Goal: Task Accomplishment & Management: Use online tool/utility

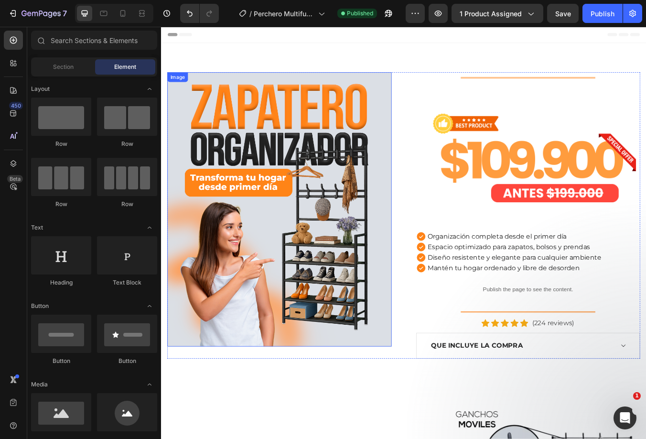
click at [317, 159] on img at bounding box center [300, 243] width 265 height 324
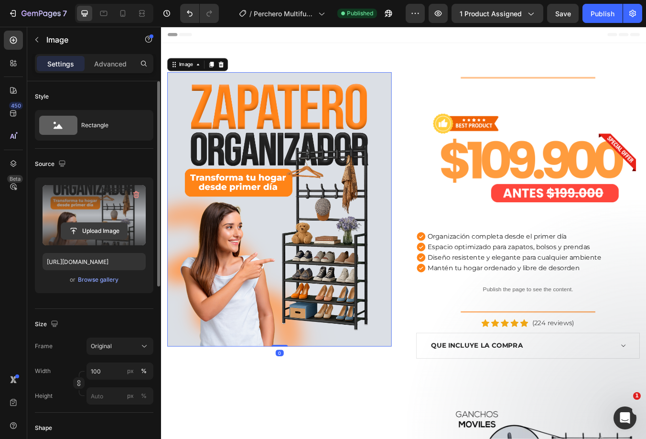
click at [97, 233] on input "file" at bounding box center [94, 231] width 66 height 16
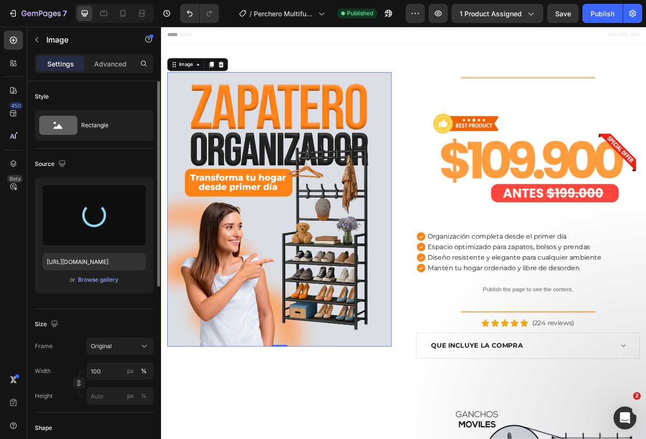
type input "[URL][DOMAIN_NAME]"
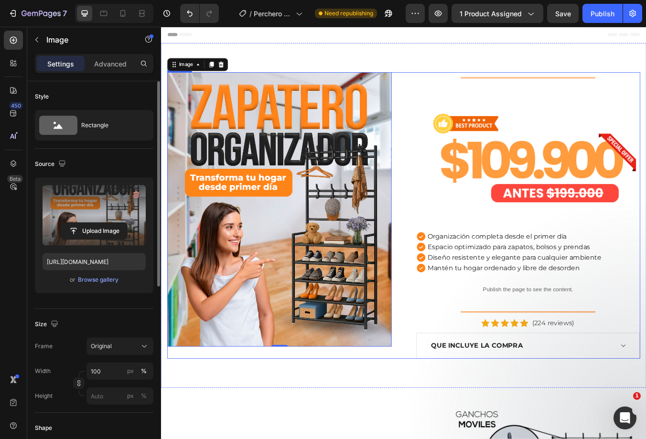
click at [340, 409] on div "Image 0" at bounding box center [300, 250] width 265 height 338
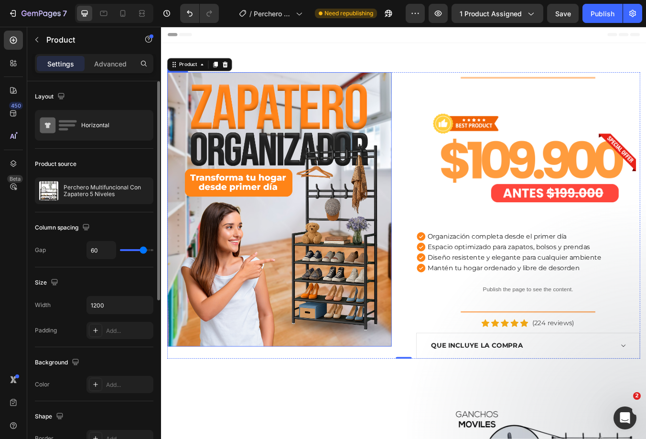
click at [387, 143] on img at bounding box center [300, 243] width 265 height 324
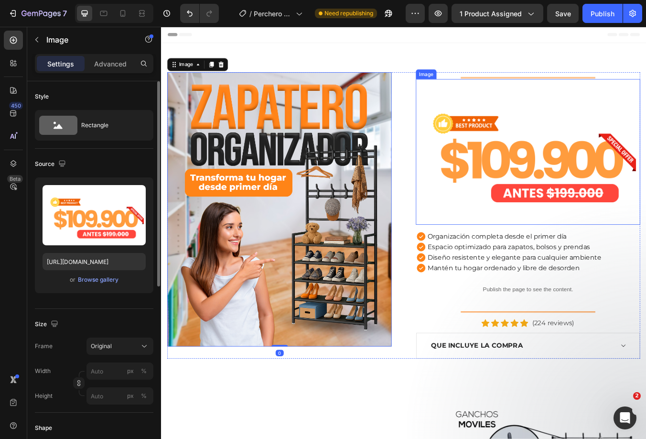
click at [537, 196] on img at bounding box center [594, 175] width 265 height 172
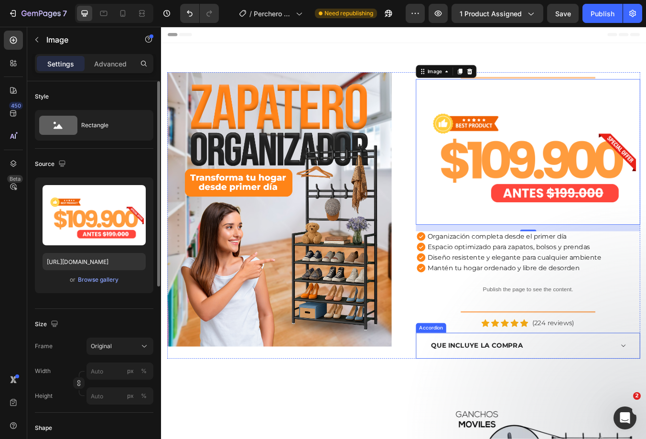
click at [621, 421] on div "Image Title Line Image 16 Organización completa desde el primer día Espacio opt…" at bounding box center [447, 249] width 573 height 407
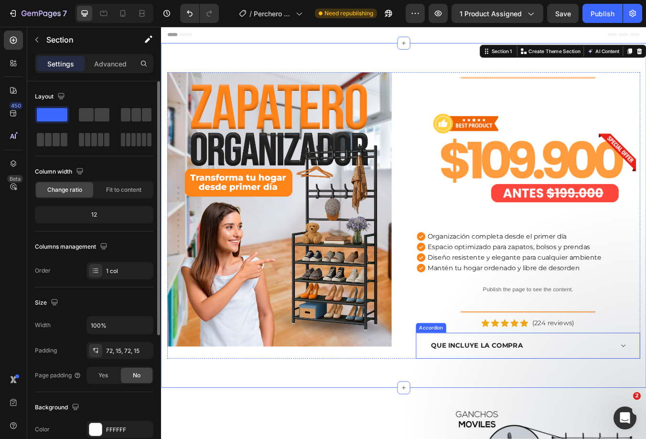
click at [620, 409] on div "QUE INCLUYE LA COMPRA" at bounding box center [594, 404] width 263 height 30
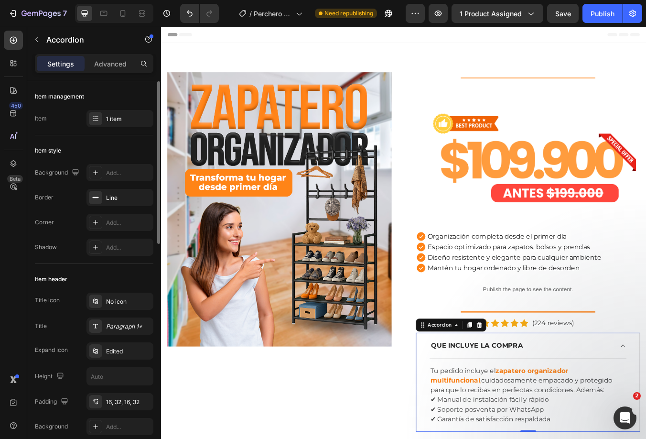
click at [622, 398] on div "QUE INCLUYE LA COMPRA" at bounding box center [586, 404] width 217 height 14
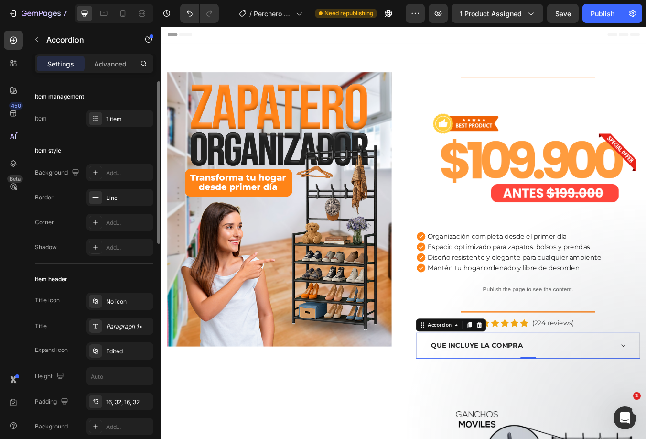
click at [304, 183] on img at bounding box center [300, 243] width 265 height 324
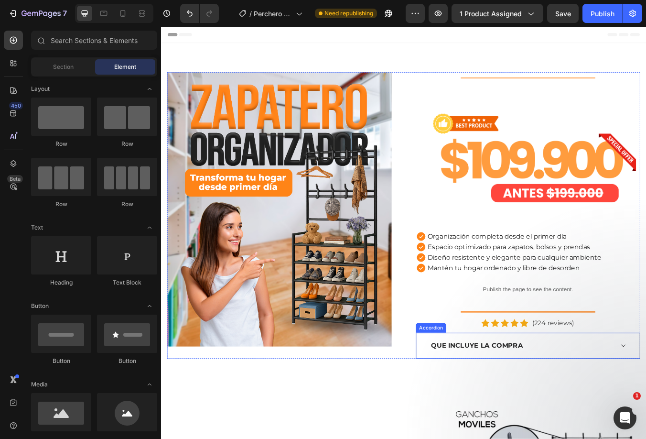
scroll to position [334, 0]
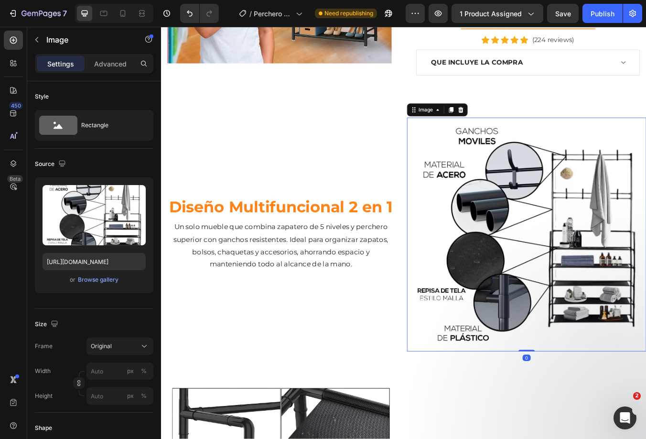
click at [589, 257] on img at bounding box center [592, 272] width 283 height 276
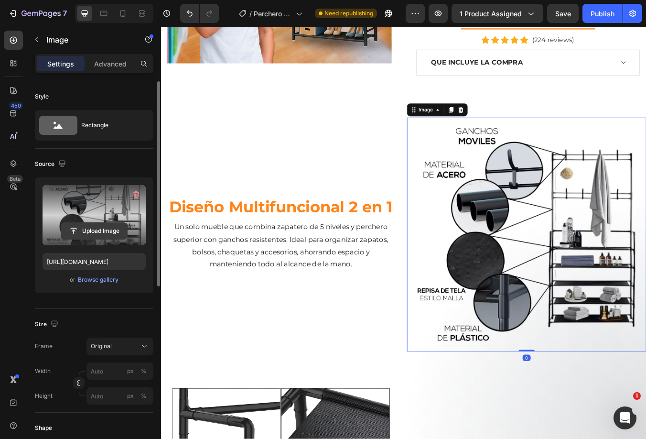
click at [113, 226] on input "file" at bounding box center [94, 231] width 66 height 16
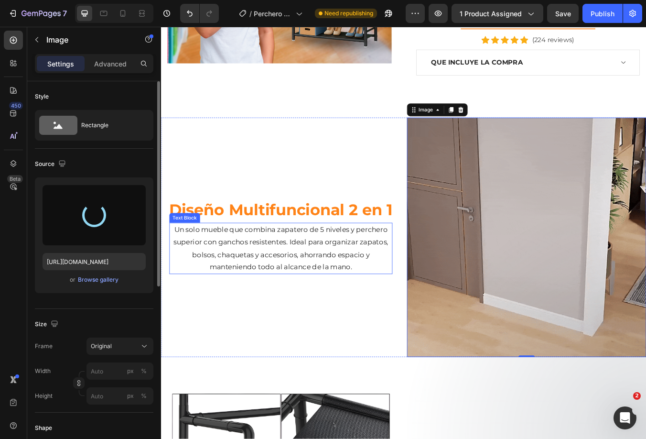
type input "[URL][DOMAIN_NAME]"
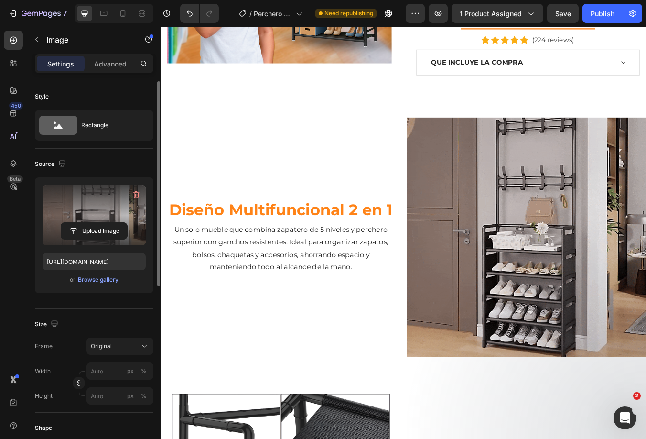
click at [439, 180] on div "Diseño Multifuncional 2 en 1 Heading Un solo mueble que combina zapatero de 5 n…" at bounding box center [302, 275] width 283 height 283
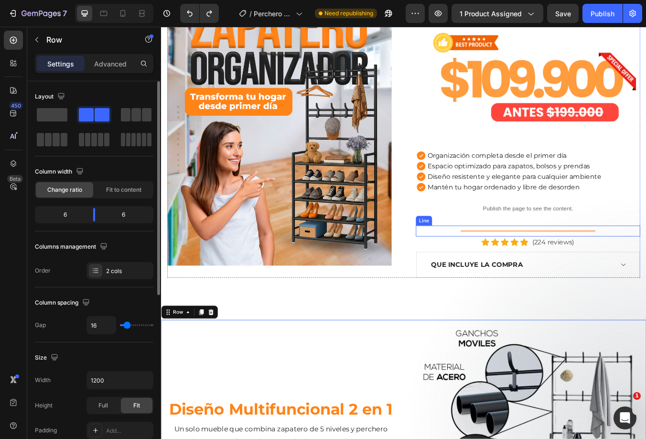
scroll to position [191, 0]
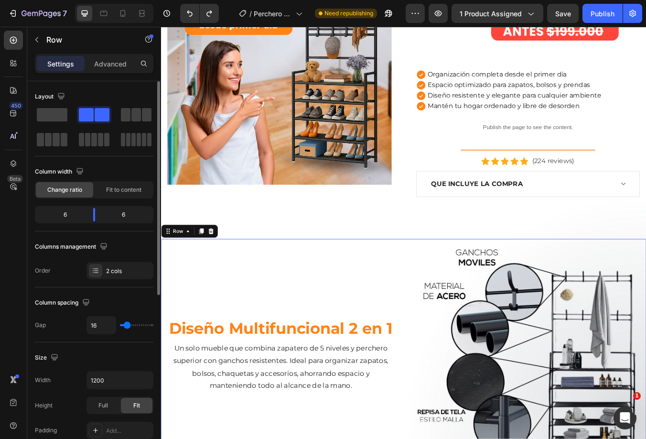
click at [425, 287] on div "Diseño Multifuncional 2 en 1 Heading Un solo mueble que combina zapatero de 5 n…" at bounding box center [302, 416] width 283 height 276
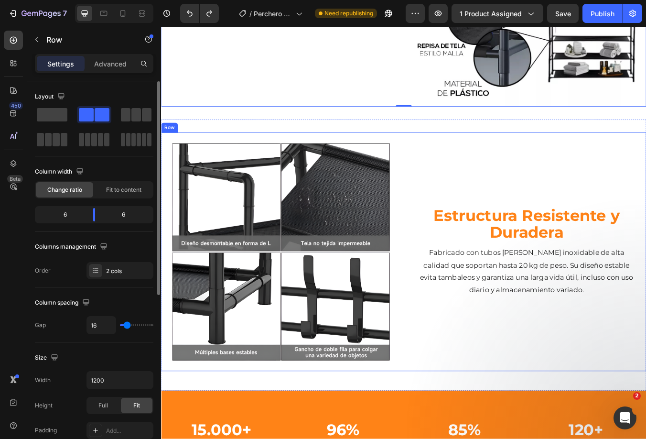
scroll to position [669, 0]
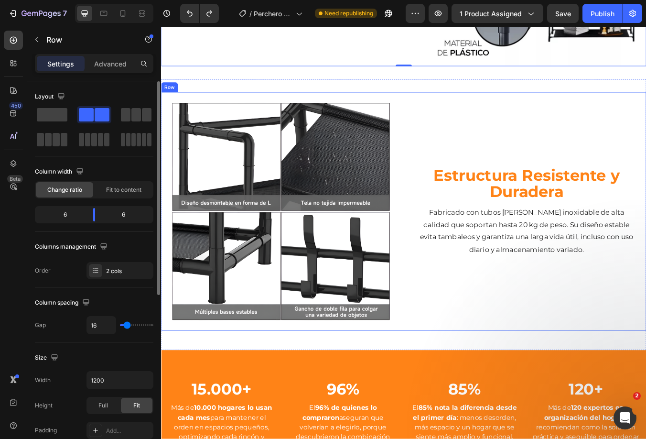
click at [451, 110] on div "Estructura Resistente y Duradera Heading Fabricado con tubos [PERSON_NAME] inox…" at bounding box center [592, 245] width 283 height 282
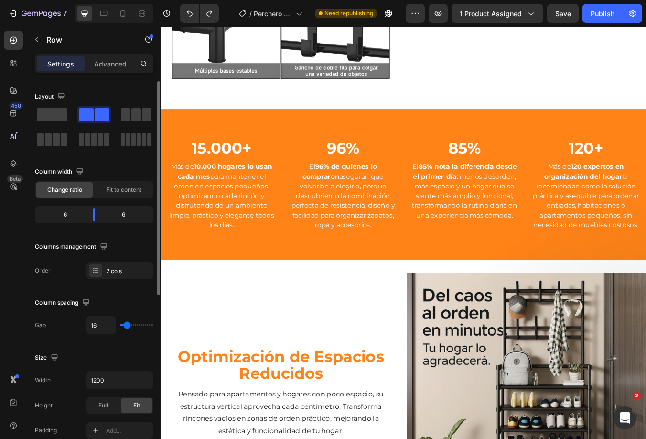
scroll to position [526, 0]
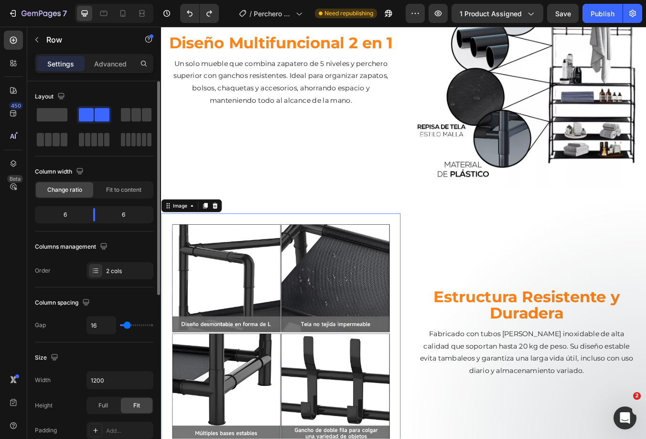
click at [425, 249] on img at bounding box center [302, 388] width 283 height 282
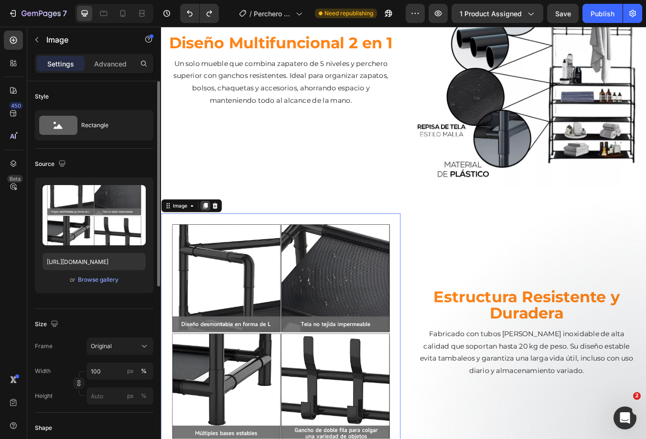
click at [210, 235] on icon at bounding box center [213, 239] width 8 height 8
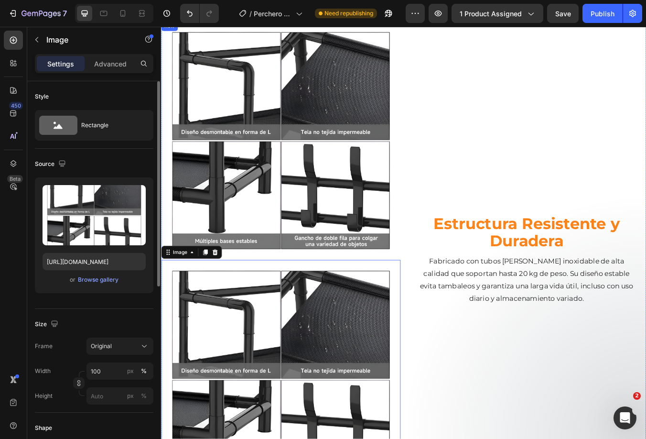
scroll to position [892, 0]
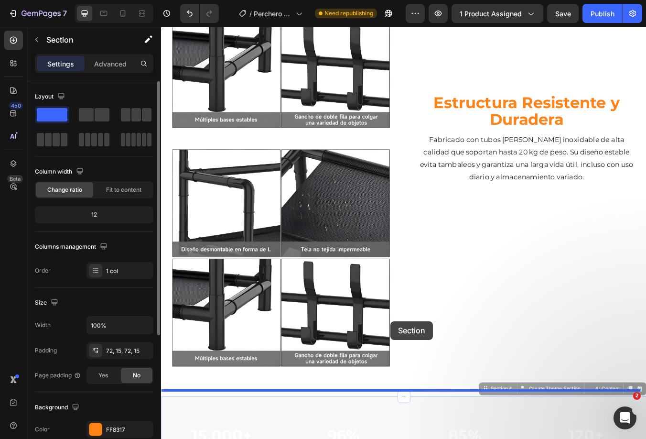
drag, startPoint x: 396, startPoint y: 471, endPoint x: 432, endPoint y: 375, distance: 102.7
click at [432, 375] on div "Header Image Image Estructura Resistente y Duradera Heading Fabricado con tubos…" at bounding box center [447, 346] width 573 height 2423
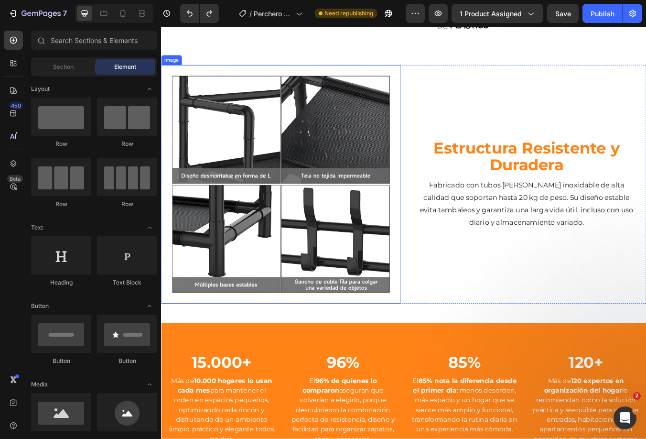
scroll to position [558, 0]
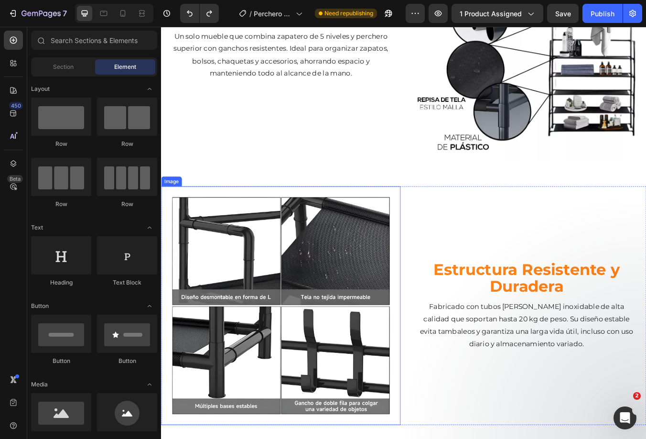
click at [387, 215] on img at bounding box center [302, 356] width 283 height 282
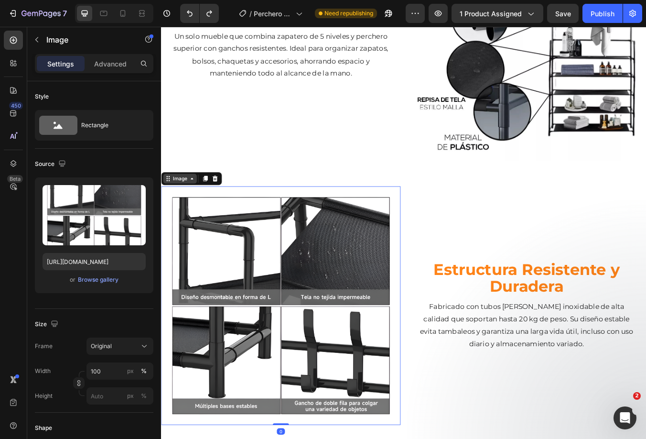
click at [191, 202] on div "Image" at bounding box center [183, 206] width 21 height 9
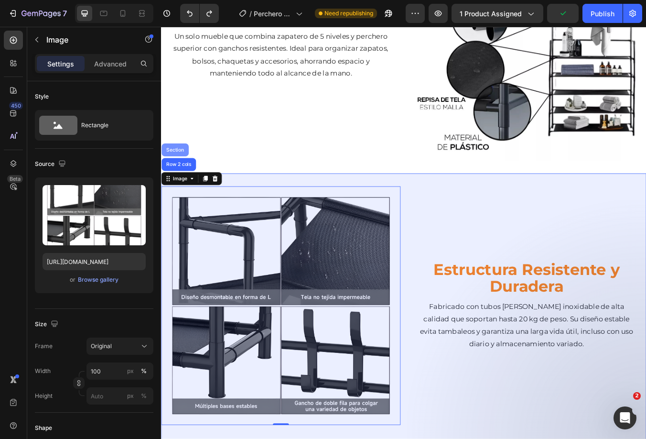
click at [168, 170] on div "Section" at bounding box center [177, 173] width 24 height 6
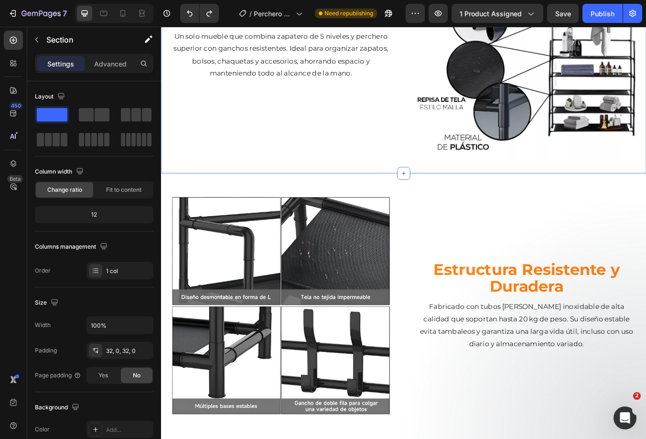
click at [360, 192] on div "Diseño Multifuncional 2 en 1 Heading Un solo mueble que combina zapatero de 5 n…" at bounding box center [447, 46] width 573 height 307
click at [363, 200] on div "Image Estructura Resistente y Duradera Heading Fabricado con tubos [PERSON_NAME…" at bounding box center [447, 360] width 573 height 320
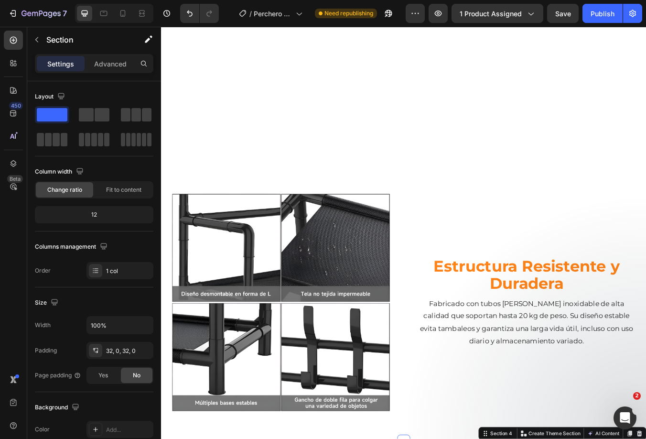
scroll to position [1010, 0]
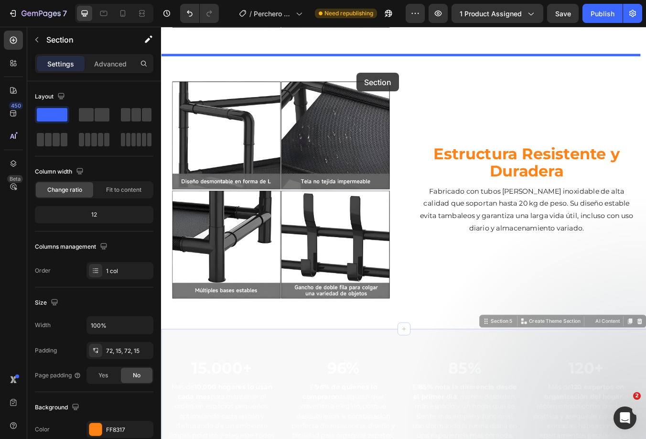
drag, startPoint x: 422, startPoint y: 381, endPoint x: 392, endPoint y: 81, distance: 301.5
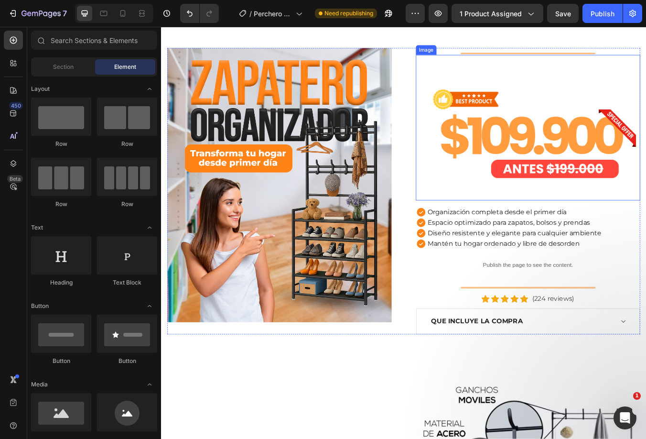
scroll to position [268, 0]
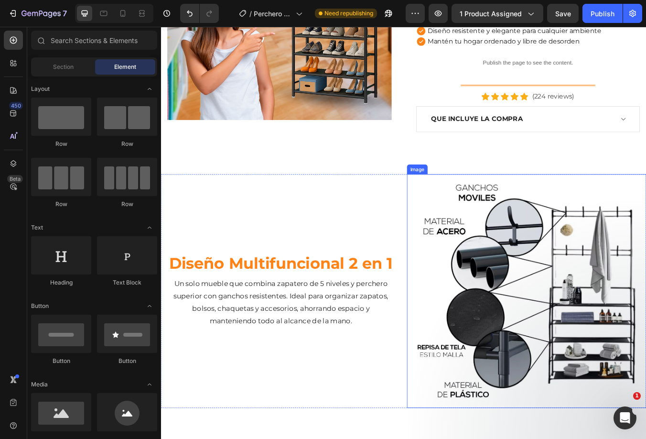
click at [501, 294] on img at bounding box center [592, 339] width 283 height 276
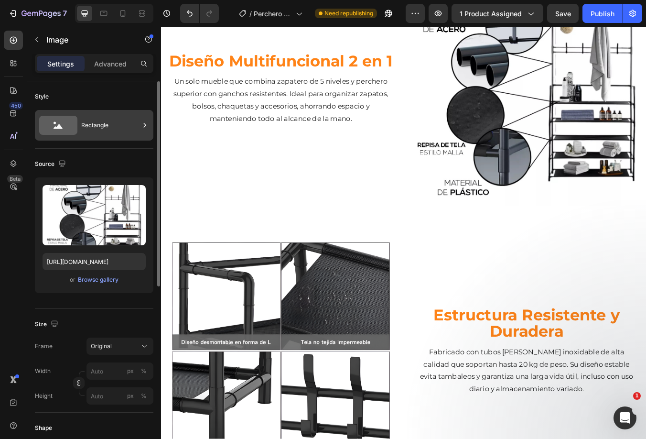
scroll to position [315, 0]
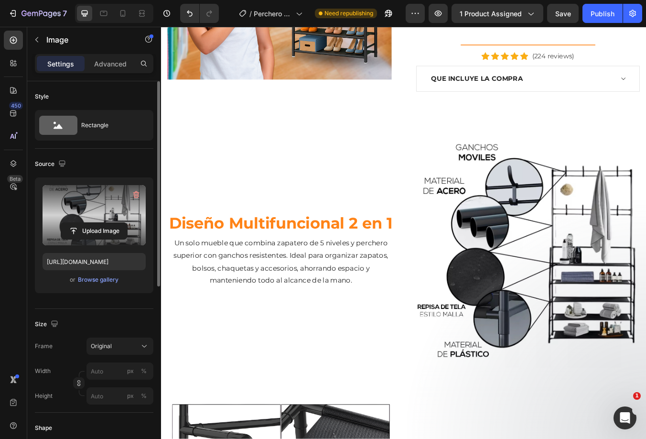
click at [117, 220] on label at bounding box center [94, 215] width 103 height 60
click at [117, 223] on input "file" at bounding box center [94, 231] width 66 height 16
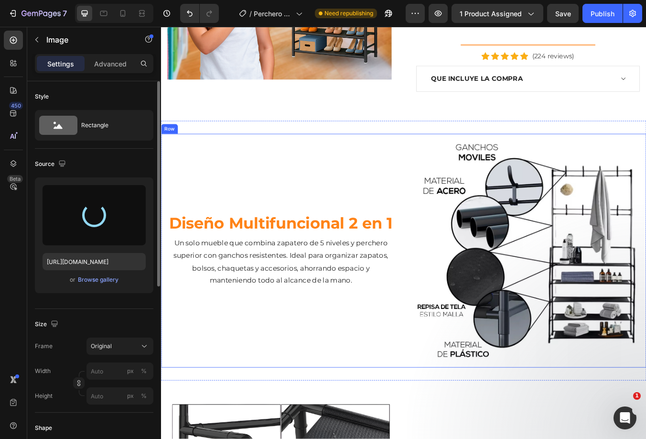
type input "[URL][DOMAIN_NAME]"
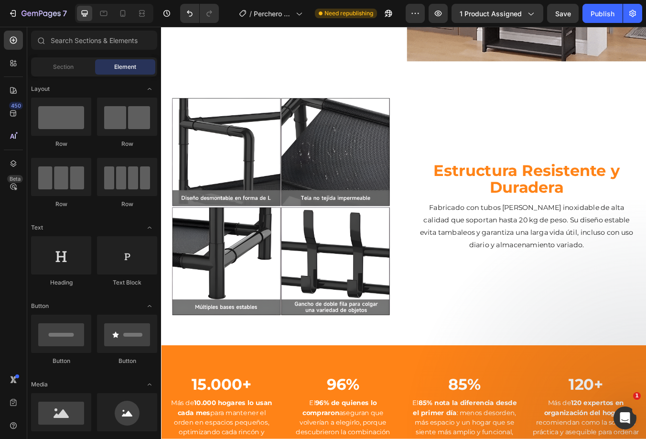
scroll to position [675, 0]
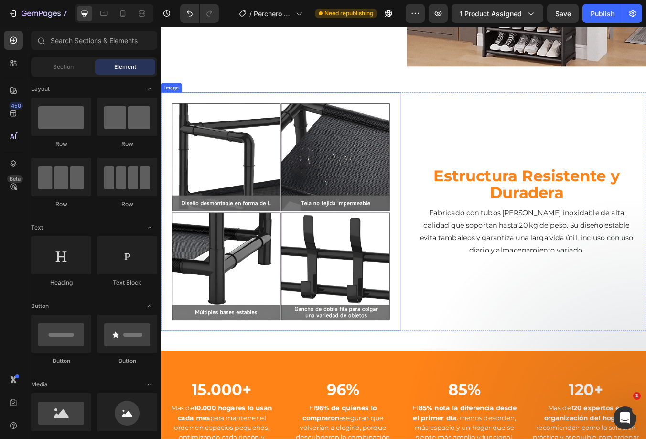
click at [270, 167] on img at bounding box center [302, 246] width 283 height 282
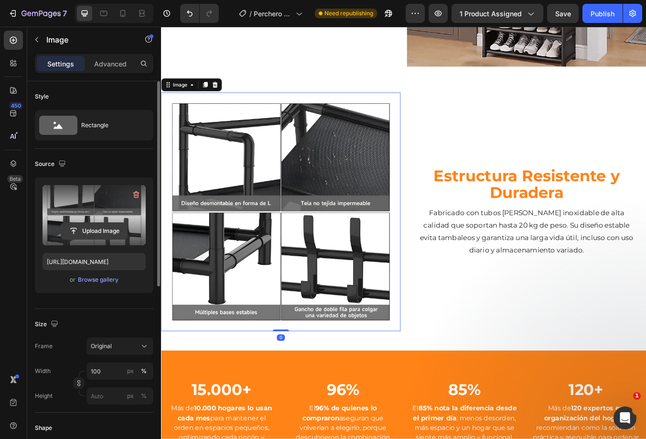
click at [106, 229] on input "file" at bounding box center [94, 231] width 66 height 16
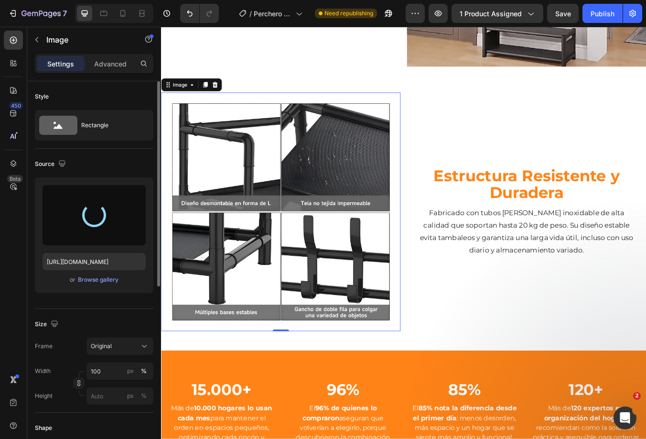
type input "[URL][DOMAIN_NAME]"
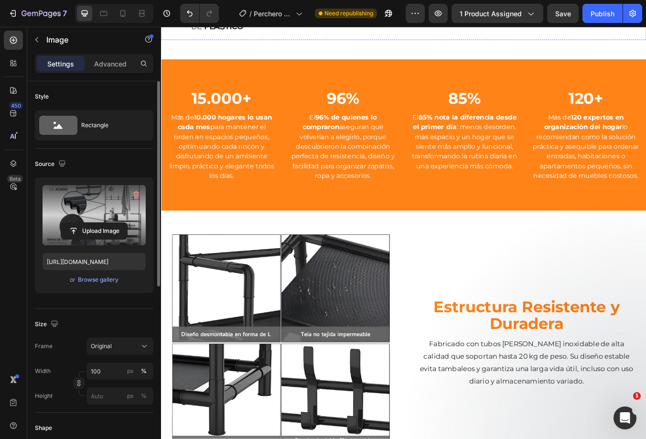
scroll to position [866, 0]
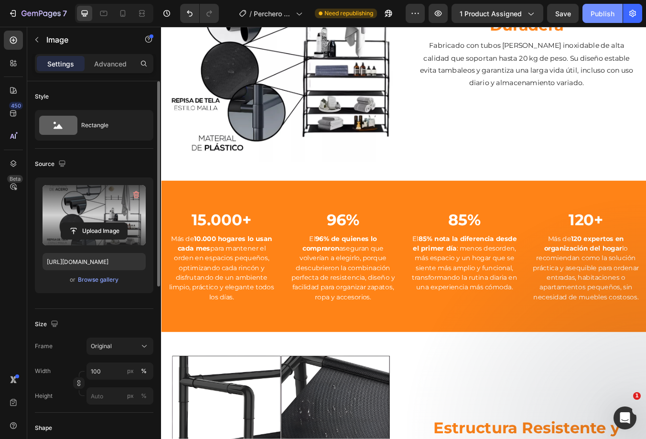
click at [606, 11] on div "Publish" at bounding box center [603, 14] width 24 height 10
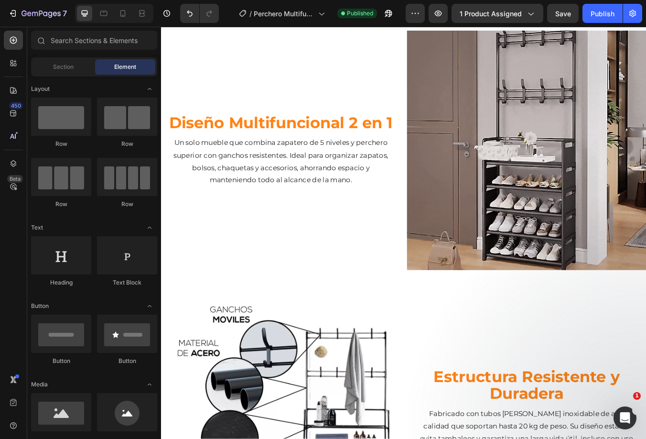
scroll to position [0, 0]
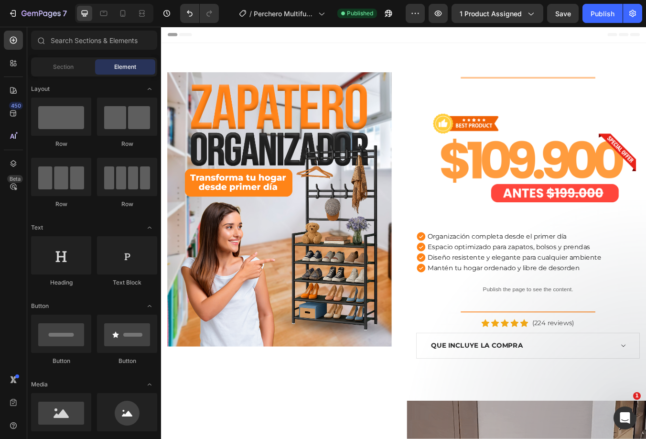
drag, startPoint x: 732, startPoint y: 114, endPoint x: 783, endPoint y: 31, distance: 96.9
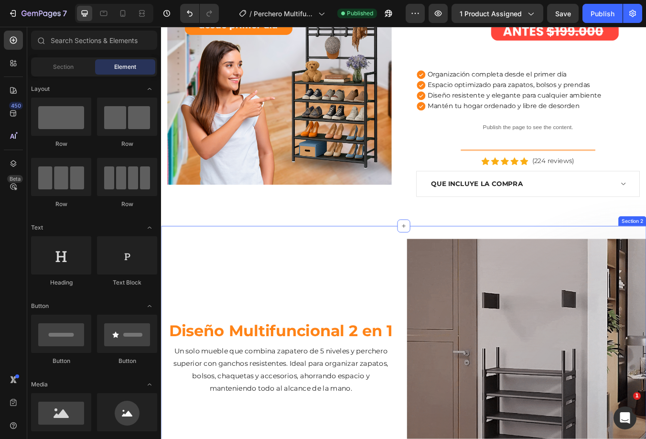
scroll to position [287, 0]
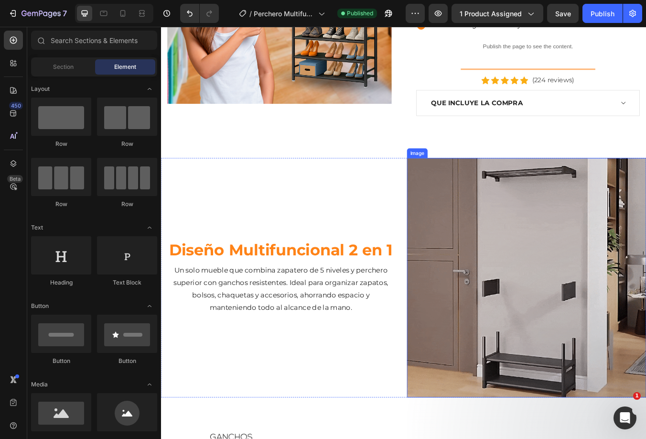
click at [507, 235] on img at bounding box center [592, 323] width 283 height 283
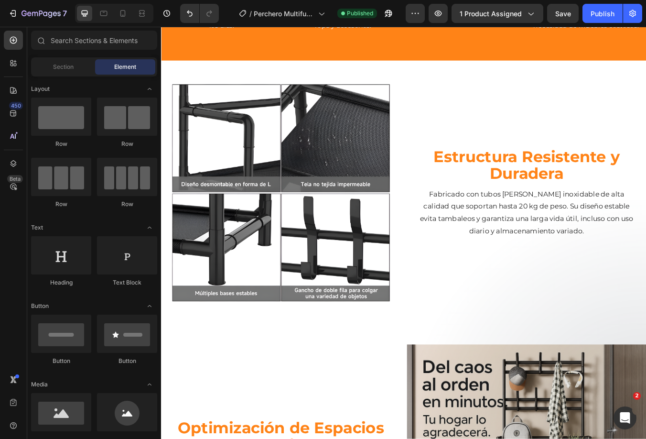
scroll to position [993, 0]
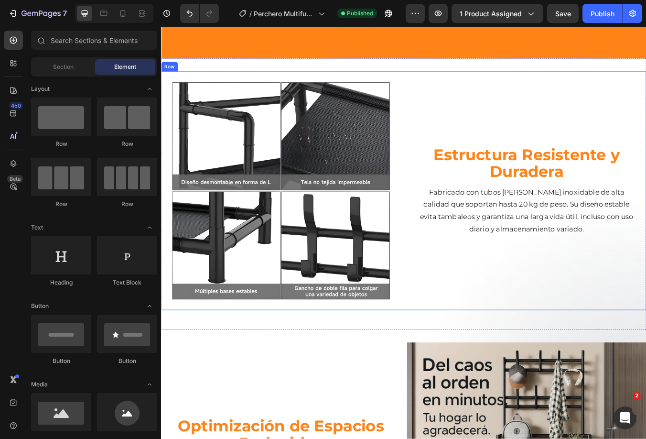
click at [531, 179] on h2 "Estructura Resistente y Duradera" at bounding box center [592, 188] width 283 height 42
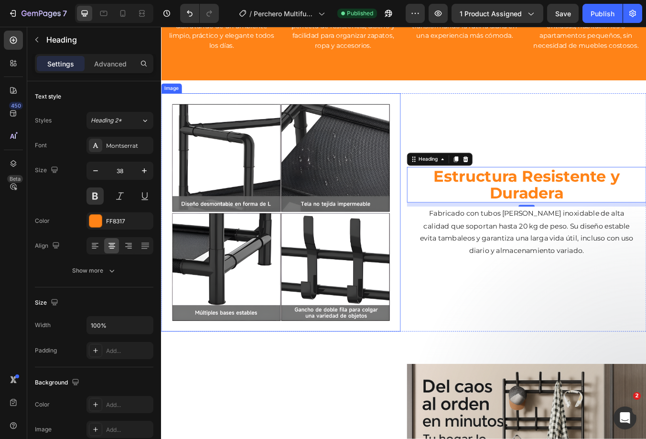
scroll to position [754, 0]
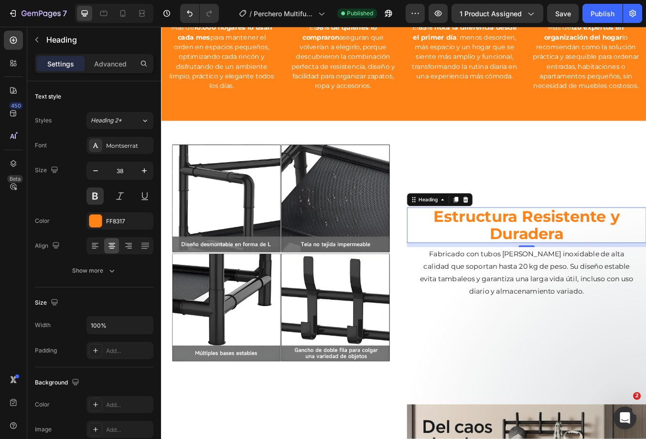
click at [565, 260] on h2 "Estructura Resistente y Duradera" at bounding box center [592, 261] width 283 height 42
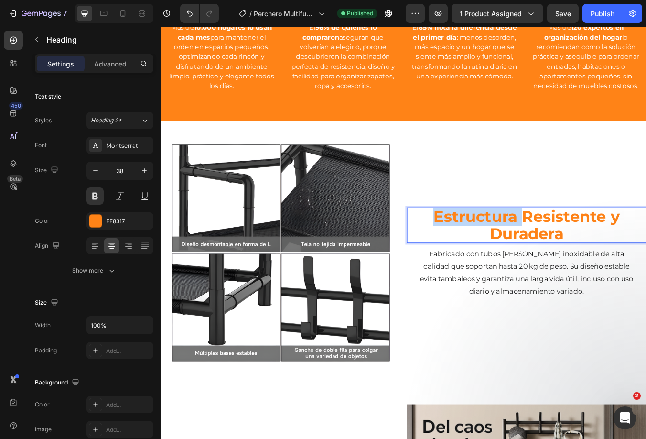
click at [565, 260] on p "Estructura Resistente y Duradera" at bounding box center [592, 261] width 281 height 40
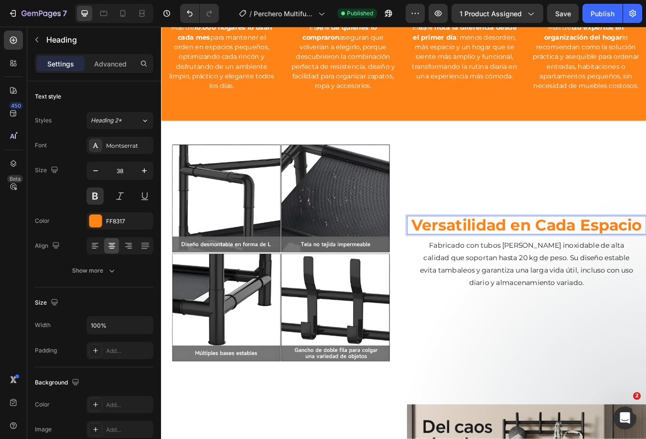
scroll to position [764, 0]
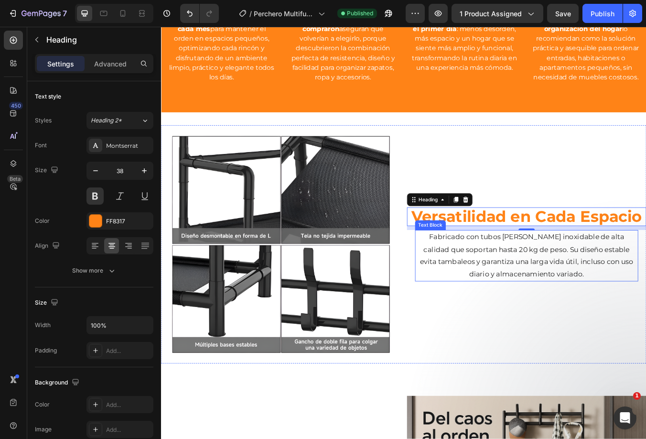
click at [556, 291] on p "Fabricado con tubos [PERSON_NAME] inoxidable de alta calidad que soportan hasta…" at bounding box center [593, 297] width 262 height 58
click at [556, 290] on p "Fabricado con tubos [PERSON_NAME] inoxidable de alta calidad que soportan hasta…" at bounding box center [593, 297] width 262 height 58
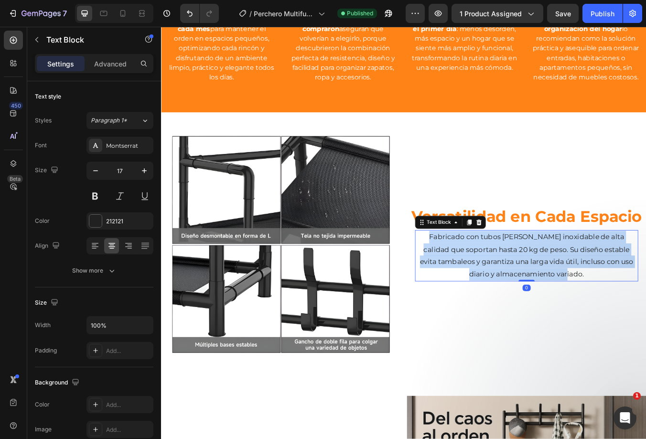
click at [556, 290] on p "Fabricado con tubos [PERSON_NAME] inoxidable de alta calidad que soportan hasta…" at bounding box center [593, 297] width 262 height 58
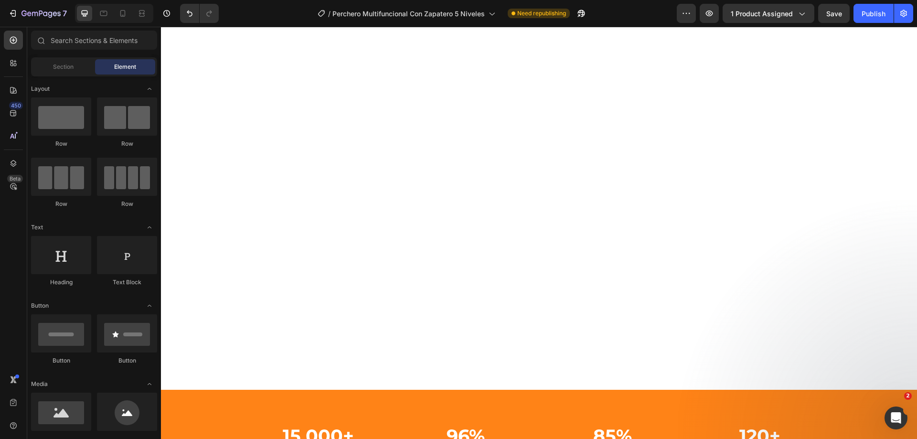
scroll to position [1126, 0]
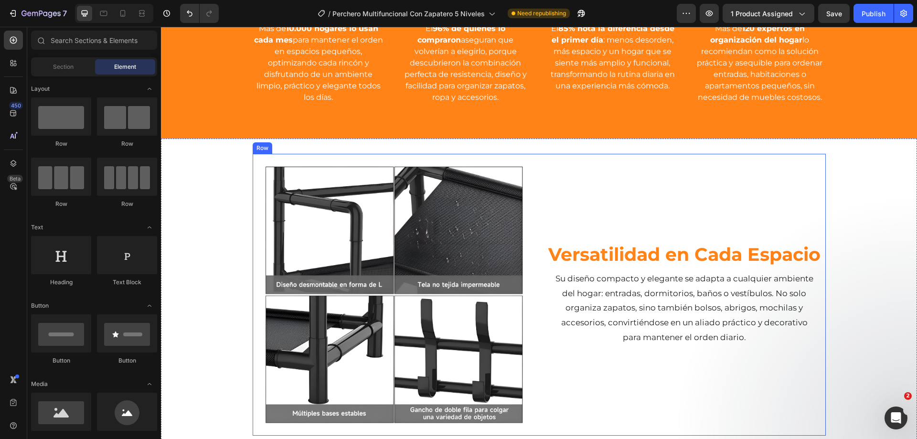
click at [545, 187] on div "Versatilidad en Cada Espacio Heading Su diseño compacto y elegante se adapta a …" at bounding box center [684, 295] width 283 height 282
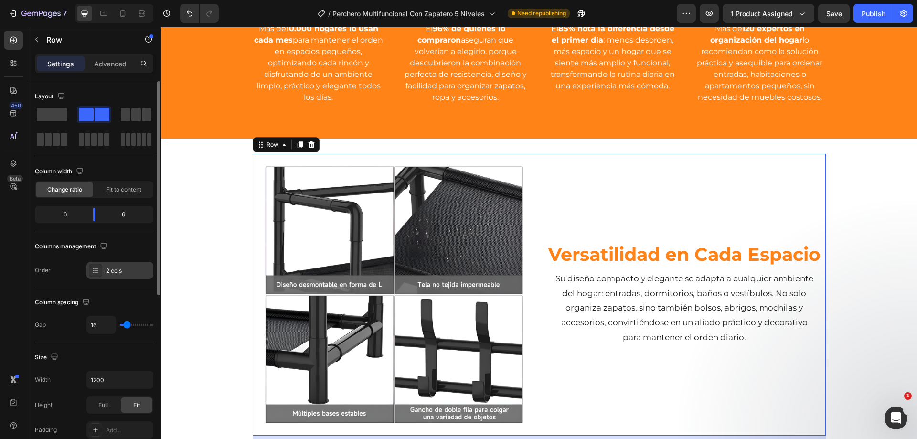
click at [145, 265] on div "2 cols" at bounding box center [119, 270] width 67 height 17
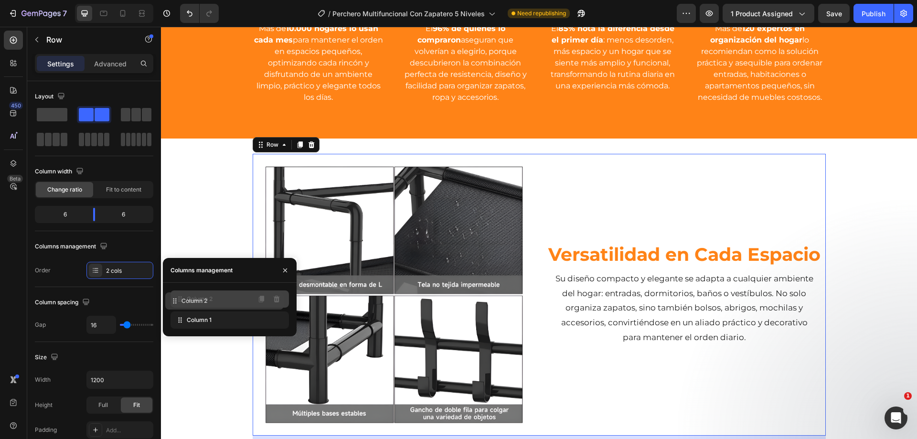
drag, startPoint x: 224, startPoint y: 318, endPoint x: 219, endPoint y: 299, distance: 19.8
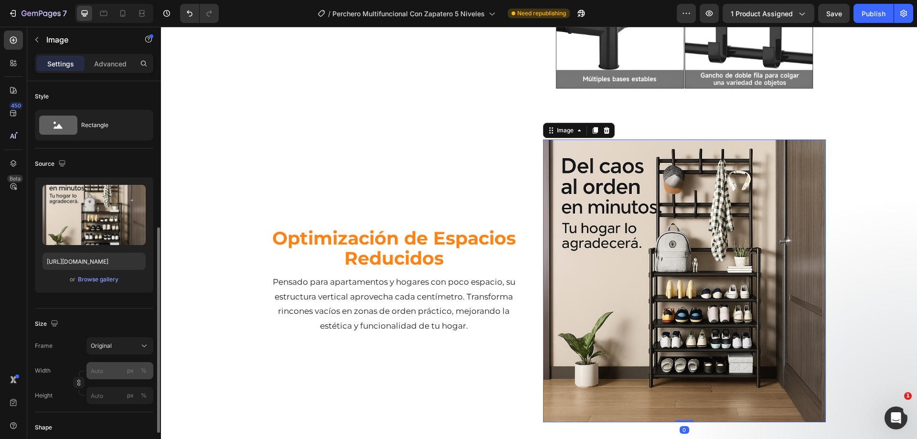
scroll to position [143, 0]
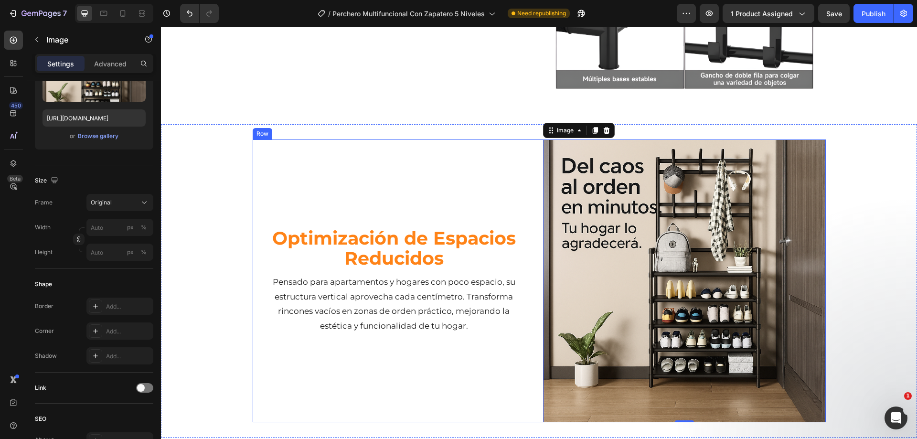
click at [498, 183] on div "Optimización de Espacios Reducidos Heading Pensado para apartamentos y hogares …" at bounding box center [394, 281] width 283 height 283
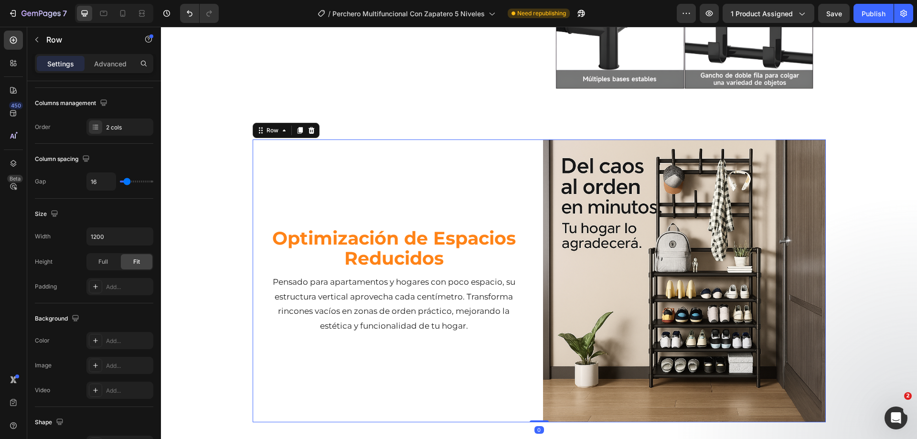
scroll to position [0, 0]
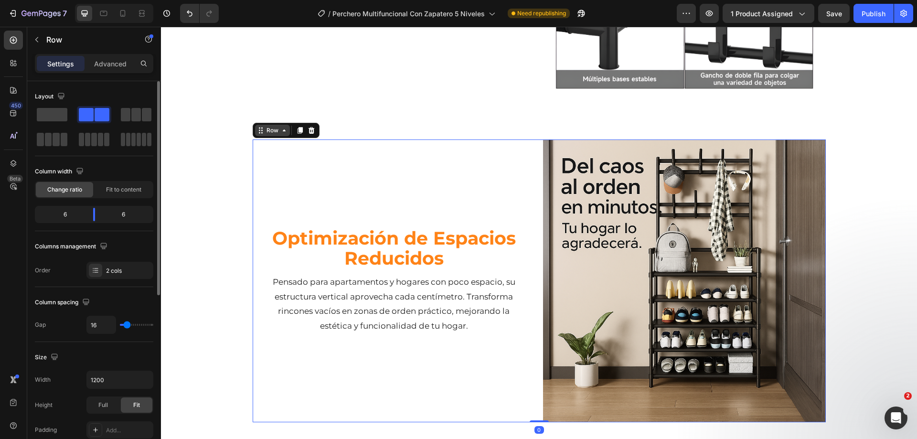
click at [275, 128] on div "Row" at bounding box center [273, 130] width 16 height 9
click at [114, 261] on div "Columns management Order 2 cols" at bounding box center [94, 259] width 118 height 40
click at [117, 265] on div "2 cols" at bounding box center [119, 270] width 67 height 17
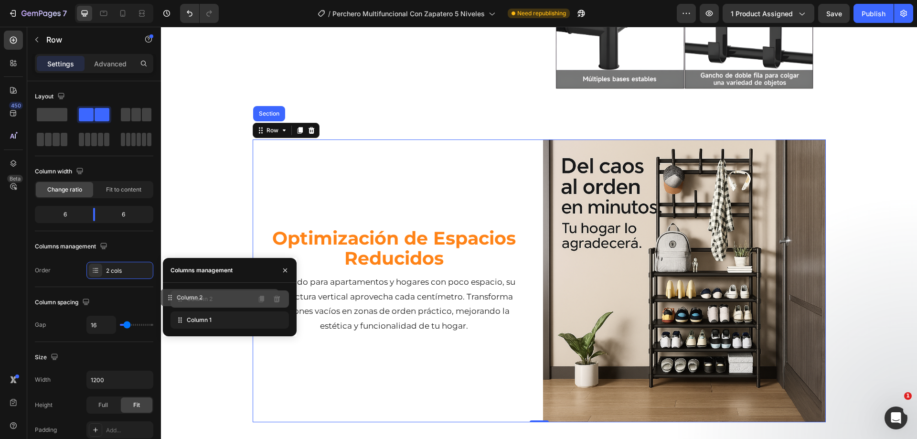
drag, startPoint x: 230, startPoint y: 323, endPoint x: 220, endPoint y: 301, distance: 24.6
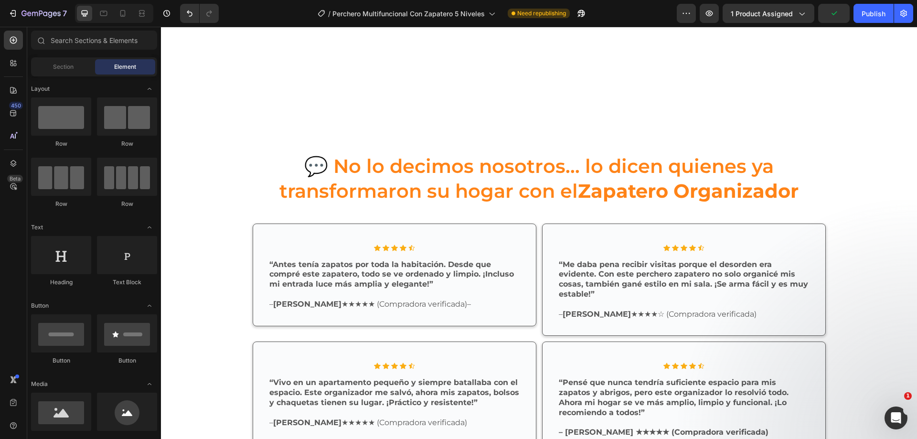
scroll to position [1924, 0]
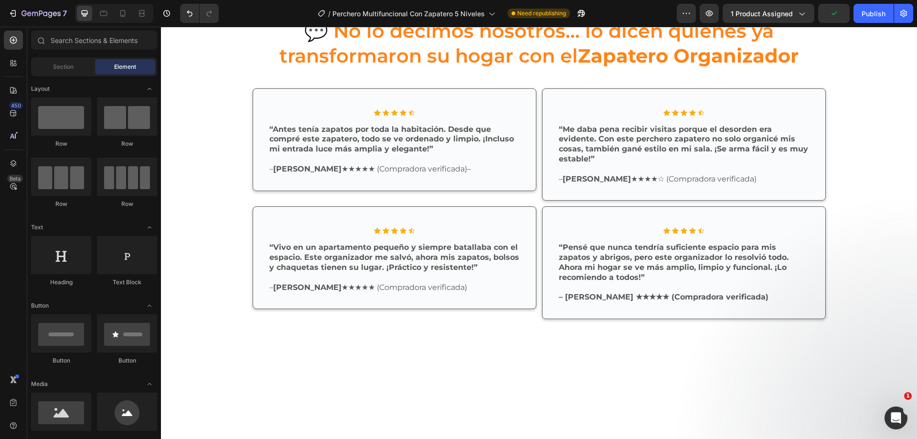
drag, startPoint x: 912, startPoint y: 355, endPoint x: 1046, endPoint y: 42, distance: 340.1
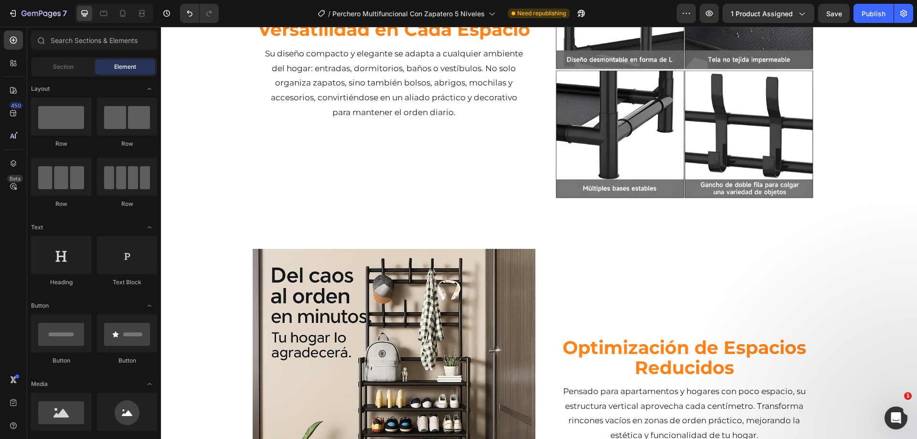
scroll to position [1485, 0]
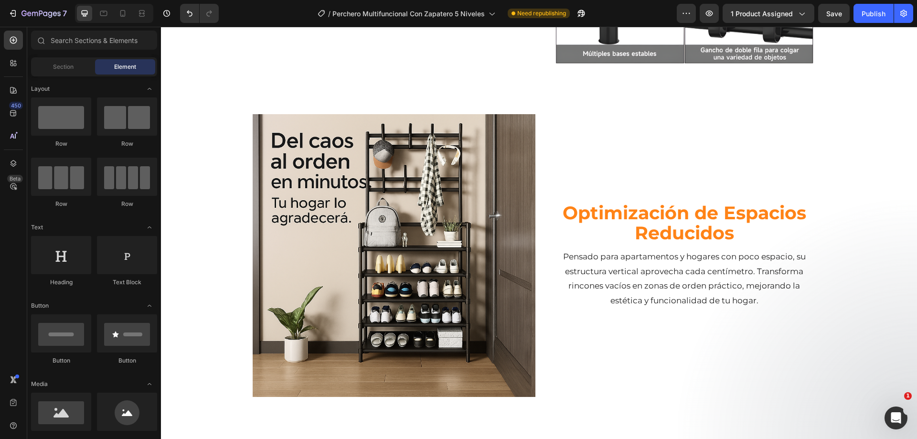
drag, startPoint x: 913, startPoint y: 65, endPoint x: 994, endPoint y: 28, distance: 89.2
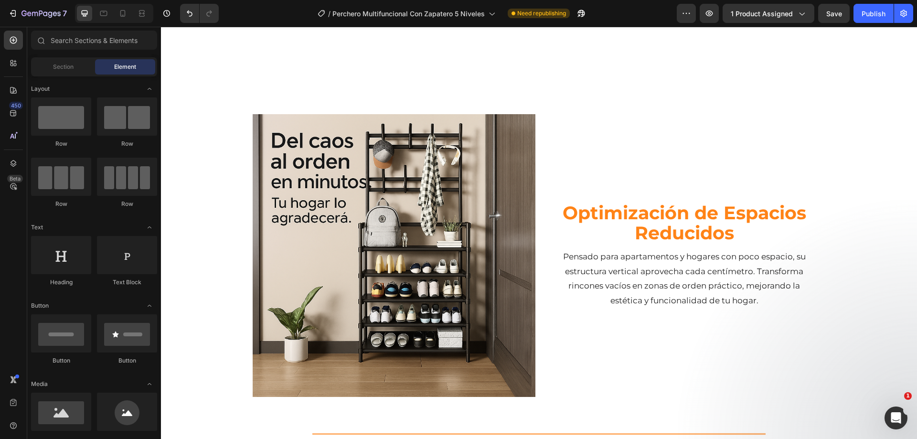
scroll to position [1698, 0]
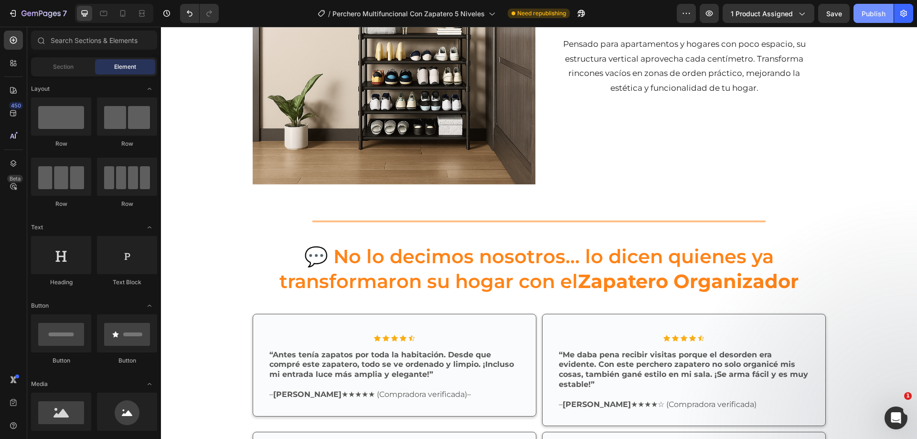
click at [645, 15] on div "Publish" at bounding box center [874, 14] width 24 height 10
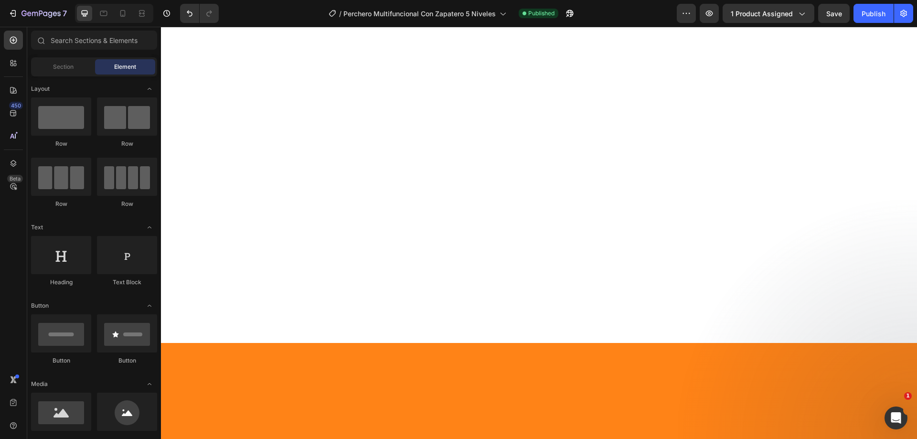
scroll to position [0, 0]
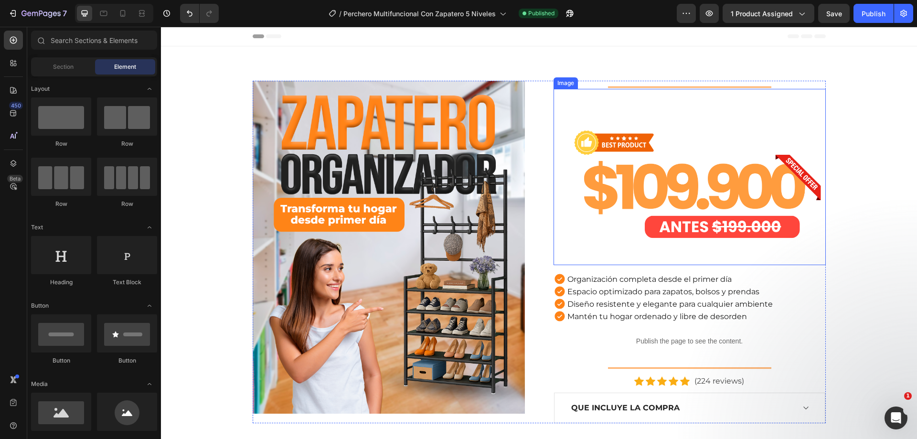
click at [645, 193] on img at bounding box center [690, 177] width 272 height 176
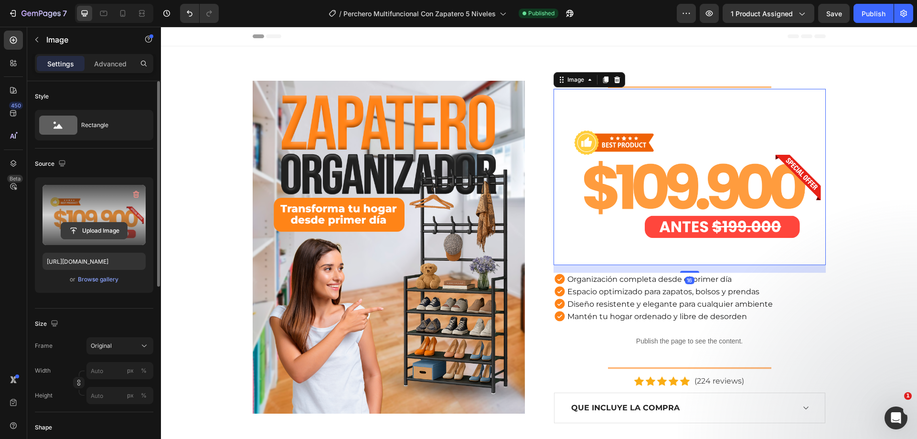
click at [102, 226] on input "file" at bounding box center [94, 231] width 66 height 16
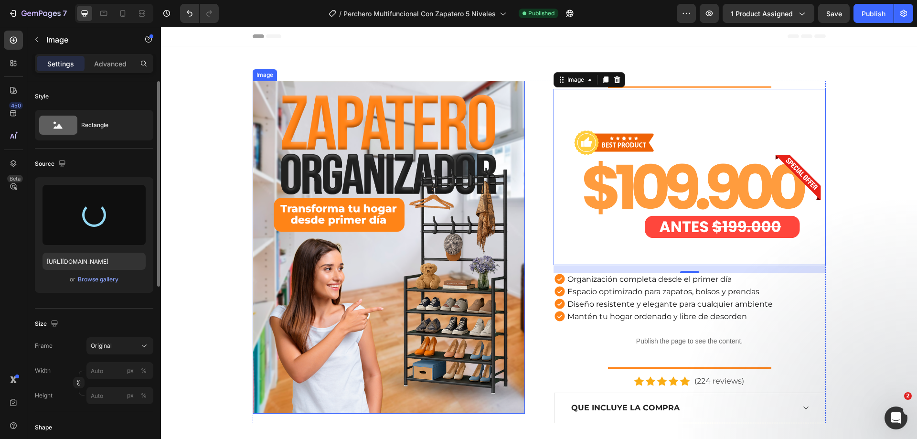
type input "[URL][DOMAIN_NAME]"
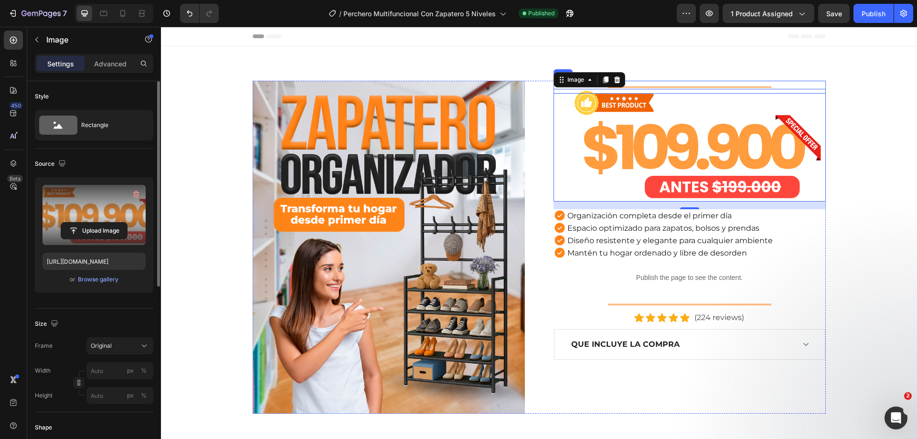
click at [645, 86] on div at bounding box center [689, 86] width 163 height 1
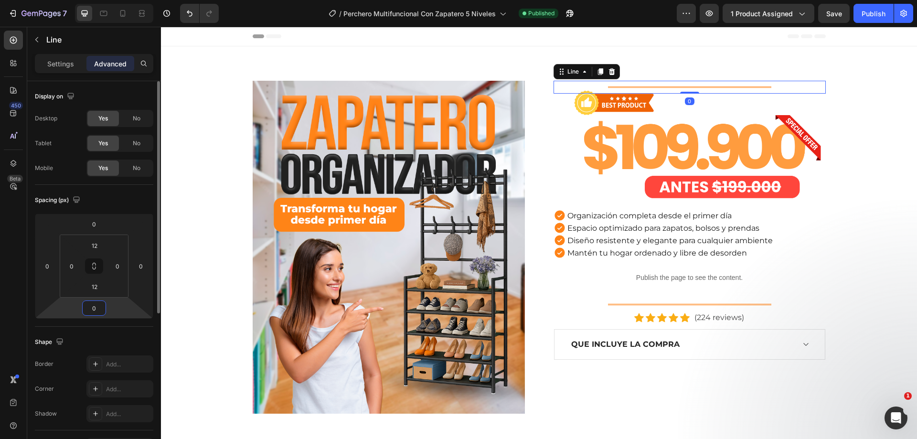
click at [93, 311] on input "0" at bounding box center [94, 308] width 19 height 14
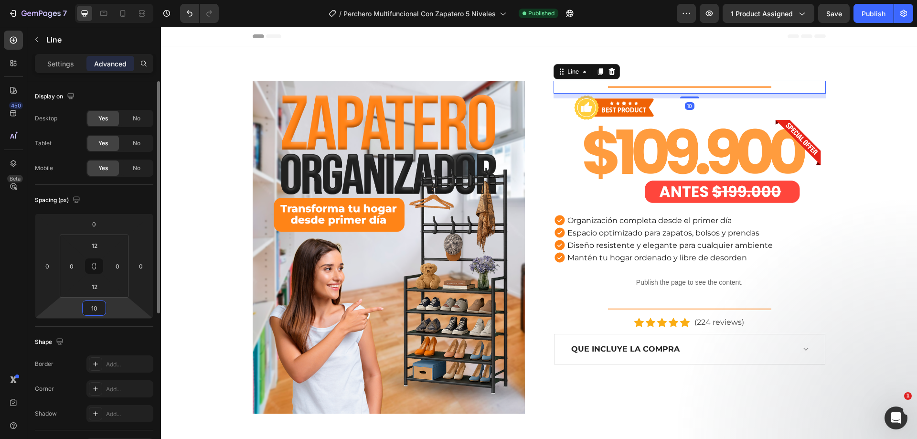
type input "10"
click at [645, 173] on img at bounding box center [690, 150] width 272 height 113
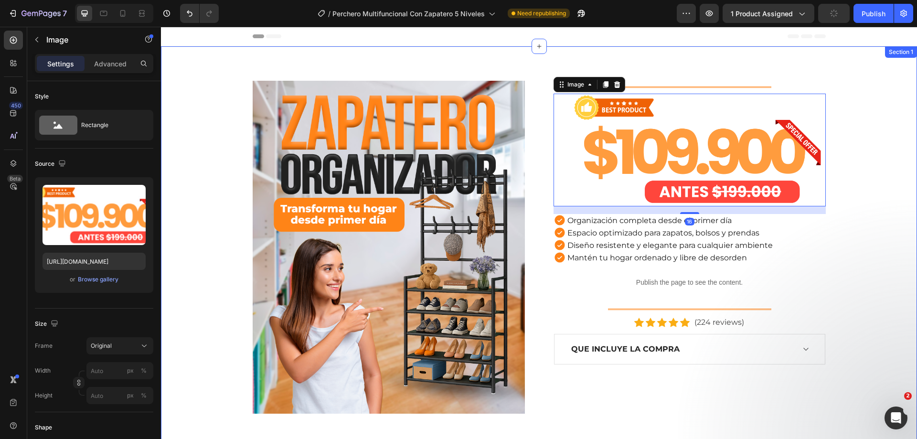
click at [645, 96] on div "Image Title Line Image 16 Organización completa desde el primer día Espacio opt…" at bounding box center [539, 247] width 742 height 333
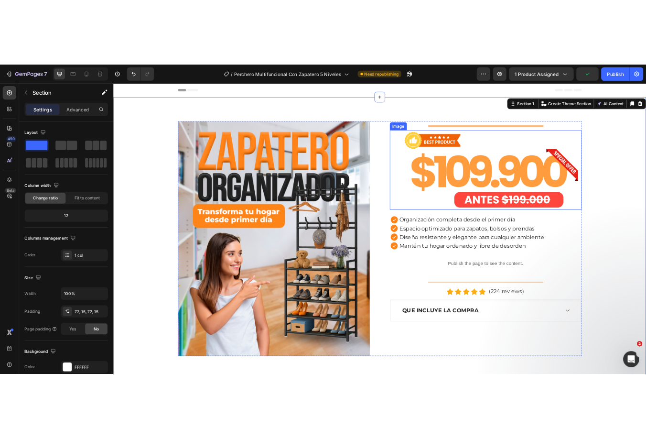
scroll to position [96, 0]
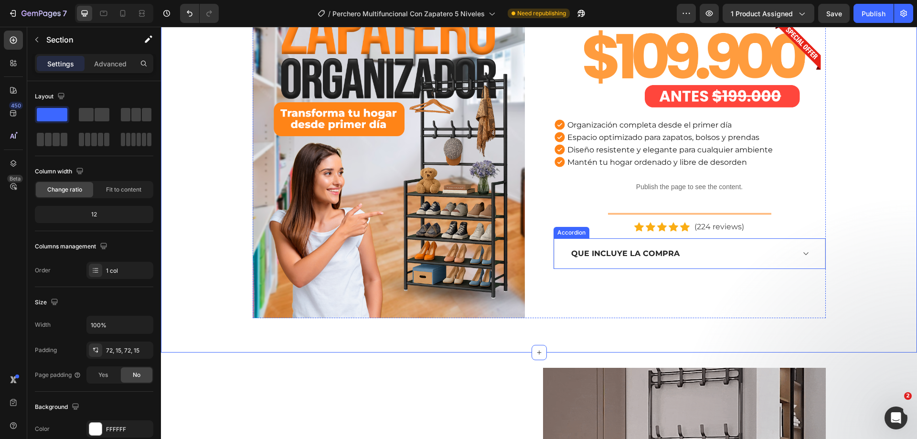
click at [645, 251] on div "QUE INCLUYE LA COMPRA" at bounding box center [682, 254] width 225 height 14
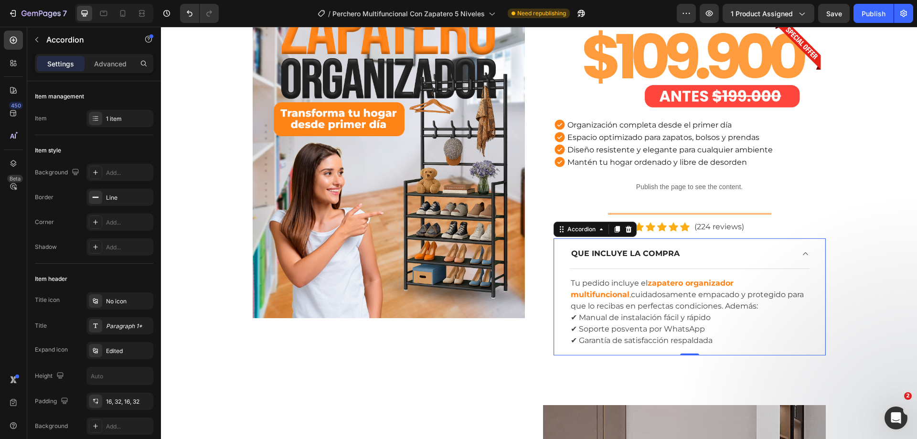
click at [645, 251] on div "QUE INCLUYE LA COMPRA" at bounding box center [682, 254] width 225 height 14
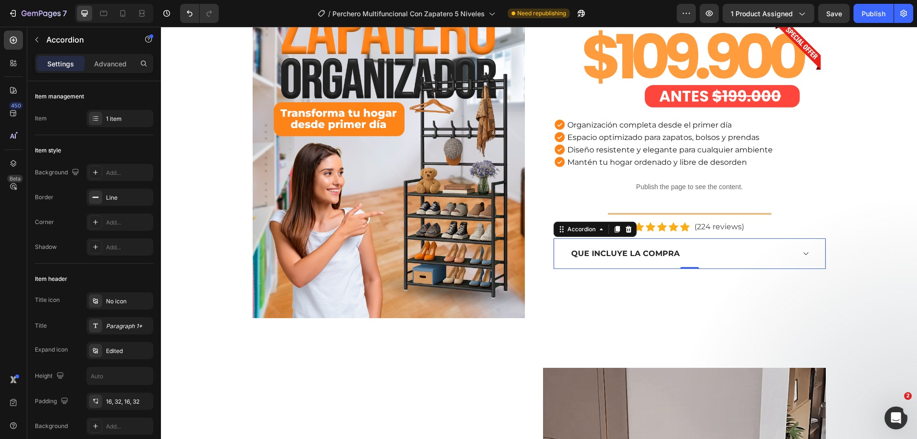
click at [645, 252] on div "QUE INCLUYE LA COMPRA" at bounding box center [682, 254] width 225 height 14
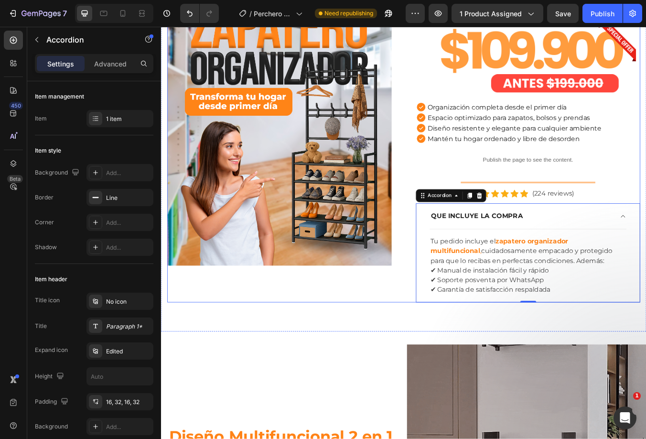
scroll to position [0, 0]
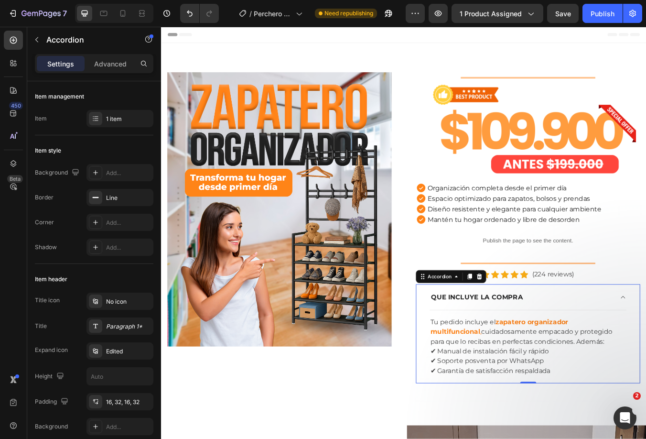
click at [645, 351] on div "QUE INCLUYE LA COMPRA" at bounding box center [586, 346] width 217 height 14
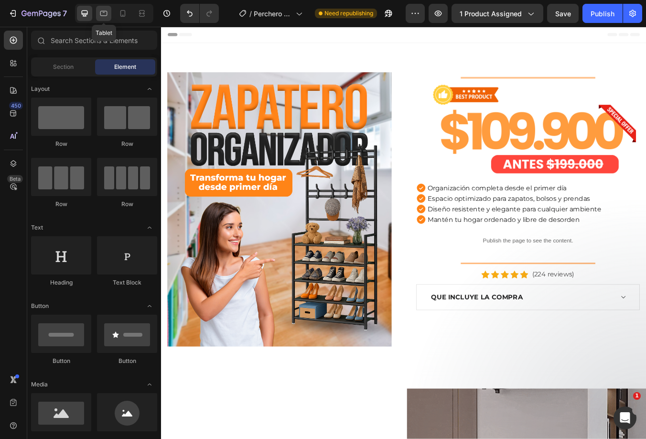
click at [101, 11] on icon at bounding box center [104, 14] width 10 height 10
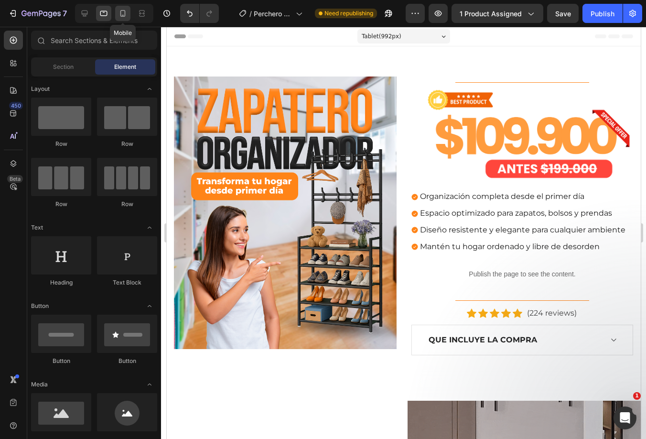
click at [130, 9] on div at bounding box center [122, 13] width 15 height 15
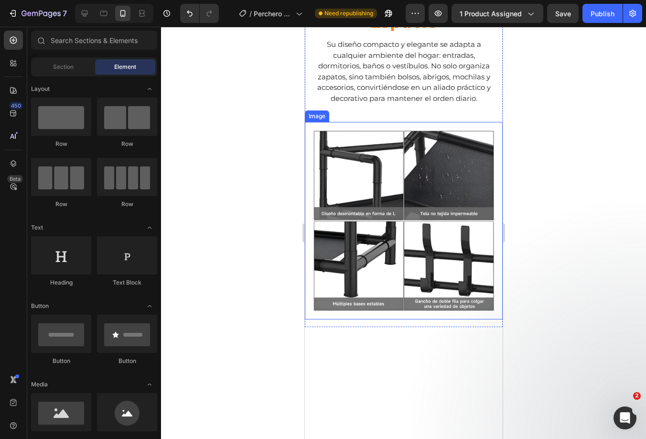
scroll to position [1385, 0]
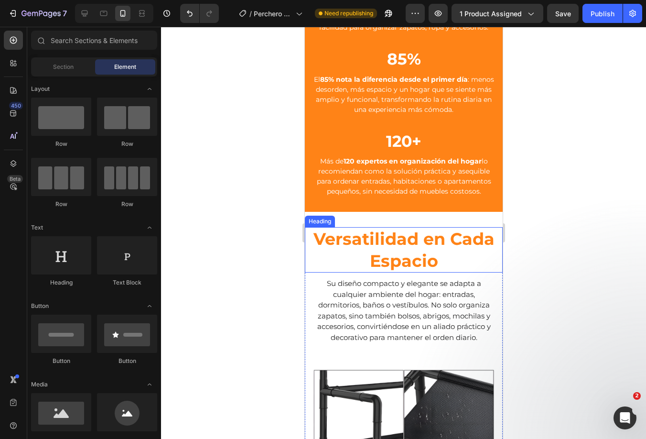
click at [431, 272] on h2 "Versatilidad en Cada Espacio" at bounding box center [403, 249] width 198 height 45
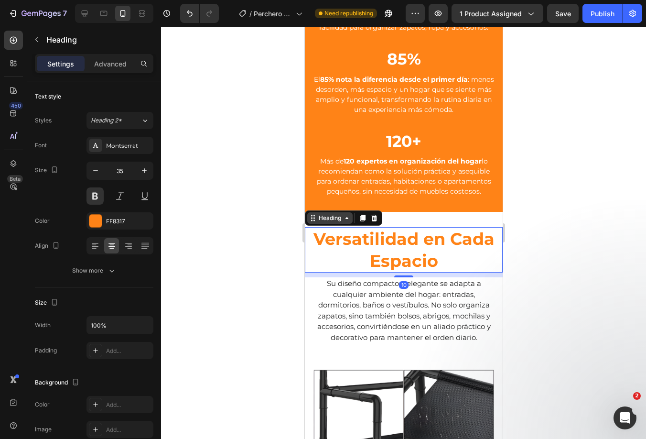
click at [341, 222] on div "Heading" at bounding box center [329, 218] width 26 height 9
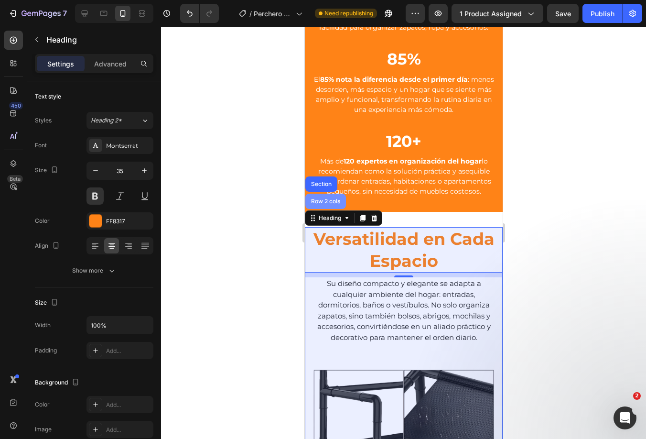
drag, startPoint x: 326, startPoint y: 211, endPoint x: 386, endPoint y: 128, distance: 102.3
click at [326, 204] on div "Row 2 cols" at bounding box center [325, 201] width 33 height 6
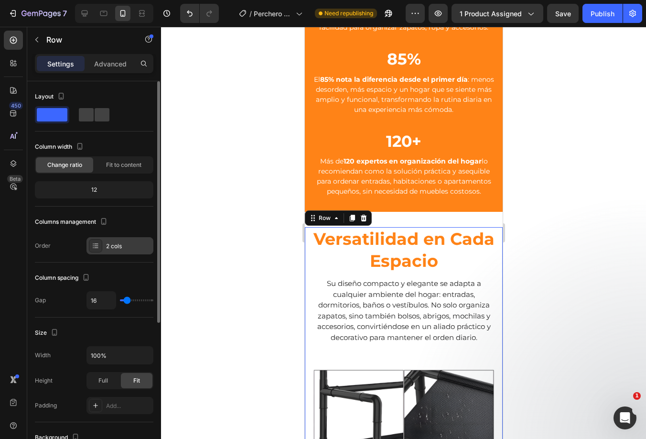
click at [126, 238] on div "2 cols" at bounding box center [119, 245] width 67 height 17
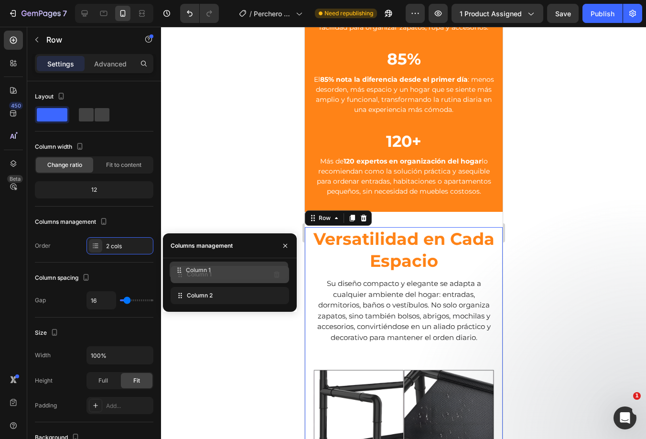
drag, startPoint x: 220, startPoint y: 300, endPoint x: 219, endPoint y: 275, distance: 25.3
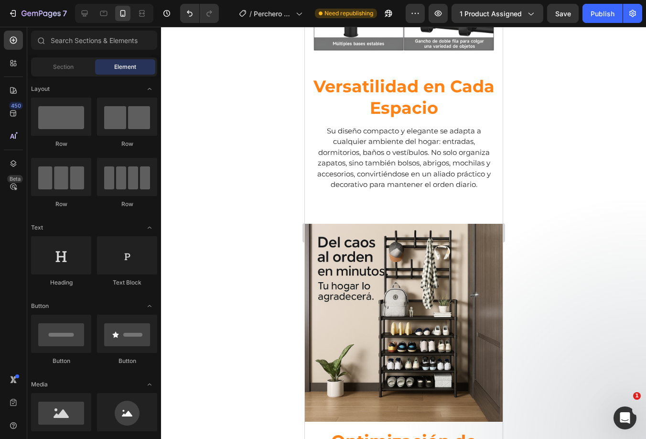
scroll to position [1842, 0]
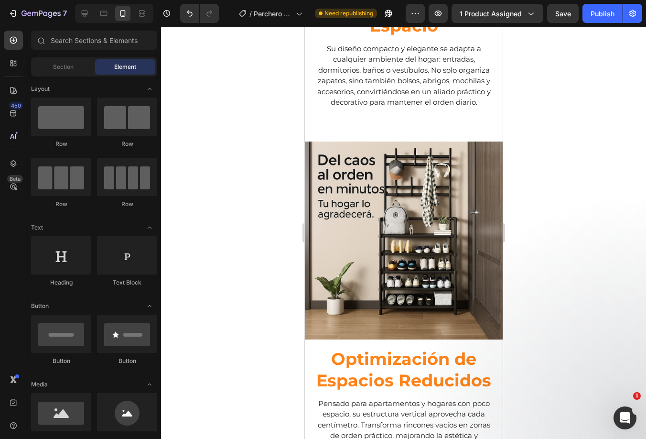
drag, startPoint x: 499, startPoint y: 173, endPoint x: 457, endPoint y: 29, distance: 150.2
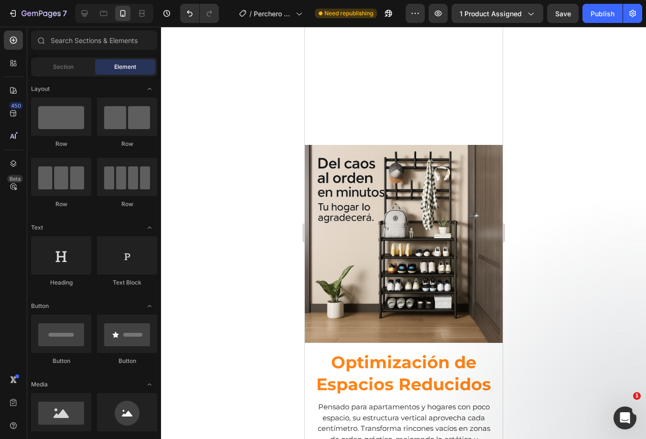
scroll to position [2174, 0]
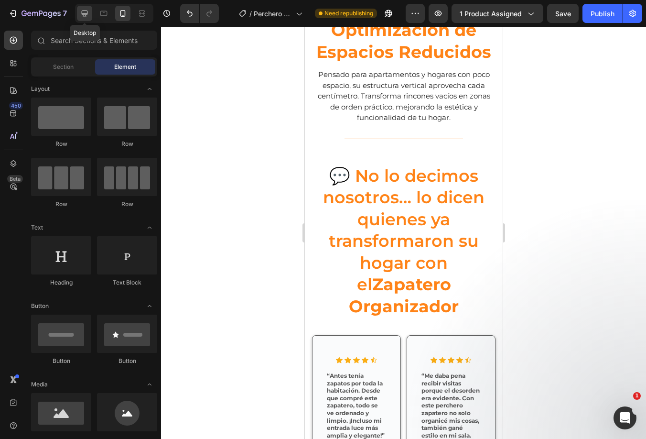
click at [88, 16] on icon at bounding box center [85, 14] width 10 height 10
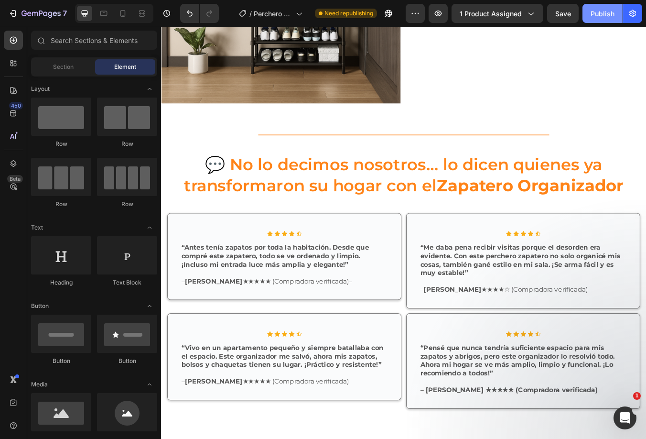
click at [590, 18] on button "Publish" at bounding box center [602, 13] width 40 height 19
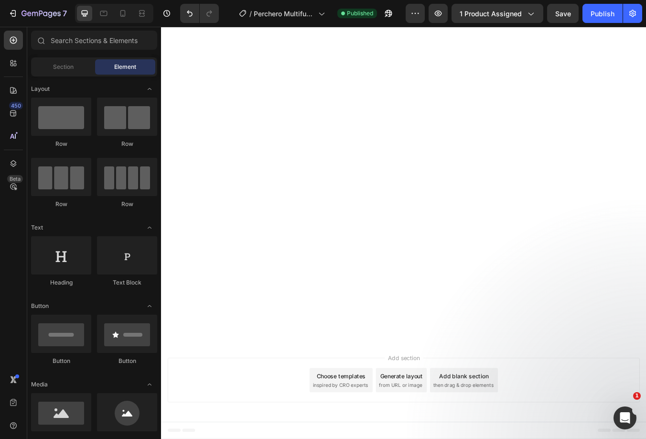
scroll to position [0, 0]
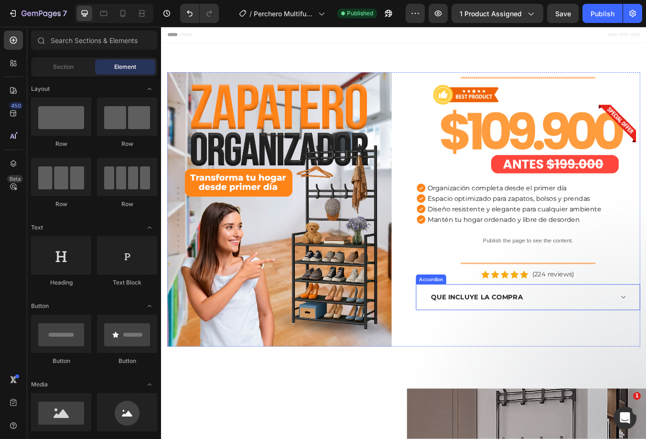
click at [613, 353] on div "QUE INCLUYE LA COMPRA" at bounding box center [594, 347] width 263 height 30
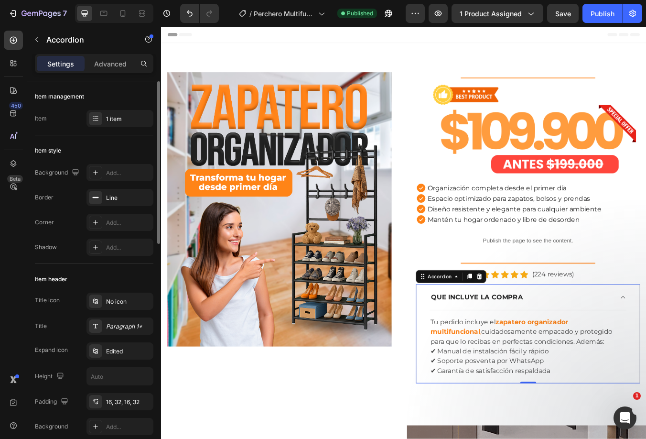
click at [131, 264] on div "Item management Item 1 item" at bounding box center [94, 366] width 118 height 204
click at [130, 113] on div "1 item" at bounding box center [119, 118] width 67 height 17
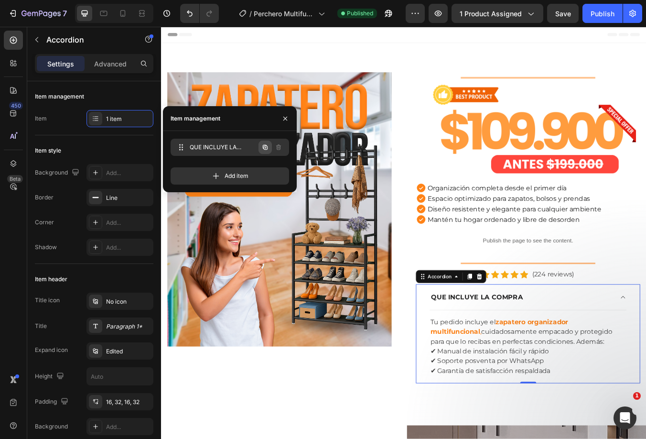
click at [265, 147] on icon "button" at bounding box center [265, 147] width 8 height 8
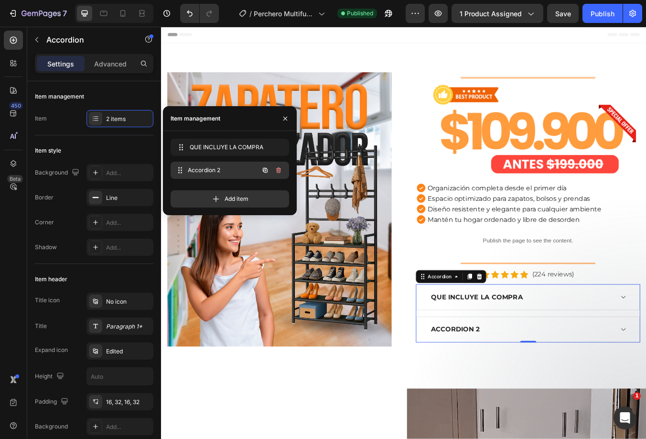
click at [236, 166] on span "Accordion 2" at bounding box center [223, 170] width 71 height 9
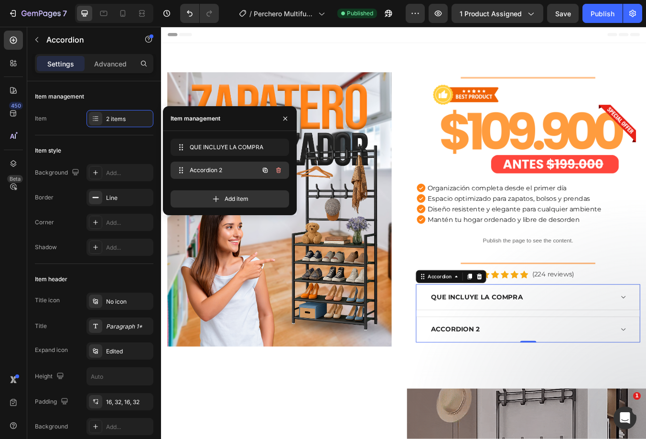
click at [225, 166] on div "Accordion 2 Accordion 2" at bounding box center [216, 169] width 84 height 13
click at [221, 170] on span "Accordion 2" at bounding box center [217, 170] width 54 height 9
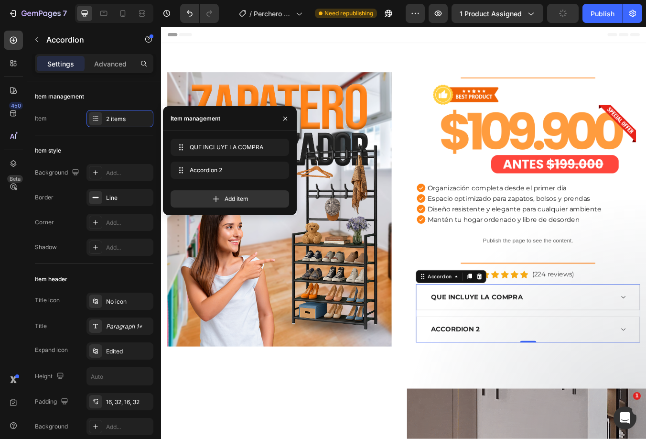
click at [518, 382] on div "Accordion 2" at bounding box center [508, 384] width 61 height 14
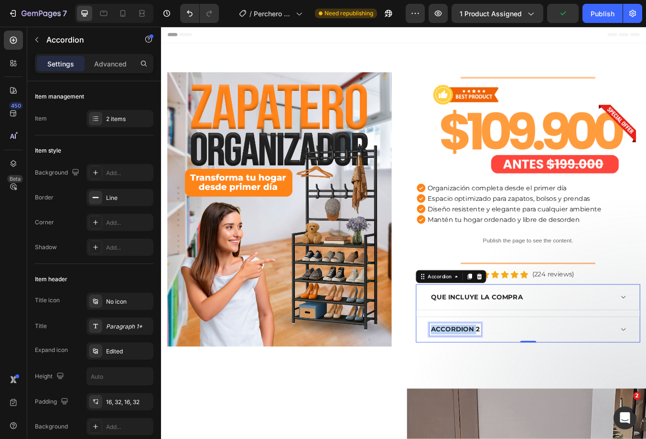
click at [518, 382] on p "Accordion 2" at bounding box center [509, 384] width 58 height 11
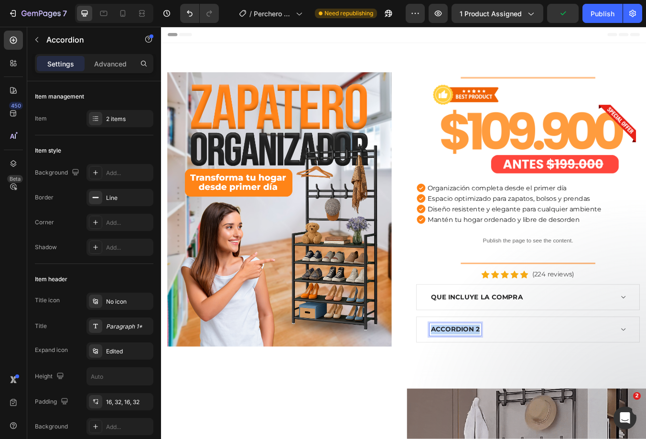
click at [518, 382] on p "Accordion 2" at bounding box center [509, 384] width 58 height 11
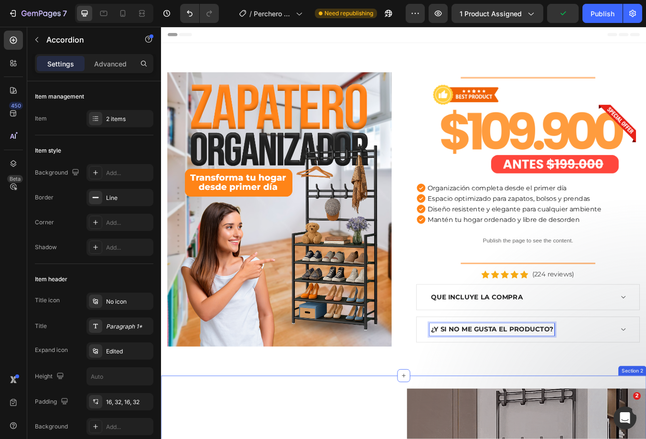
click at [645, 396] on div "¿Y si no me gusta el producto?" at bounding box center [594, 385] width 263 height 30
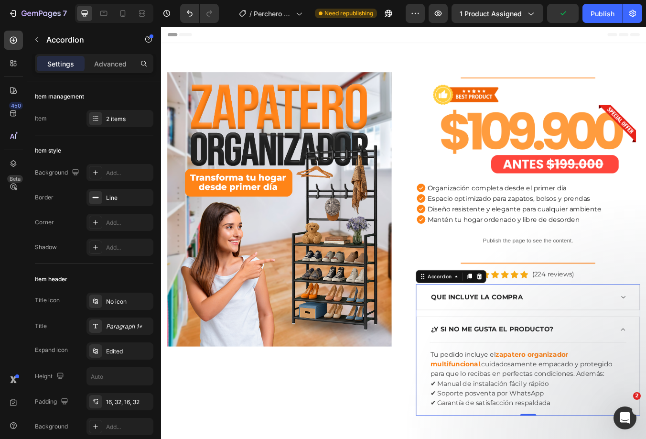
click at [645, 394] on div "¿Y si no me gusta el producto?" at bounding box center [594, 385] width 263 height 30
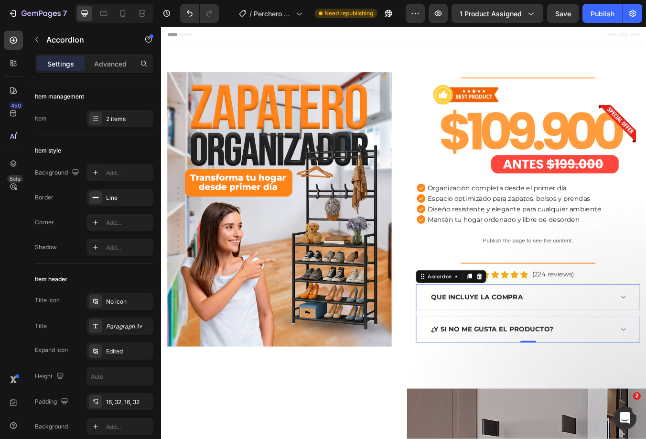
click at [645, 394] on div "¿Y si no me gusta el producto?" at bounding box center [594, 385] width 263 height 30
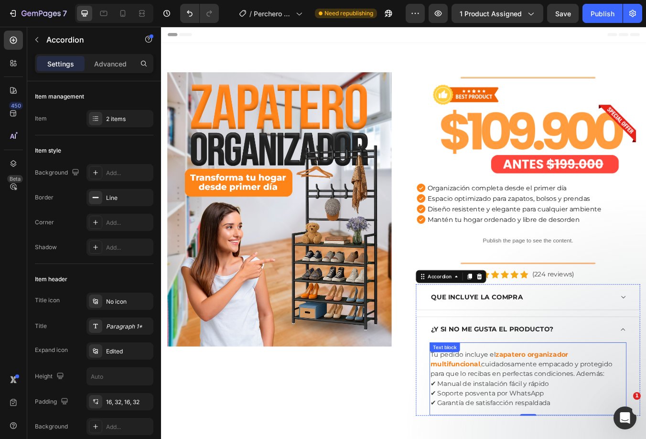
drag, startPoint x: 548, startPoint y: 419, endPoint x: 623, endPoint y: 469, distance: 90.8
click at [548, 419] on p "Tu pedido incluye el zapatero organizador multifuncional , cuidadosamente empac…" at bounding box center [594, 442] width 231 height 69
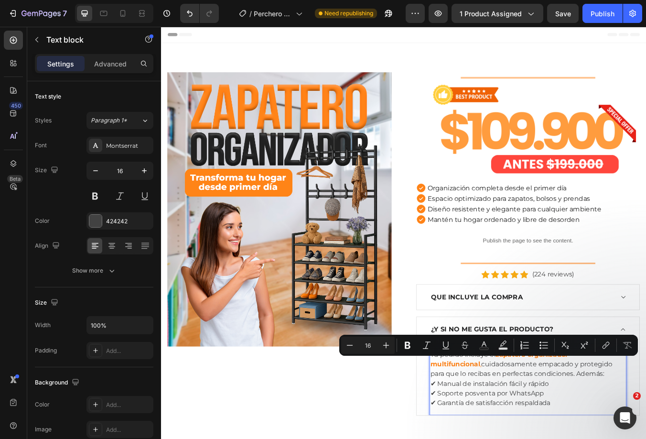
click at [633, 438] on p "Tu pedido incluye el zapatero organizador multifuncional , cuidadosamente empac…" at bounding box center [594, 442] width 231 height 69
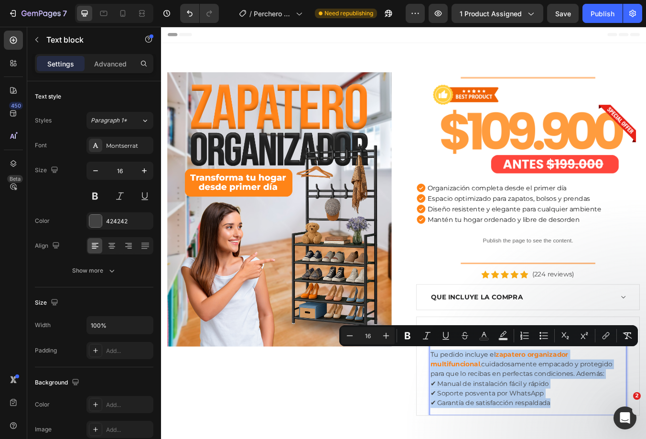
drag, startPoint x: 640, startPoint y: 474, endPoint x: 475, endPoint y: 415, distance: 175.2
click at [478, 415] on div "Tu pedido incluye el zapatero organizador multifuncional , cuidadosamente empac…" at bounding box center [594, 443] width 233 height 71
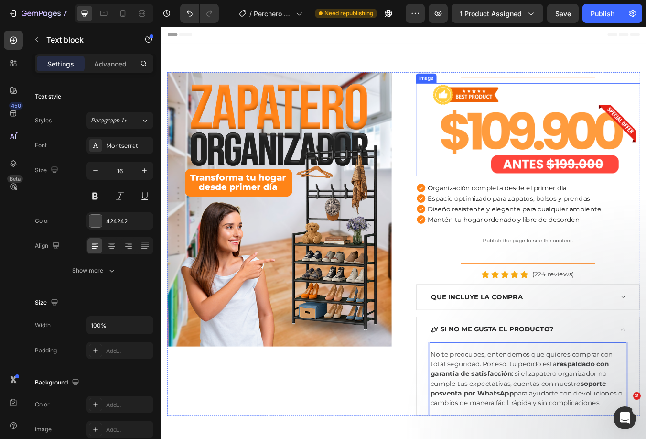
click at [530, 189] on img at bounding box center [594, 149] width 265 height 110
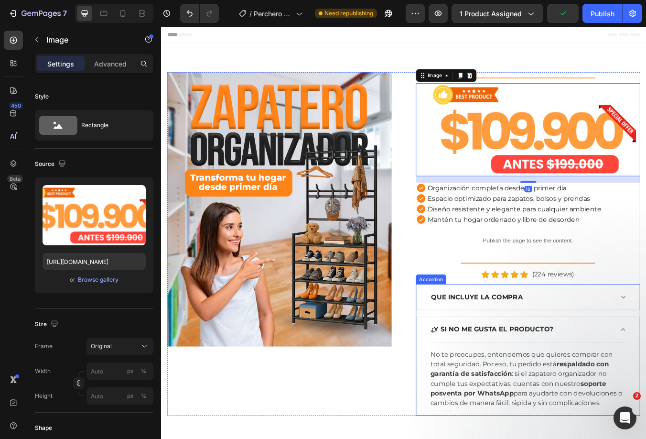
click at [643, 391] on div "¿Y si no me gusta el producto?" at bounding box center [594, 385] width 263 height 30
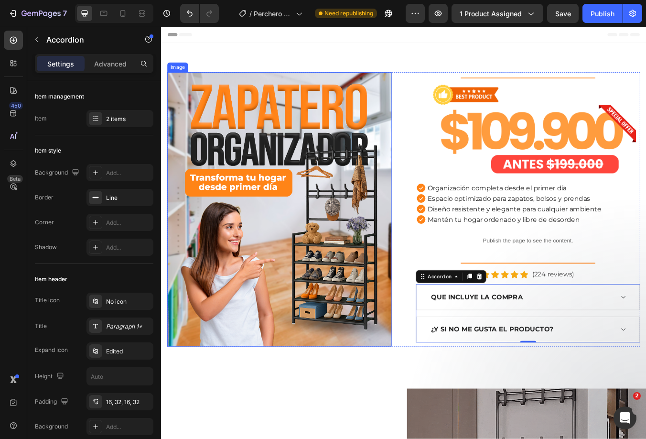
click at [333, 202] on img at bounding box center [300, 243] width 265 height 324
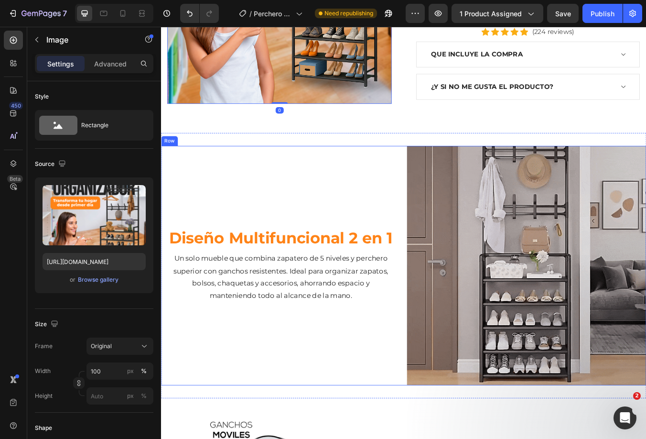
scroll to position [382, 0]
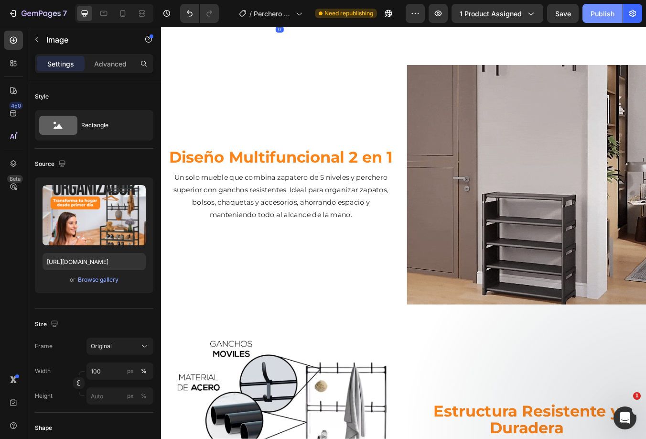
click at [600, 20] on button "Publish" at bounding box center [602, 13] width 40 height 19
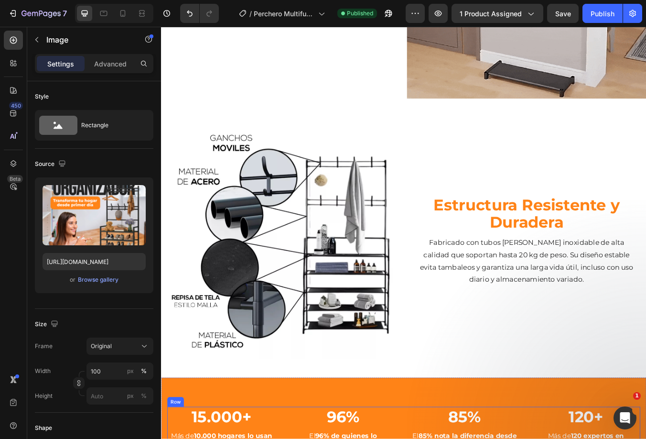
scroll to position [860, 0]
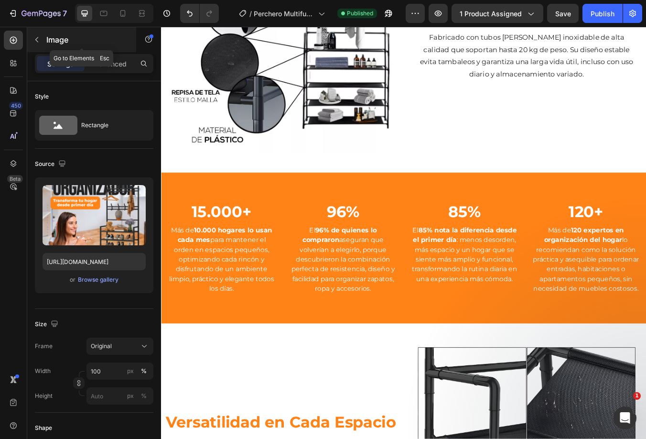
click at [37, 38] on icon "button" at bounding box center [36, 39] width 3 height 5
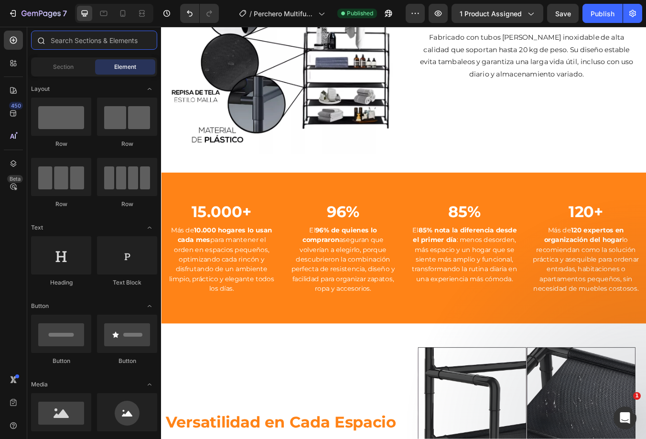
click at [60, 44] on input "text" at bounding box center [94, 40] width 126 height 19
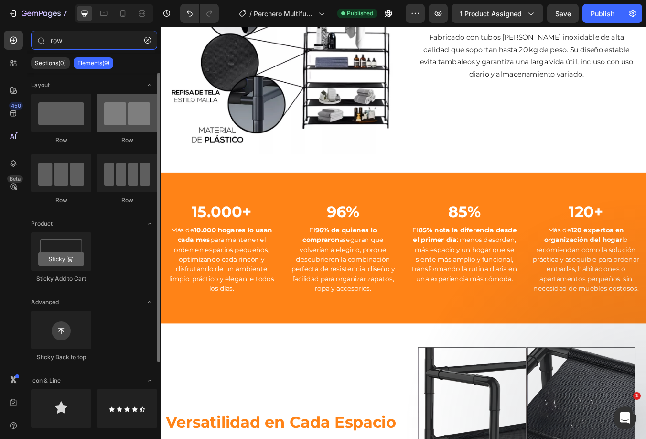
type input "row"
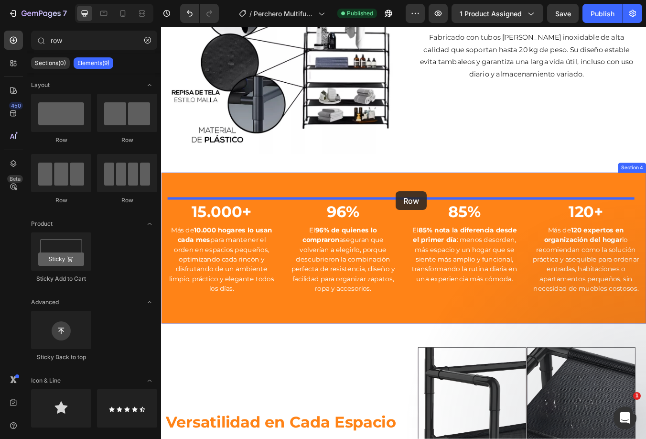
drag, startPoint x: 286, startPoint y: 126, endPoint x: 439, endPoint y: 221, distance: 179.6
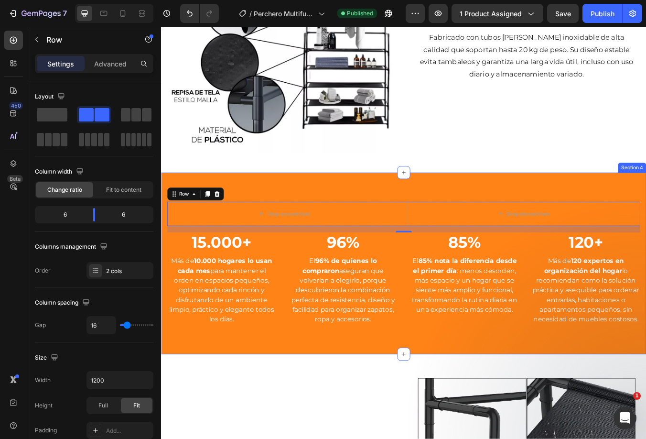
drag, startPoint x: 257, startPoint y: 135, endPoint x: 493, endPoint y: 224, distance: 252.2
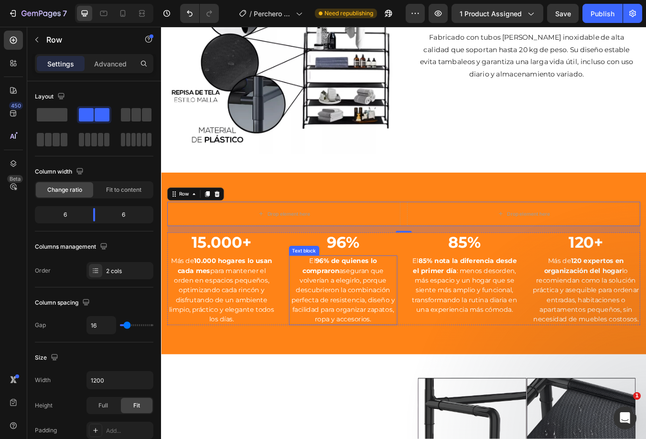
click at [382, 324] on p "El 96% de quienes lo compraron aseguran que volverían a elegirlo, porque descub…" at bounding box center [376, 338] width 127 height 80
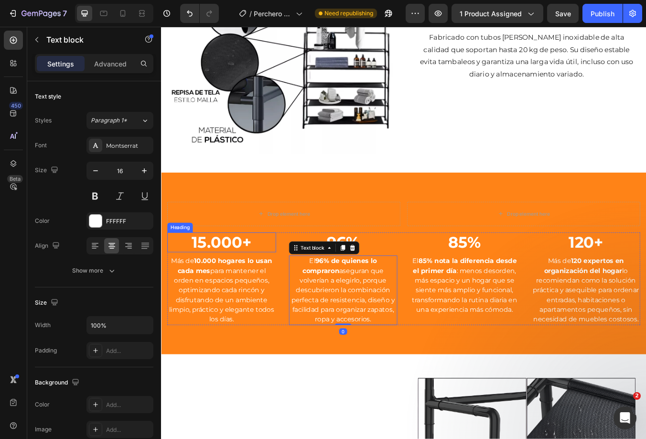
click at [243, 281] on strong "15.000+" at bounding box center [232, 281] width 71 height 22
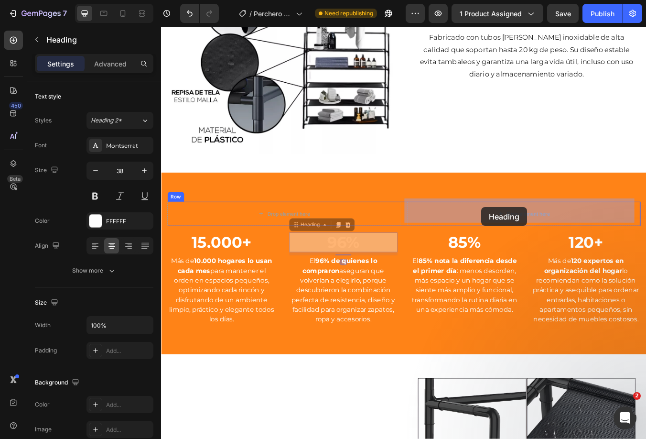
drag, startPoint x: 373, startPoint y: 282, endPoint x: 539, endPoint y: 240, distance: 171.6
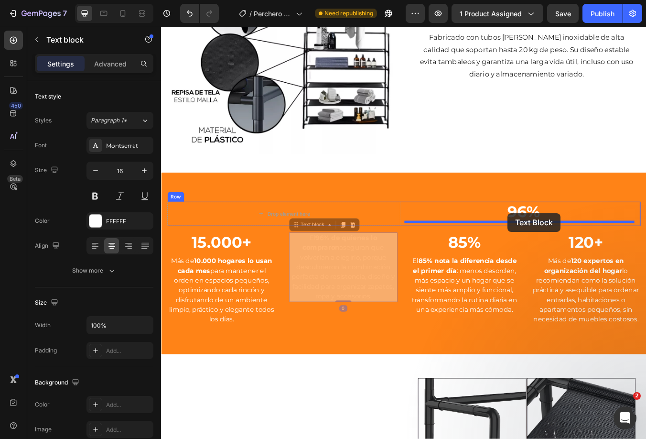
drag, startPoint x: 373, startPoint y: 316, endPoint x: 570, endPoint y: 247, distance: 209.4
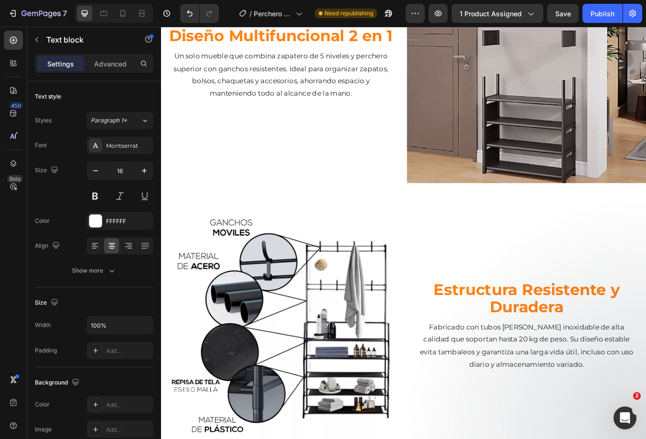
scroll to position [143, 0]
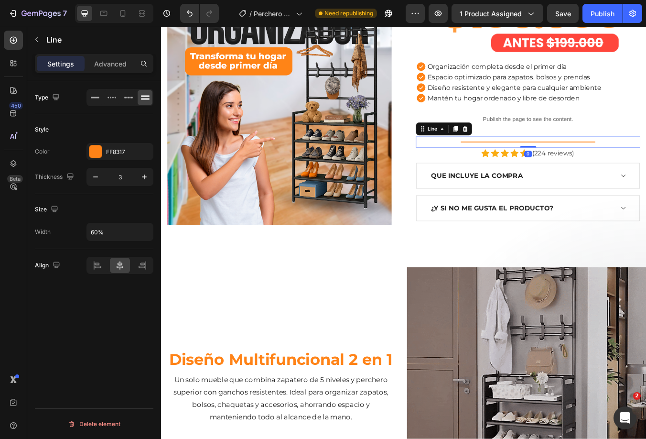
click at [523, 158] on div "Title Line 0" at bounding box center [594, 163] width 265 height 13
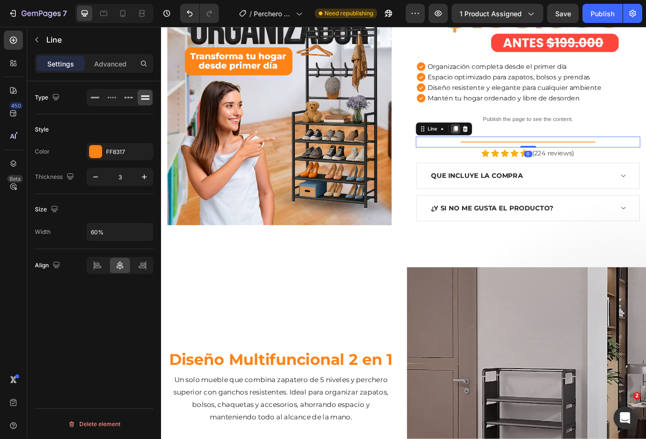
click at [507, 146] on icon at bounding box center [508, 147] width 5 height 7
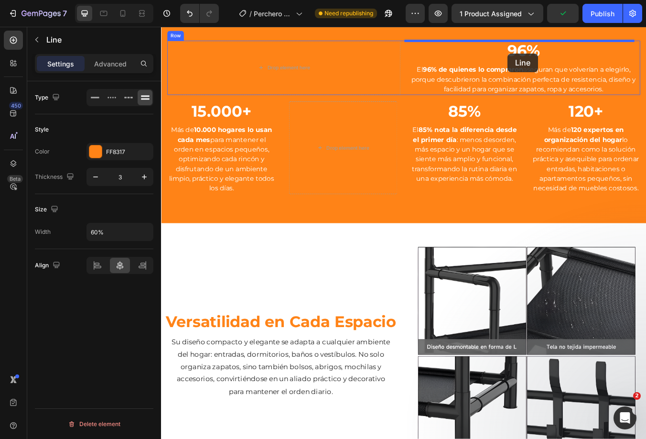
scroll to position [1048, 0]
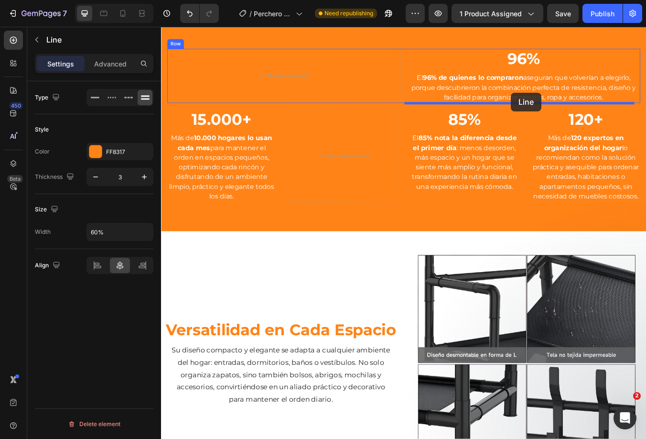
drag, startPoint x: 541, startPoint y: 161, endPoint x: 574, endPoint y: 105, distance: 65.6
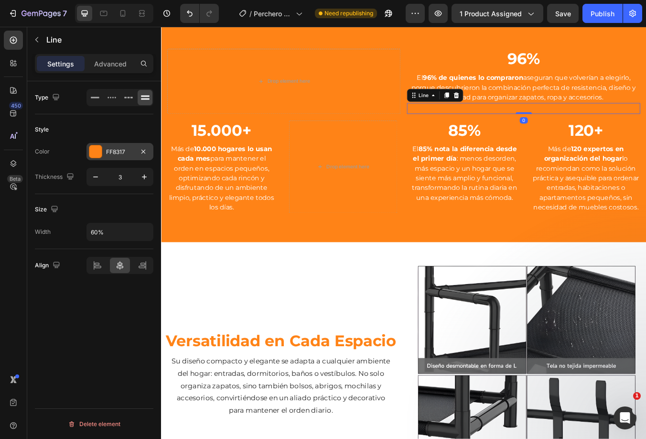
click at [99, 152] on div at bounding box center [95, 151] width 12 height 12
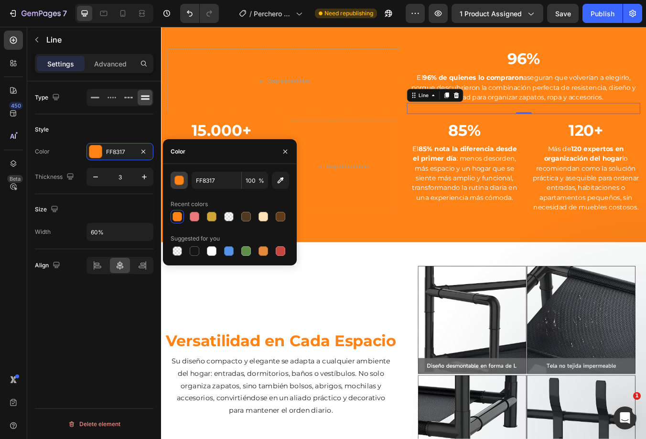
click at [179, 176] on div "button" at bounding box center [180, 181] width 10 height 10
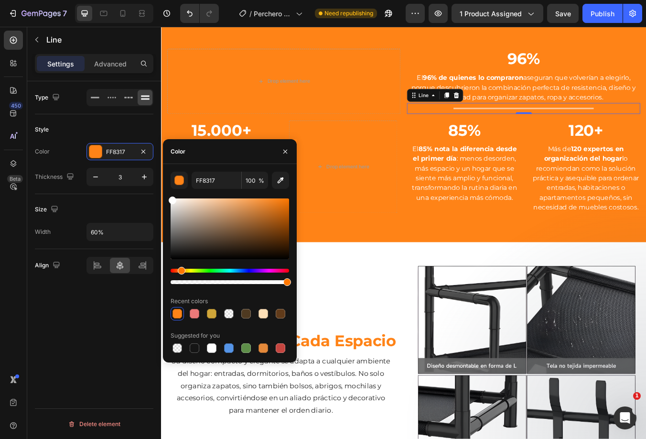
drag, startPoint x: 211, startPoint y: 220, endPoint x: 165, endPoint y: 197, distance: 51.1
click at [165, 197] on div "FF8317 100 % Recent colors Suggested for you" at bounding box center [230, 263] width 134 height 183
type input "FFFFFF"
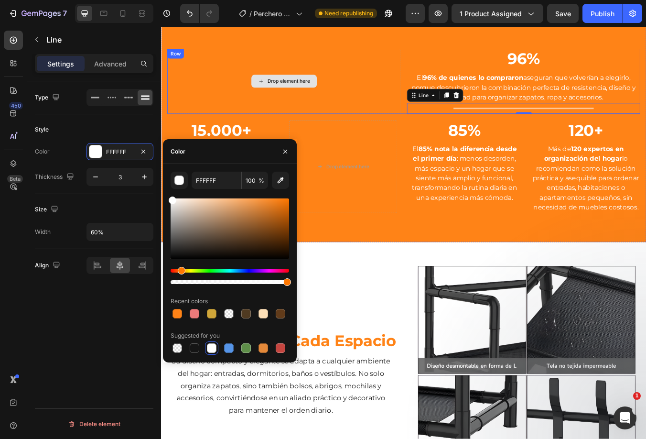
click at [394, 87] on div "Drop element here" at bounding box center [306, 91] width 276 height 77
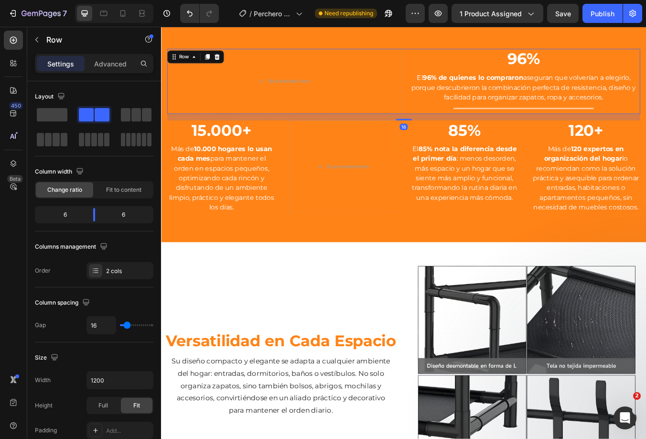
click at [582, 130] on div "16" at bounding box center [447, 134] width 559 height 8
click at [577, 123] on div at bounding box center [588, 123] width 165 height 1
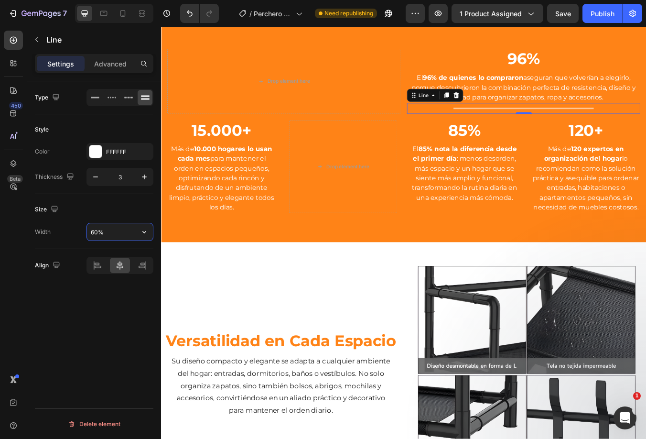
click at [132, 229] on input "60%" at bounding box center [120, 231] width 66 height 17
click at [144, 229] on icon "button" at bounding box center [145, 232] width 10 height 10
click at [116, 259] on p "Full 100%" at bounding box center [117, 256] width 54 height 9
type input "100%"
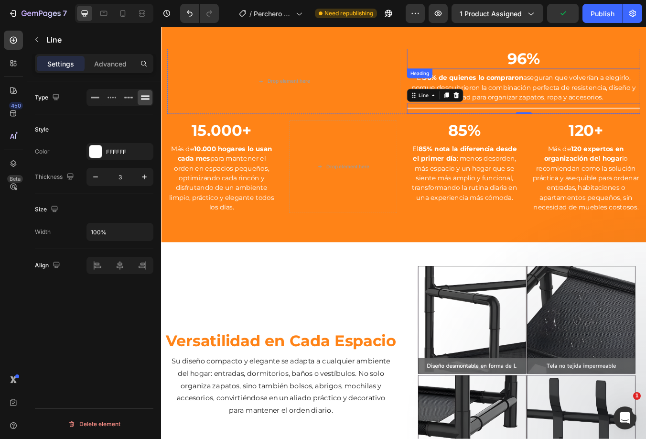
click at [509, 74] on h2 "96%" at bounding box center [589, 65] width 276 height 24
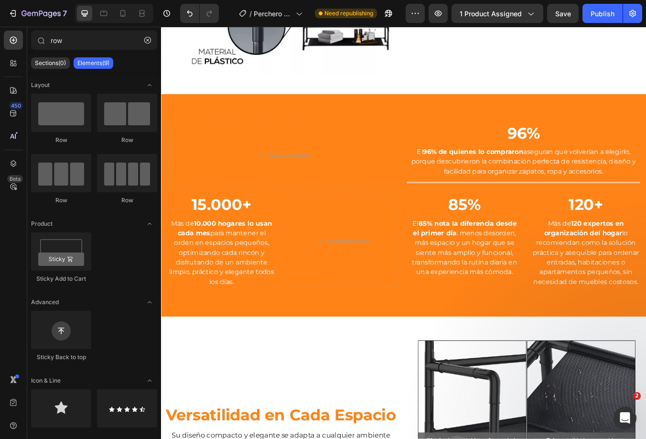
scroll to position [946, 0]
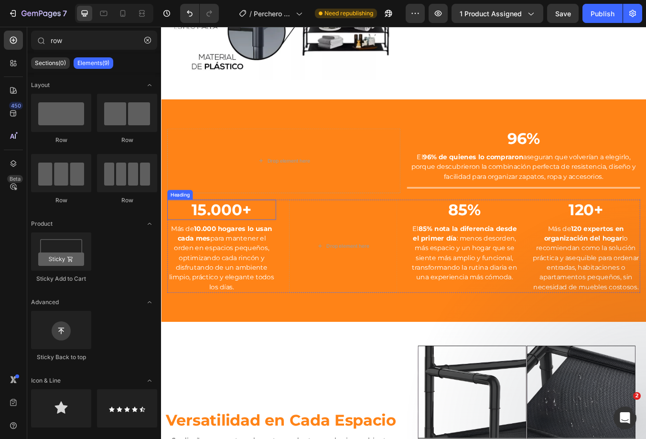
click at [250, 239] on strong "15.000+" at bounding box center [232, 243] width 71 height 22
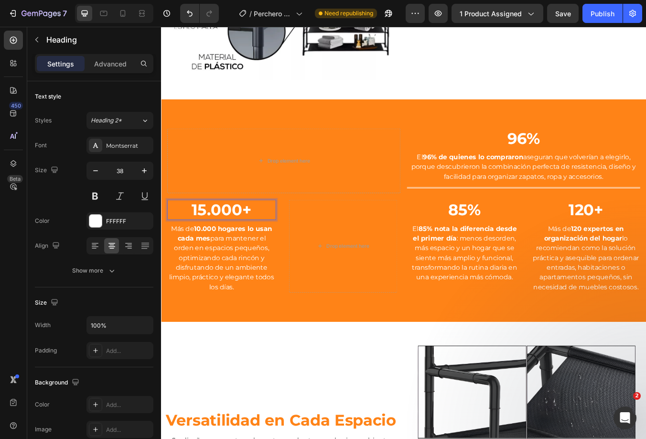
click at [257, 241] on strong "15.000+" at bounding box center [232, 243] width 71 height 22
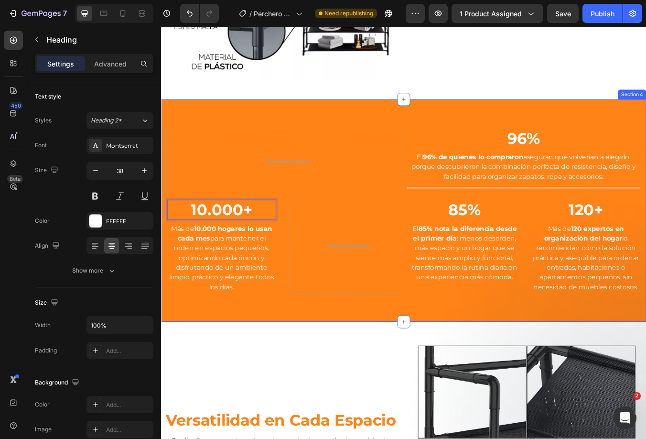
click at [321, 113] on div "Drop element here 96% Heading El 96% de quienes lo compraron aseguran que volve…" at bounding box center [447, 244] width 573 height 263
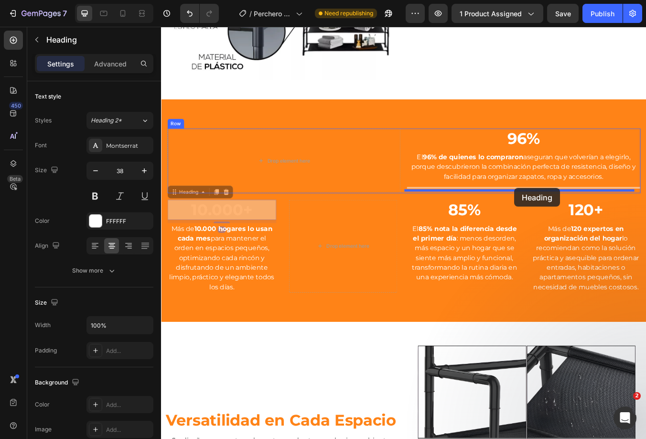
drag, startPoint x: 435, startPoint y: 226, endPoint x: 579, endPoint y: 217, distance: 144.1
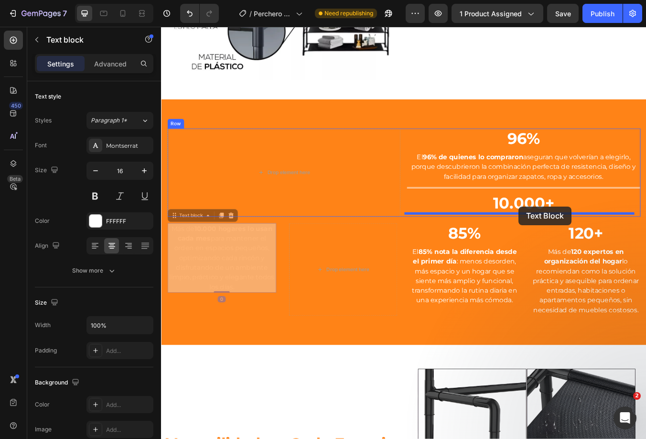
drag, startPoint x: 352, startPoint y: 282, endPoint x: 583, endPoint y: 239, distance: 235.7
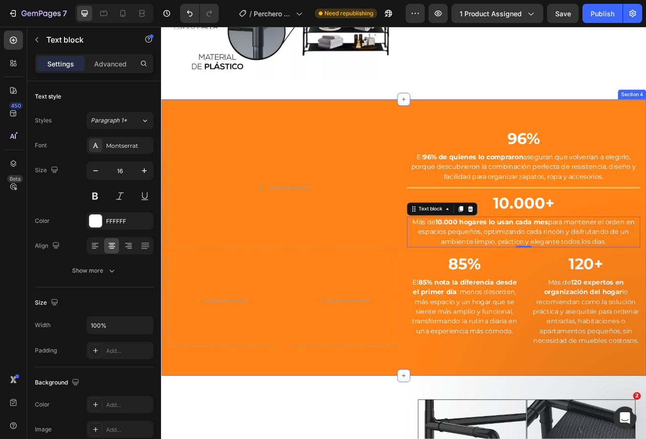
click at [344, 133] on div "Drop element here 96% Heading El 96% de quienes lo compraron aseguran que volve…" at bounding box center [447, 276] width 573 height 327
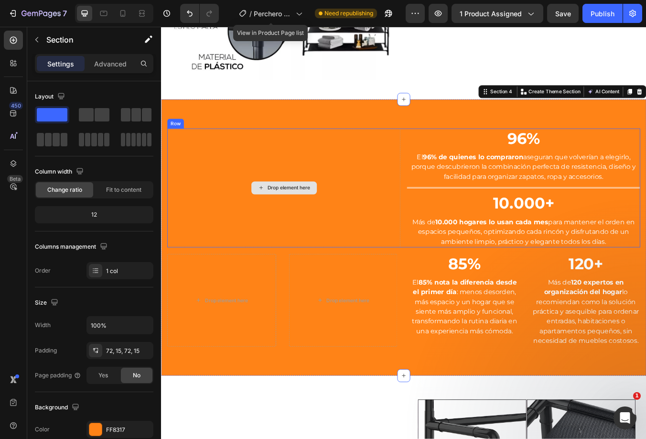
click at [369, 230] on div "Drop element here" at bounding box center [306, 217] width 276 height 140
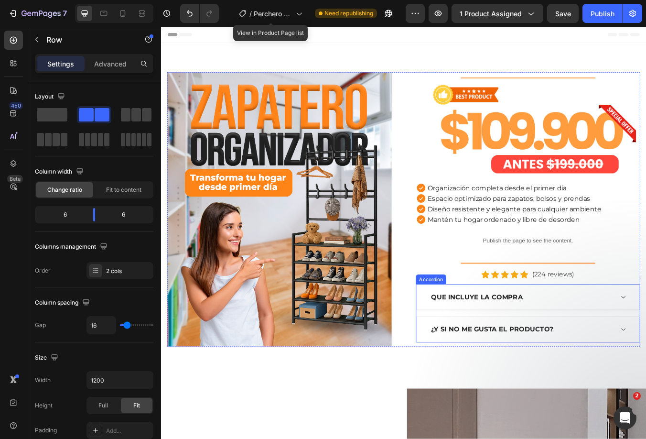
scroll to position [239, 0]
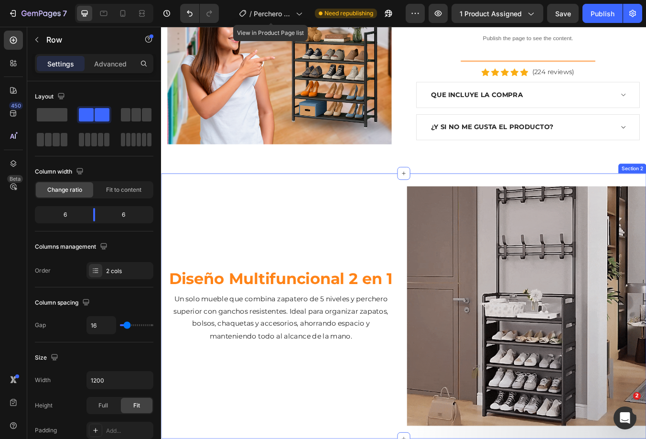
click at [518, 239] on img at bounding box center [592, 356] width 283 height 283
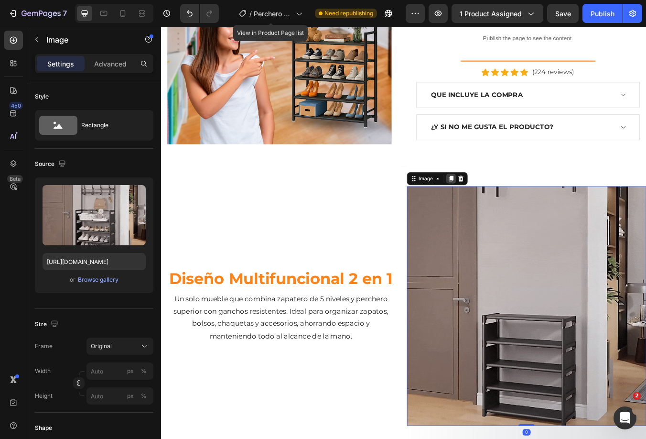
click at [500, 204] on icon at bounding box center [504, 207] width 8 height 8
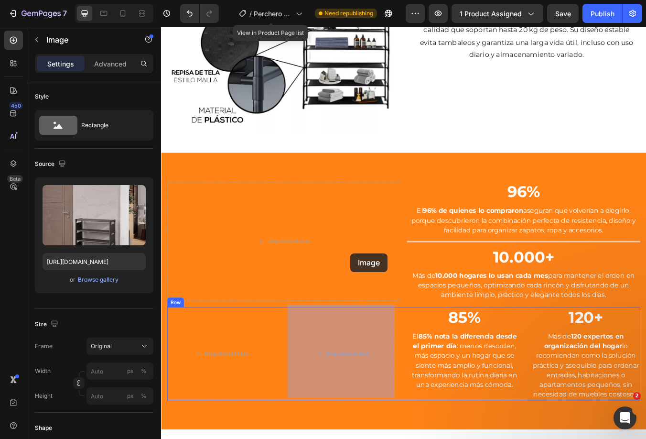
scroll to position [1290, 0]
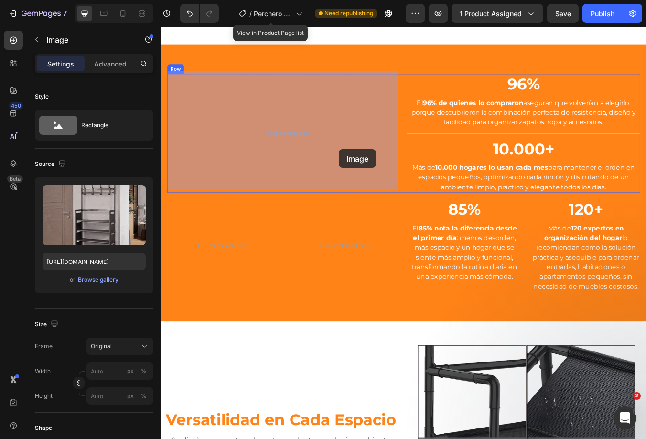
drag, startPoint x: 568, startPoint y: 161, endPoint x: 369, endPoint y: 172, distance: 199.0
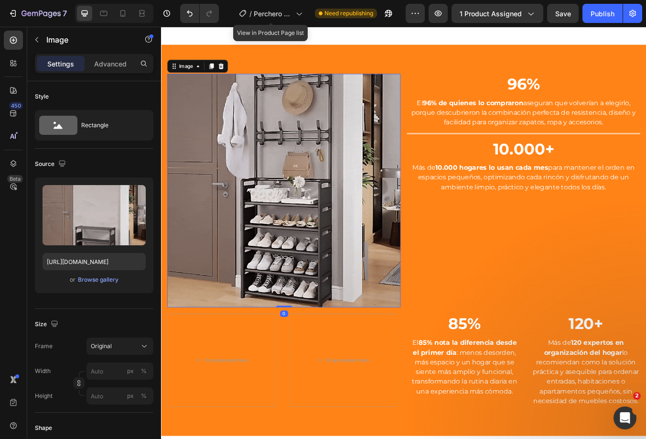
click at [343, 221] on img at bounding box center [306, 221] width 276 height 276
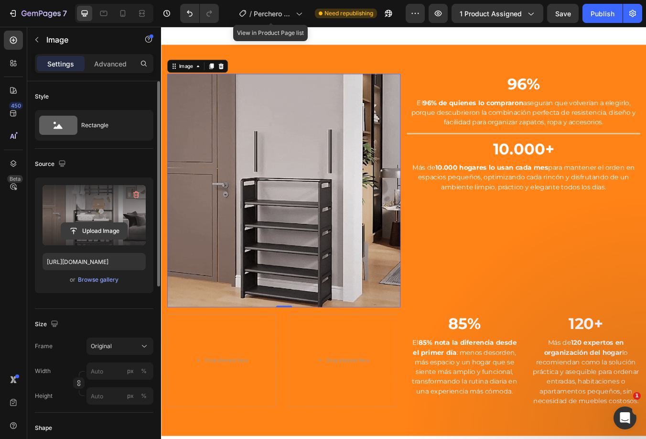
drag, startPoint x: 109, startPoint y: 222, endPoint x: 106, endPoint y: 226, distance: 5.8
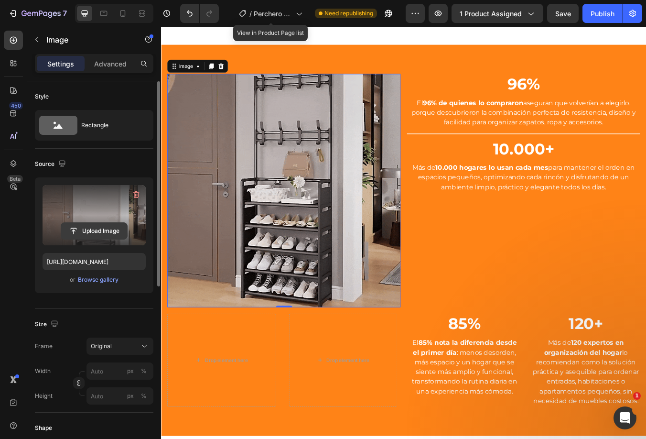
click at [107, 224] on button "Upload Image" at bounding box center [94, 230] width 67 height 17
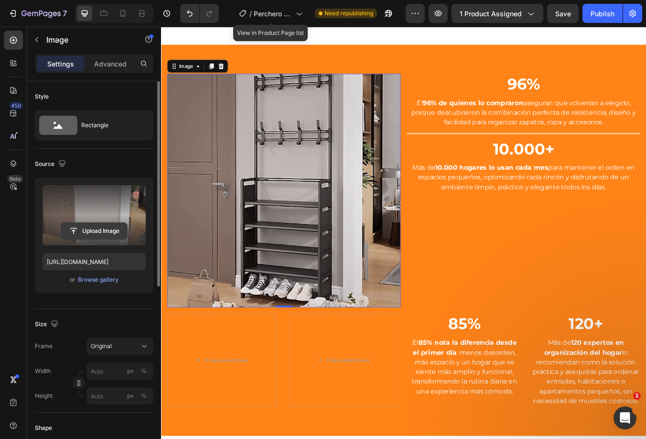
click at [85, 234] on input "file" at bounding box center [94, 231] width 66 height 16
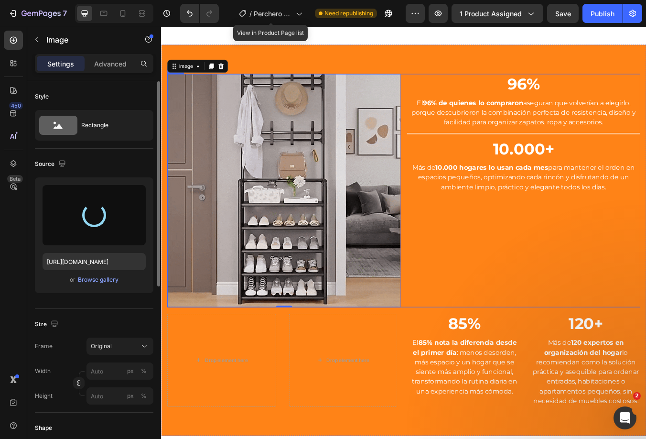
type input "[URL][DOMAIN_NAME]"
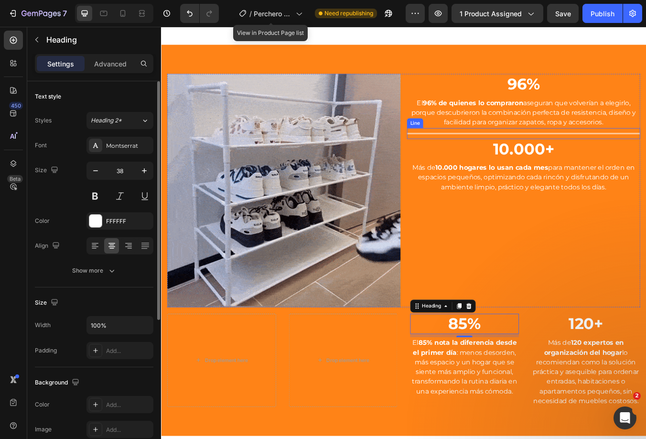
click at [502, 151] on div "Title Line" at bounding box center [589, 153] width 276 height 13
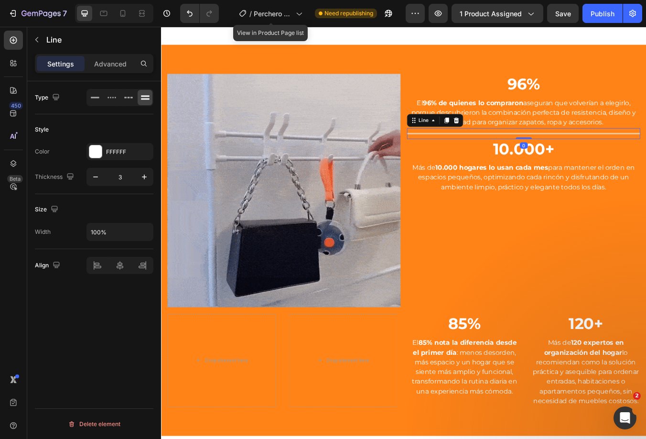
drag, startPoint x: 491, startPoint y: 131, endPoint x: 541, endPoint y: 149, distance: 52.7
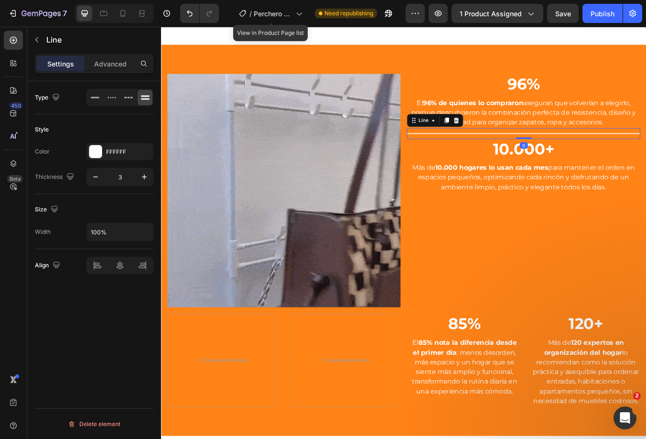
click at [494, 134] on icon at bounding box center [498, 138] width 8 height 8
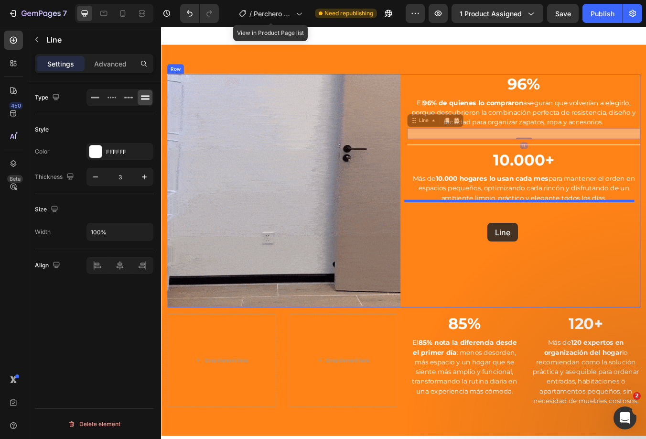
drag, startPoint x: 561, startPoint y: 151, endPoint x: 547, endPoint y: 258, distance: 108.5
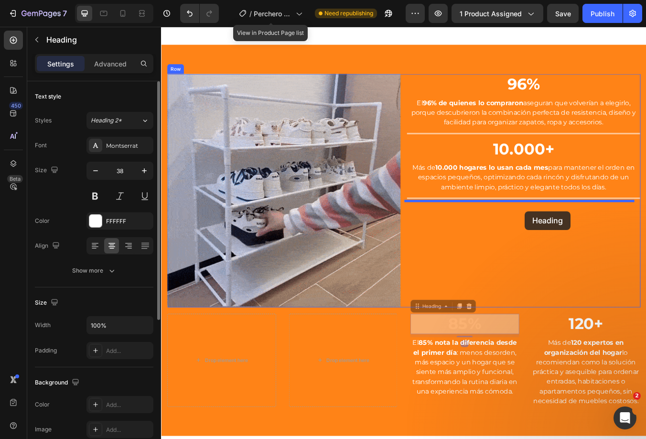
drag, startPoint x: 501, startPoint y: 372, endPoint x: 591, endPoint y: 245, distance: 155.9
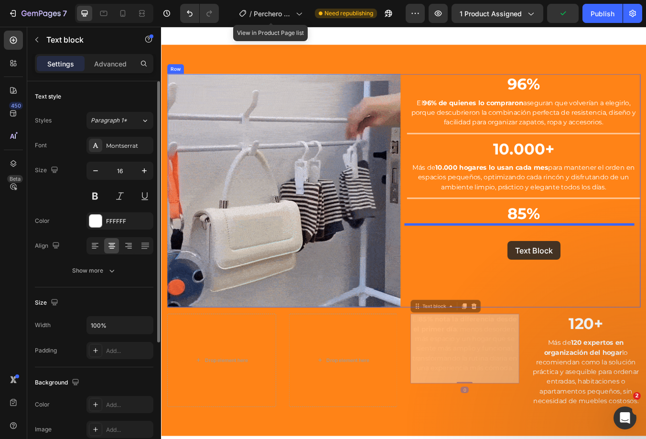
drag, startPoint x: 509, startPoint y: 393, endPoint x: 570, endPoint y: 280, distance: 128.9
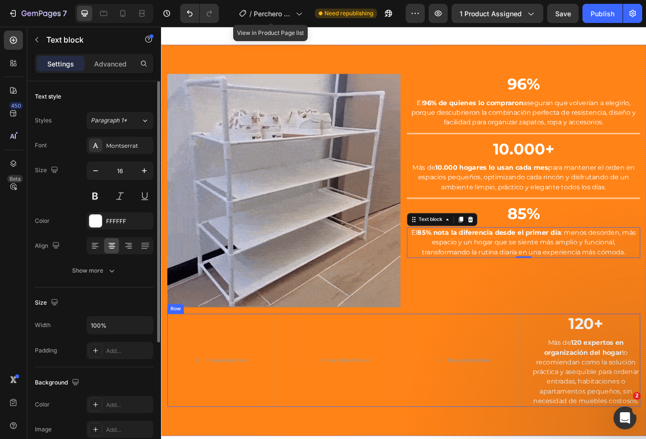
click at [447, 376] on div "Drop element here Drop element here Drop element here 120+ Heading Más de 120 e…" at bounding box center [447, 421] width 559 height 110
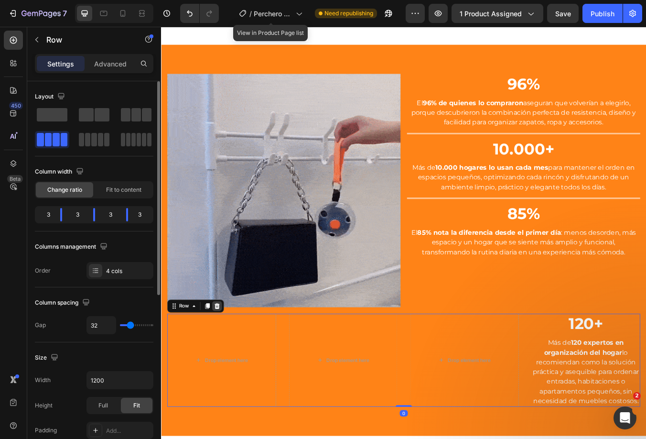
click at [227, 351] on div at bounding box center [226, 356] width 11 height 11
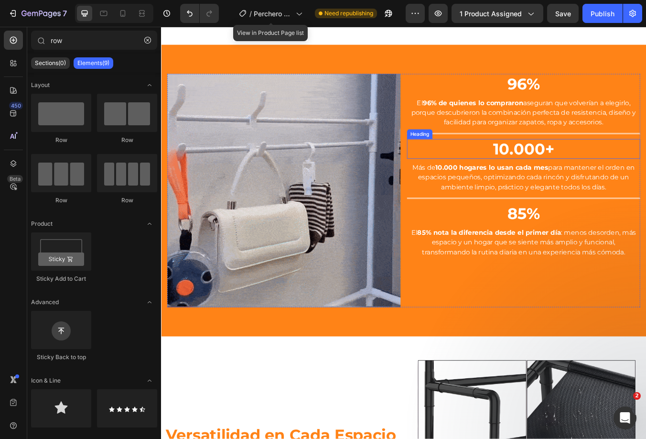
scroll to position [1194, 0]
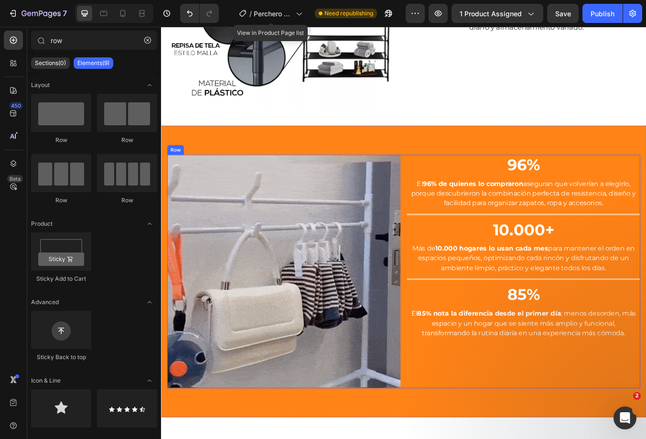
click at [445, 208] on div "Image 96% Heading El 96% de quienes lo compraron aseguran que volverían a elegi…" at bounding box center [447, 316] width 559 height 276
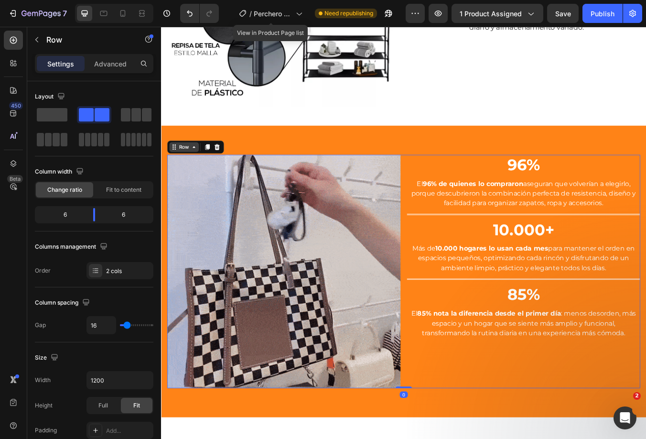
click at [187, 165] on div "Row" at bounding box center [188, 169] width 16 height 9
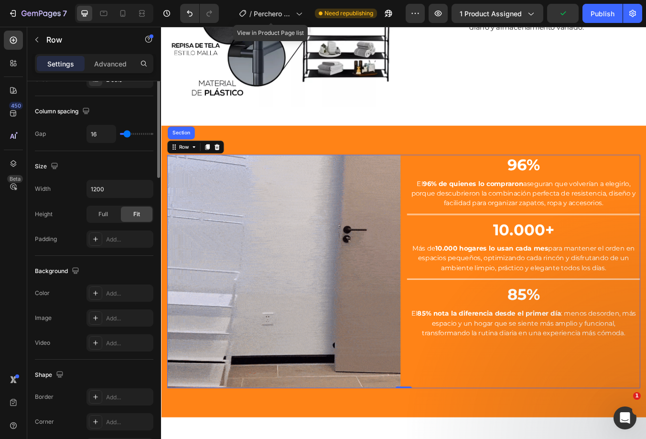
scroll to position [287, 0]
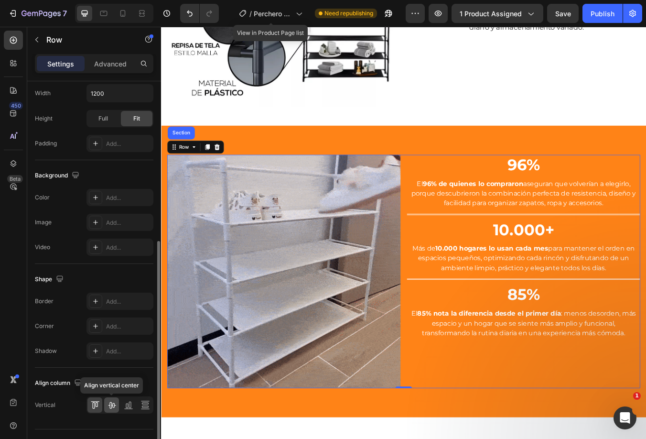
click at [111, 403] on icon at bounding box center [112, 405] width 8 height 7
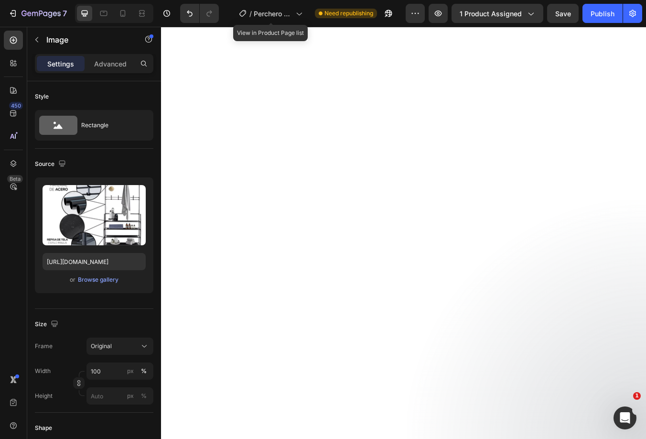
scroll to position [908, 0]
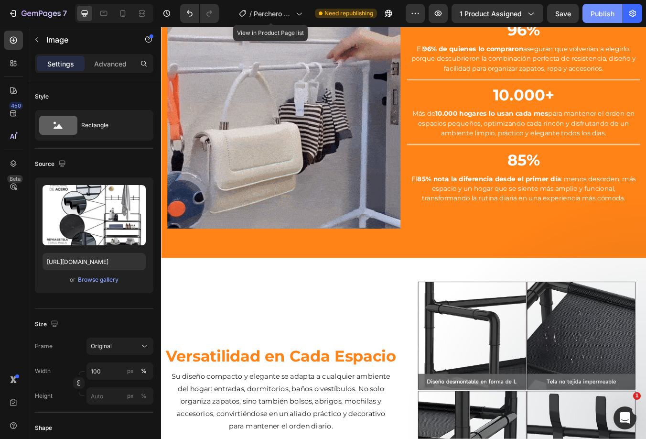
click at [587, 21] on button "Publish" at bounding box center [602, 13] width 40 height 19
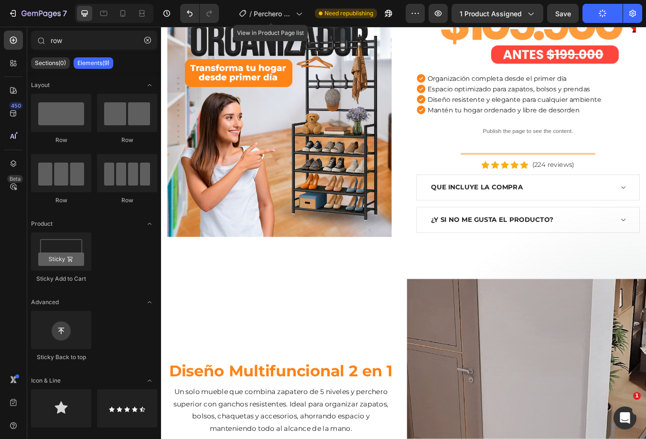
scroll to position [0, 0]
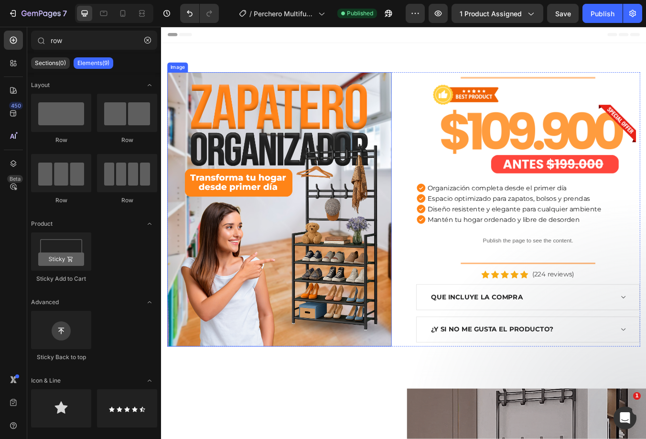
click at [341, 159] on img at bounding box center [300, 243] width 265 height 324
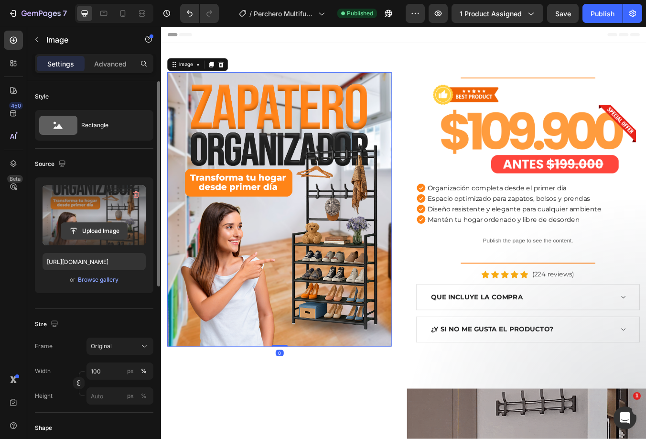
click at [99, 225] on input "file" at bounding box center [94, 231] width 66 height 16
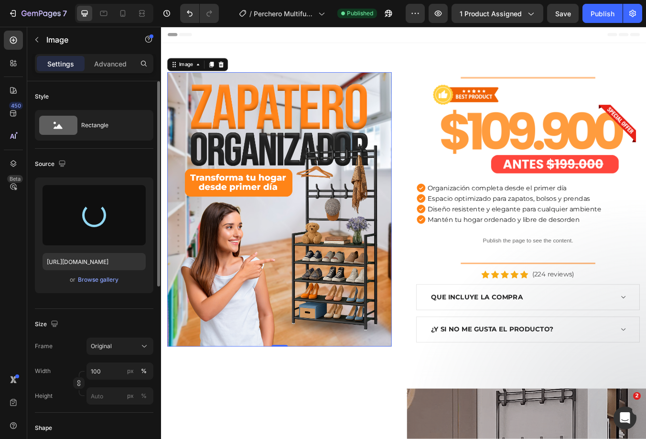
type input "[URL][DOMAIN_NAME]"
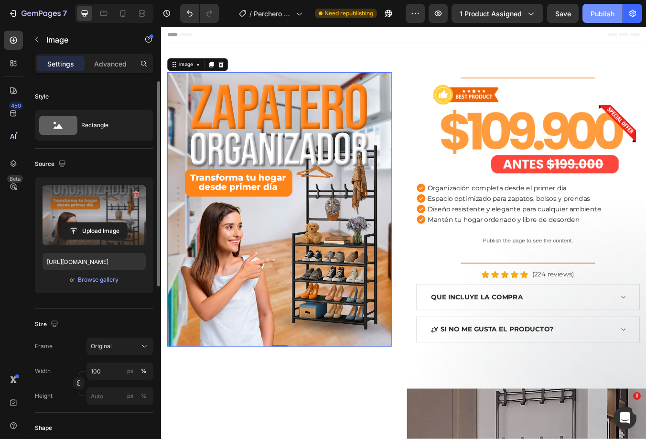
click at [596, 16] on div "Publish" at bounding box center [603, 14] width 24 height 10
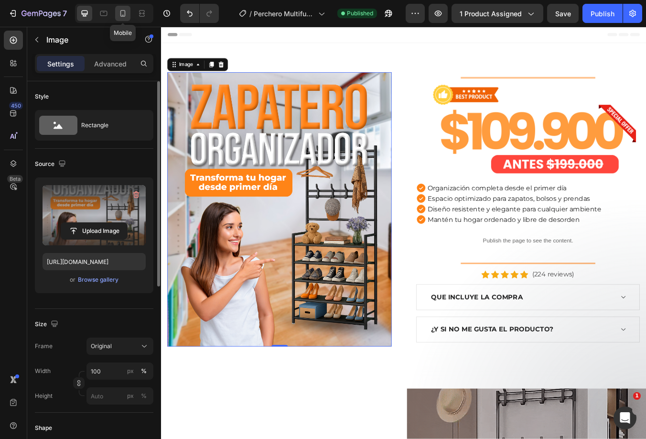
click at [117, 8] on div at bounding box center [122, 13] width 15 height 15
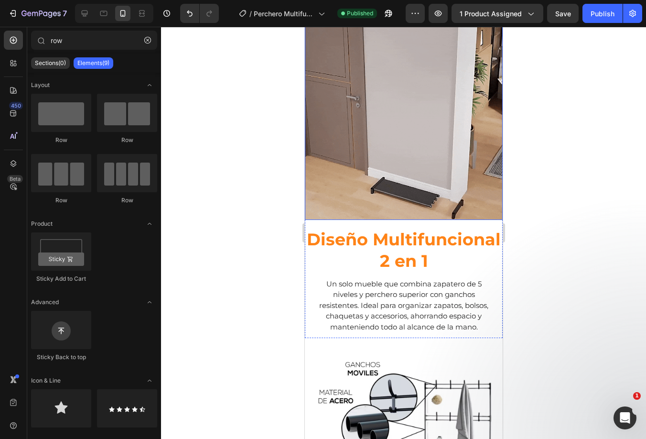
scroll to position [526, 0]
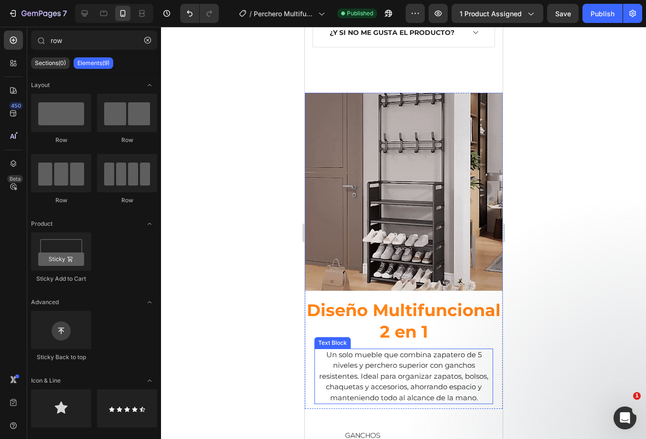
click at [449, 361] on p "Un solo mueble que combina zapatero de 5 niveles y perchero superior con gancho…" at bounding box center [403, 376] width 177 height 54
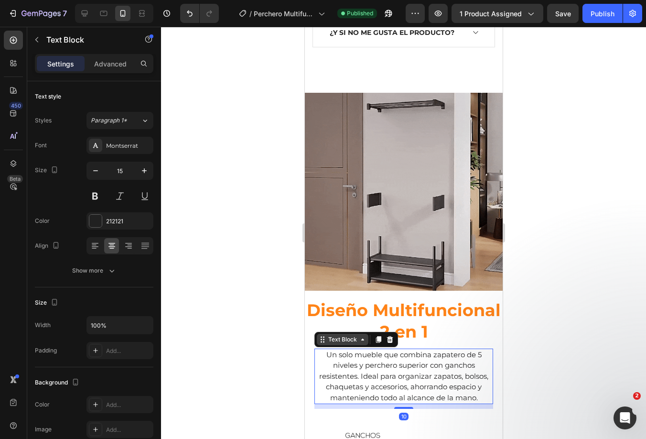
click at [328, 335] on div "Text Block" at bounding box center [342, 339] width 32 height 9
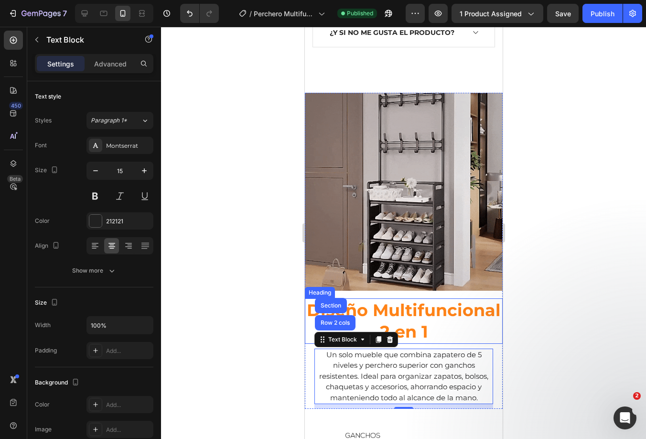
click at [467, 322] on h2 "Diseño Multifuncional 2 en 1" at bounding box center [403, 320] width 198 height 45
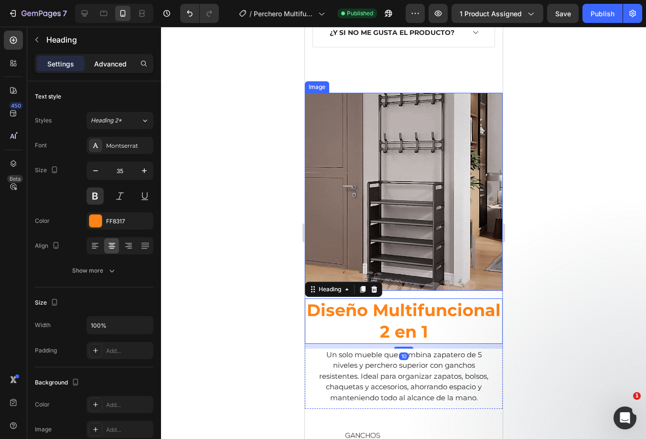
click at [105, 67] on p "Advanced" at bounding box center [110, 64] width 32 height 10
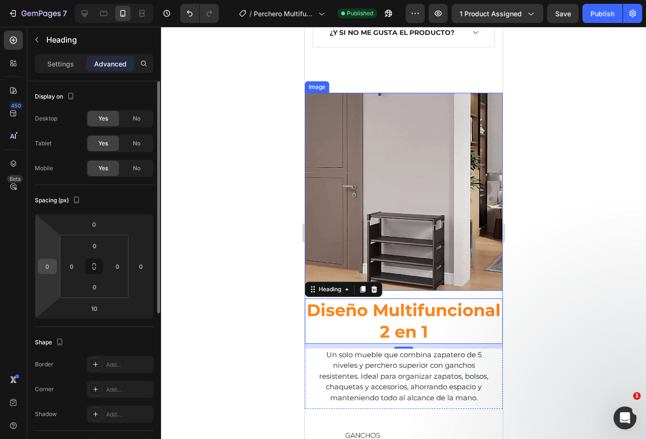
click at [48, 263] on input "0" at bounding box center [47, 266] width 14 height 14
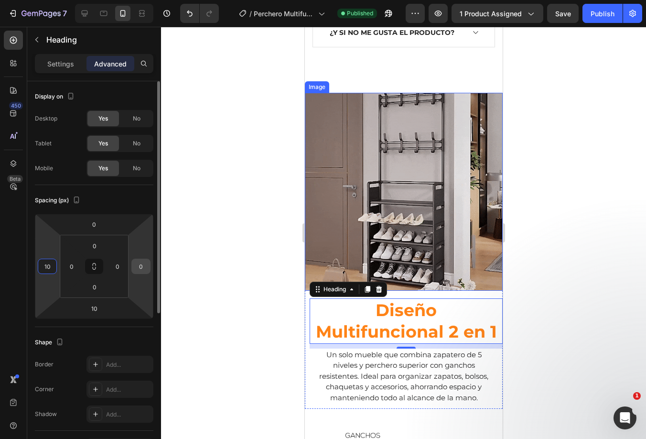
type input "10"
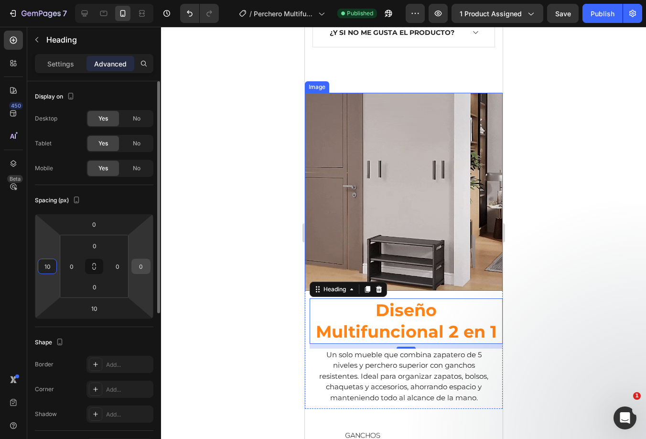
click at [143, 260] on input "0" at bounding box center [141, 266] width 14 height 14
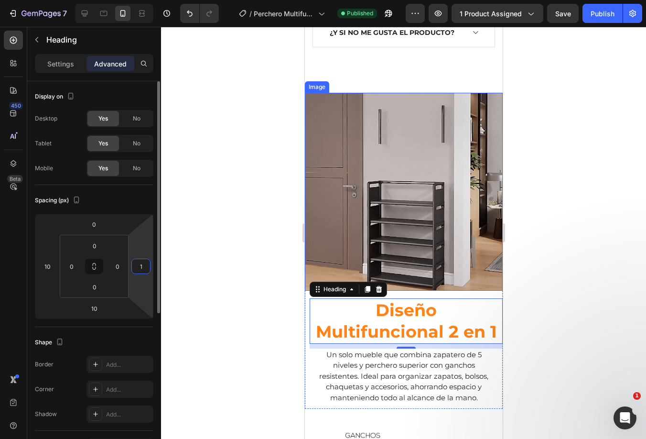
type input "10"
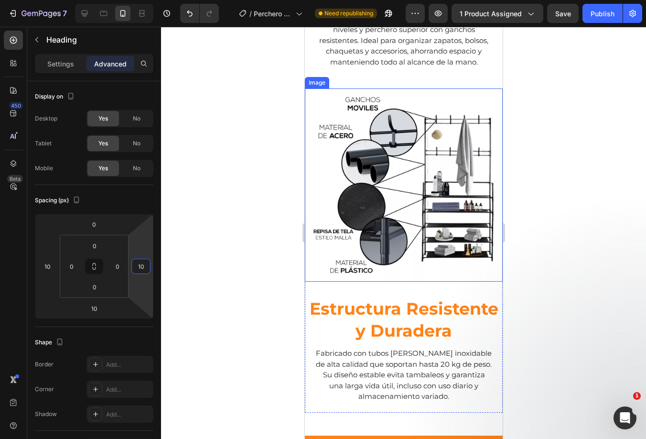
scroll to position [956, 0]
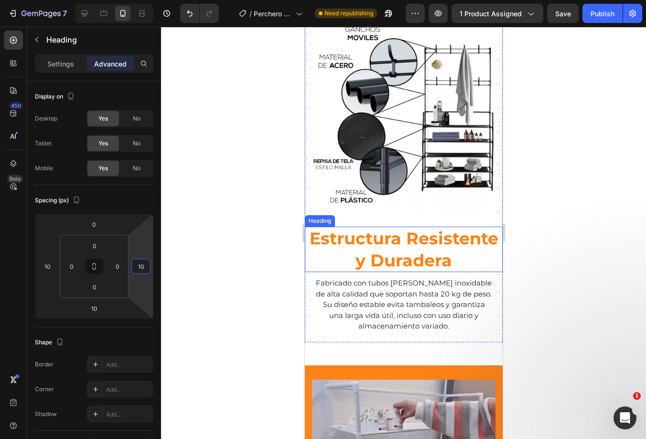
click at [443, 234] on h2 "Estructura Resistente y Duradera" at bounding box center [403, 248] width 198 height 45
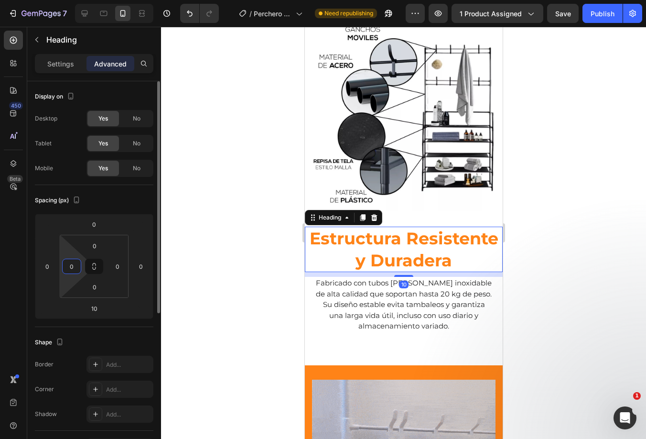
click at [66, 267] on input "0" at bounding box center [71, 266] width 14 height 14
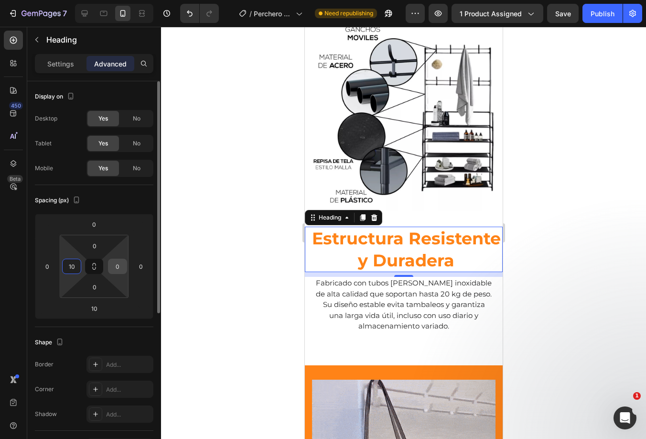
type input "10"
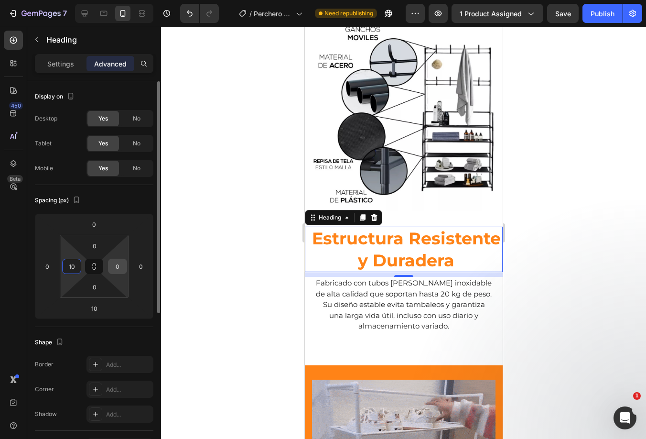
click at [121, 267] on input "0" at bounding box center [117, 266] width 14 height 14
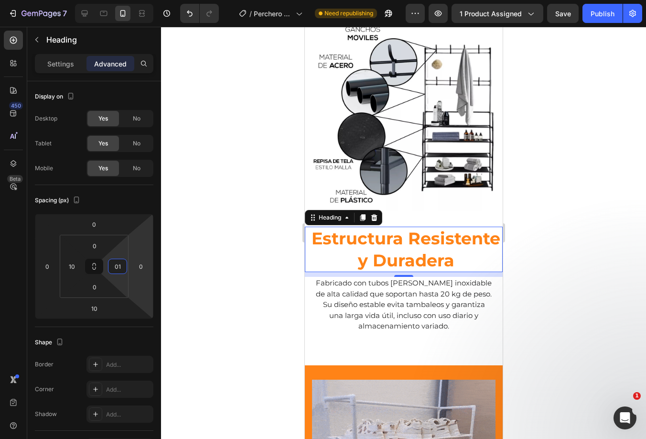
type input "0"
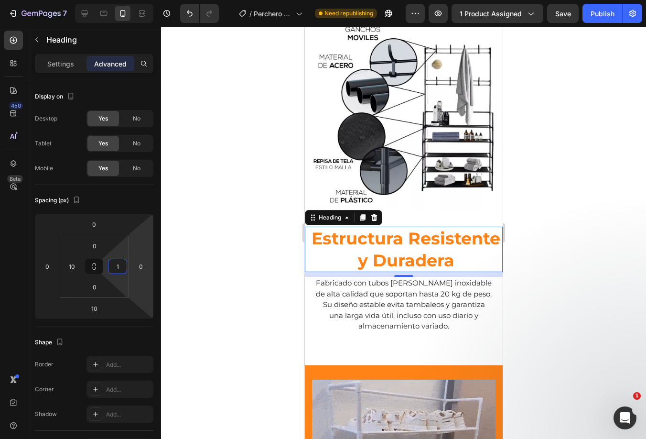
type input "10"
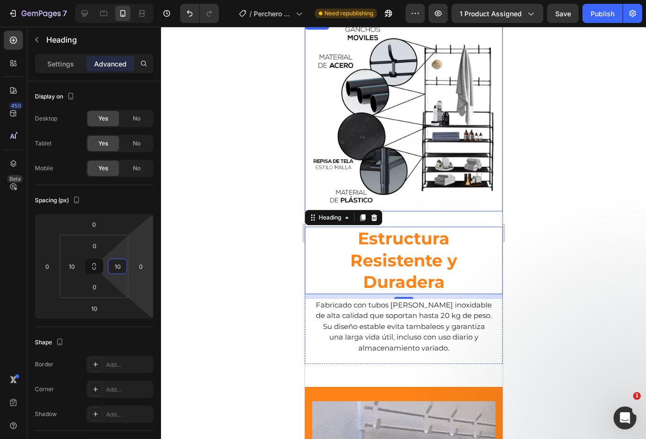
click at [385, 152] on img at bounding box center [403, 114] width 198 height 193
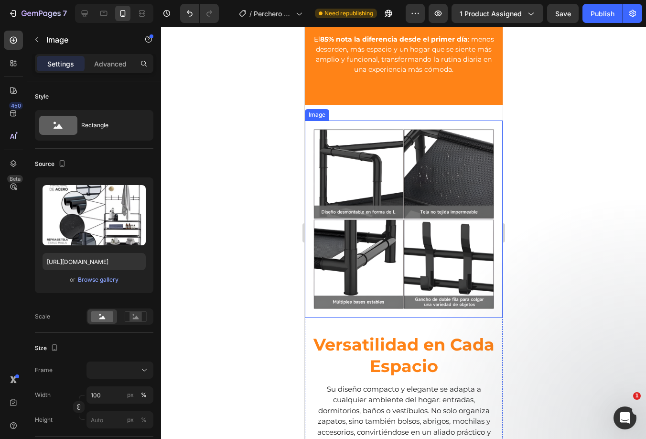
scroll to position [1864, 0]
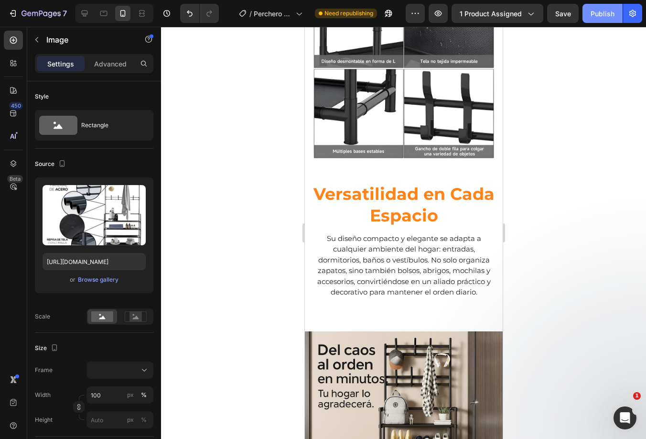
click at [602, 14] on div "Publish" at bounding box center [603, 14] width 24 height 10
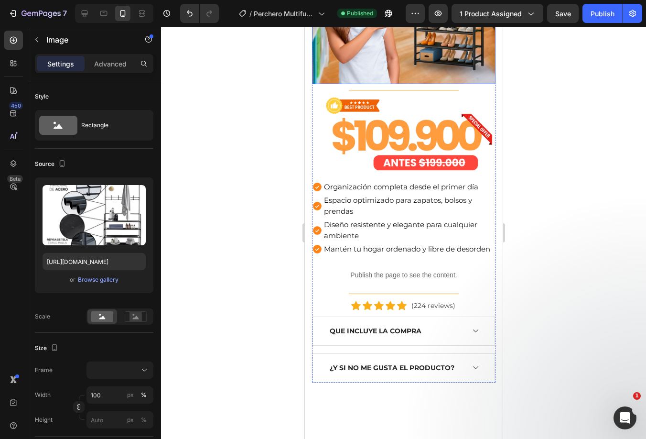
scroll to position [0, 0]
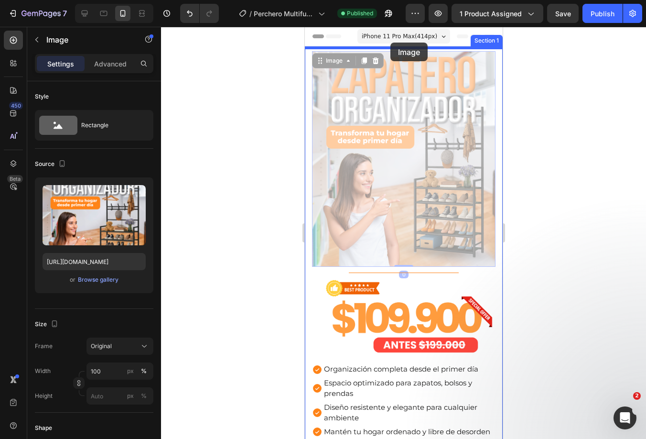
drag, startPoint x: 386, startPoint y: 132, endPoint x: 390, endPoint y: 43, distance: 89.9
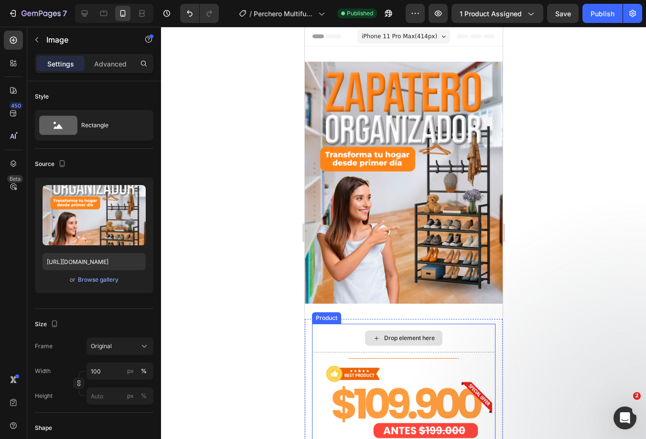
click at [444, 323] on div "Drop element here" at bounding box center [403, 337] width 183 height 29
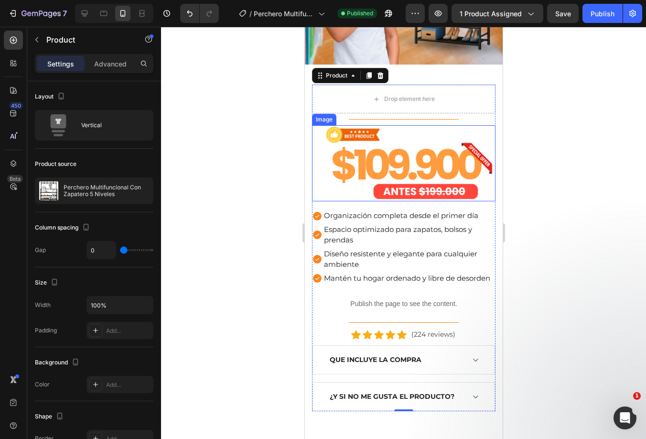
scroll to position [96, 0]
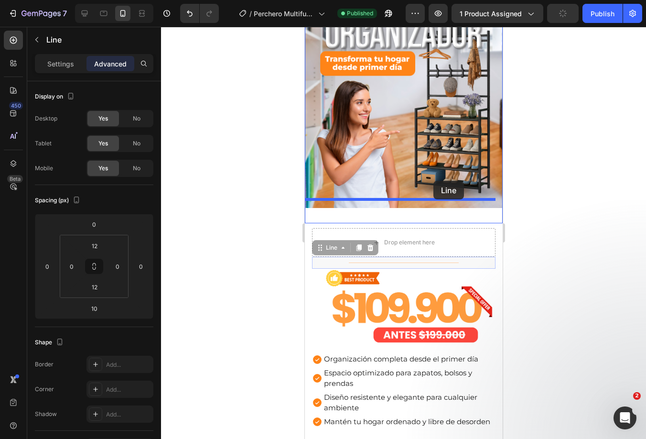
drag, startPoint x: 415, startPoint y: 255, endPoint x: 433, endPoint y: 181, distance: 76.7
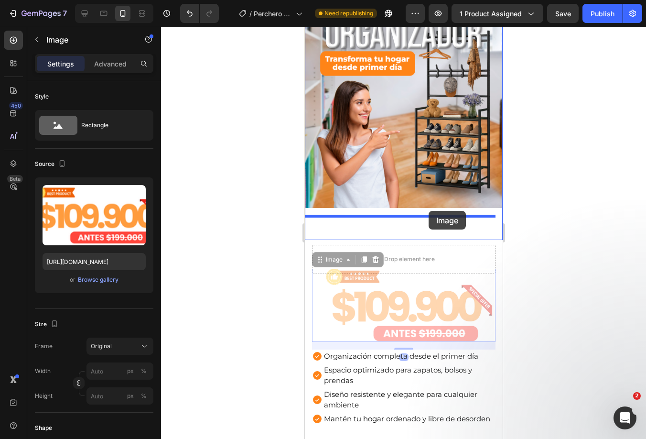
drag, startPoint x: 426, startPoint y: 295, endPoint x: 428, endPoint y: 211, distance: 84.6
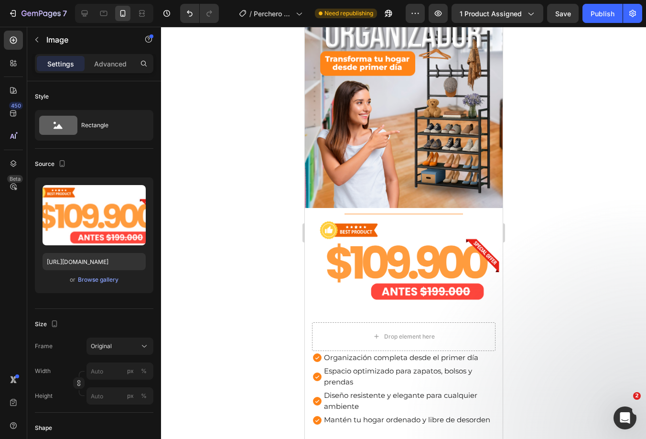
scroll to position [143, 0]
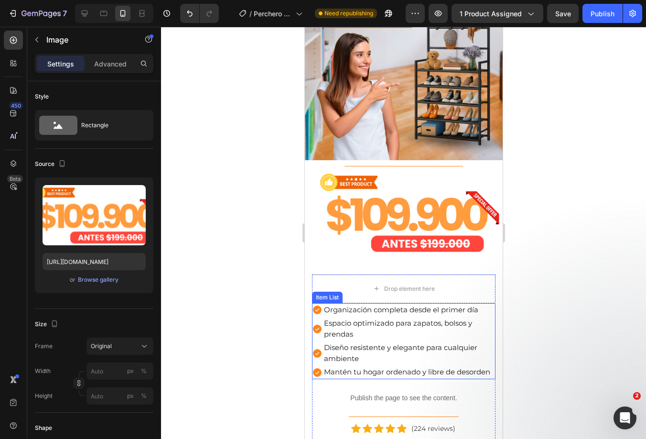
click at [428, 304] on p "Organización completa desde el primer día" at bounding box center [408, 309] width 170 height 11
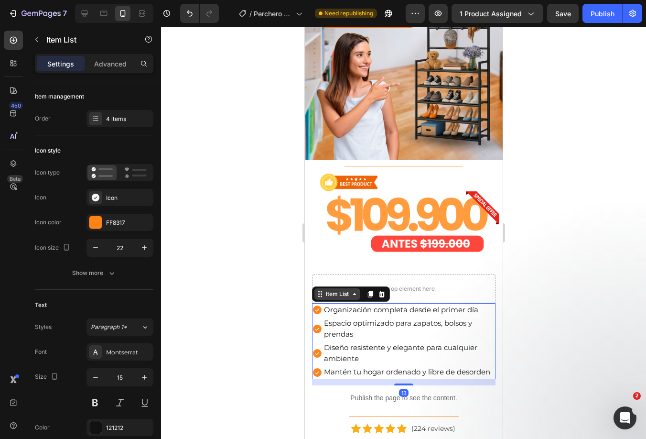
click at [354, 290] on icon at bounding box center [354, 294] width 8 height 8
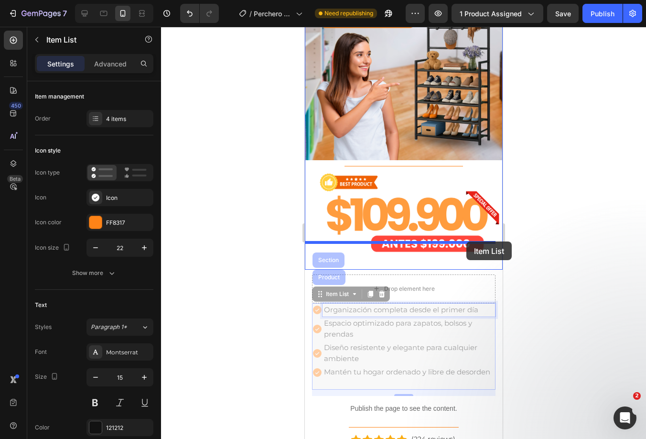
drag, startPoint x: 462, startPoint y: 253, endPoint x: 466, endPoint y: 241, distance: 11.9
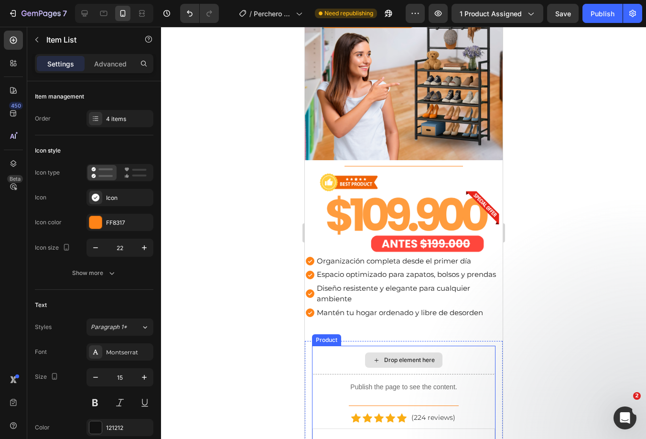
scroll to position [287, 0]
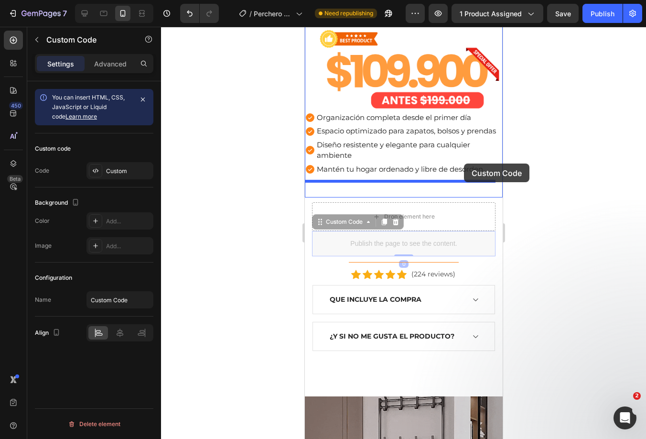
drag, startPoint x: 465, startPoint y: 245, endPoint x: 463, endPoint y: 163, distance: 81.7
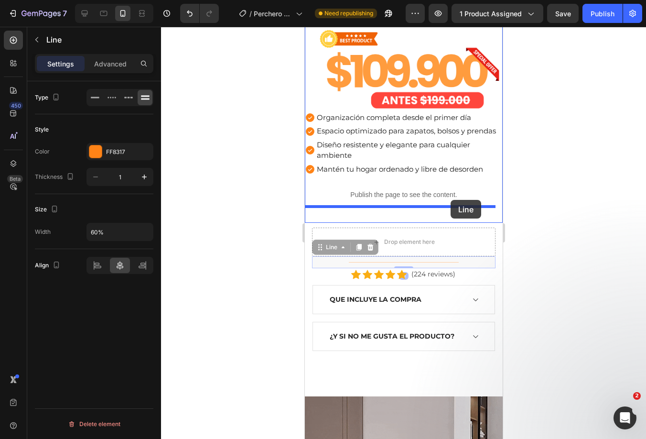
drag, startPoint x: 462, startPoint y: 262, endPoint x: 450, endPoint y: 200, distance: 63.8
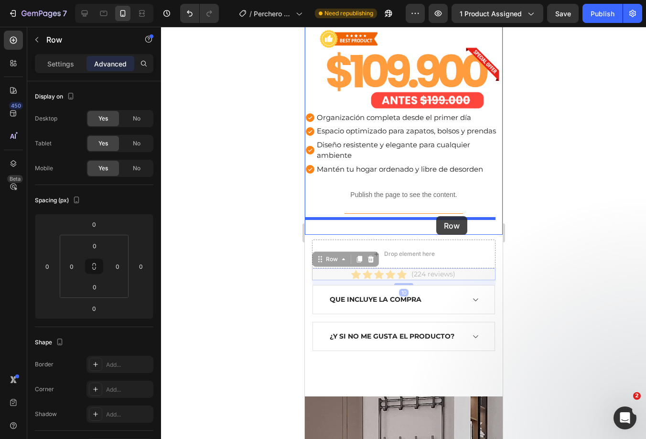
drag, startPoint x: 468, startPoint y: 275, endPoint x: 436, endPoint y: 216, distance: 67.1
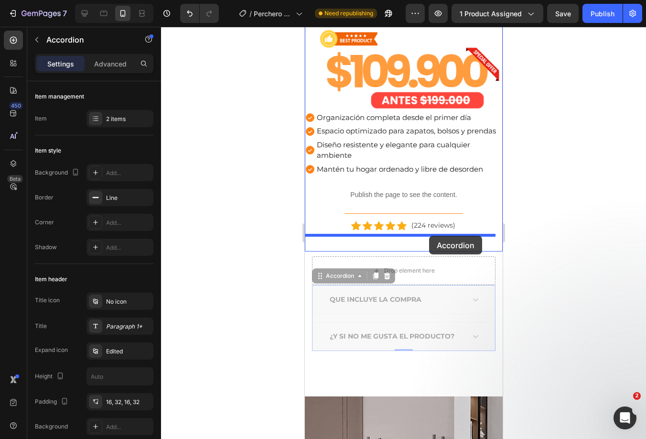
drag, startPoint x: 463, startPoint y: 301, endPoint x: 429, endPoint y: 236, distance: 73.9
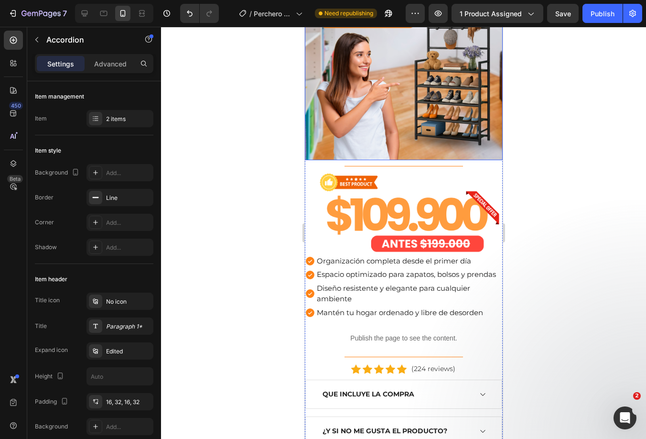
scroll to position [334, 0]
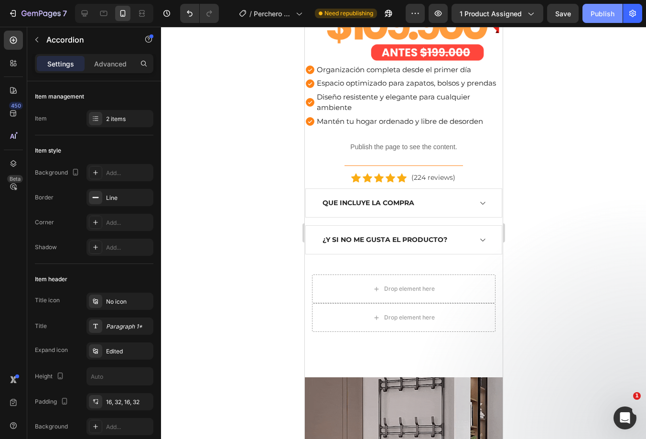
click at [597, 6] on button "Publish" at bounding box center [602, 13] width 40 height 19
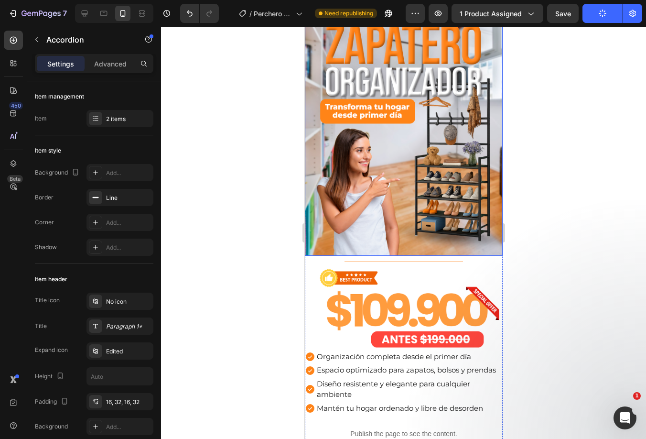
scroll to position [0, 0]
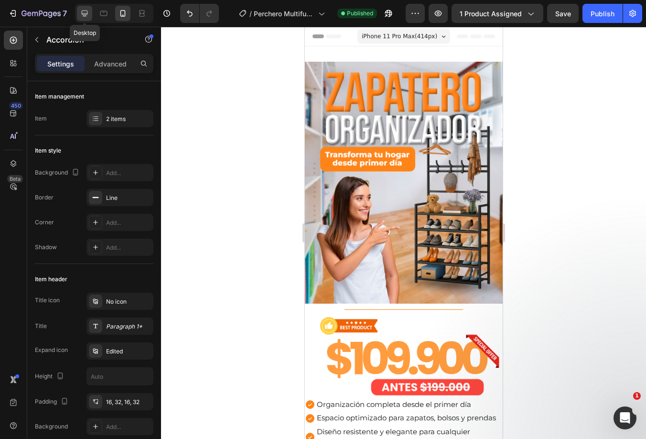
click at [83, 13] on icon at bounding box center [85, 14] width 10 height 10
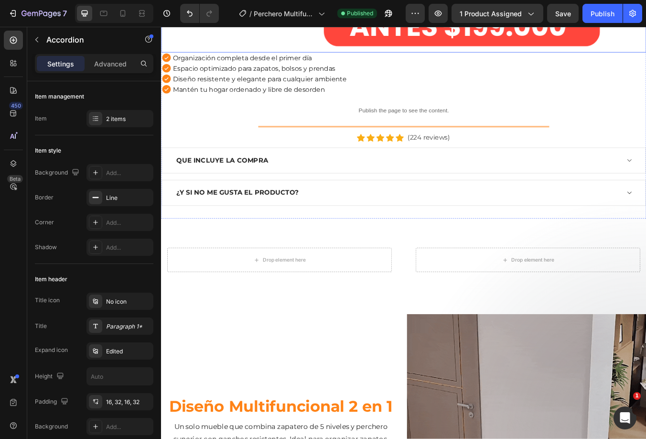
scroll to position [621, 0]
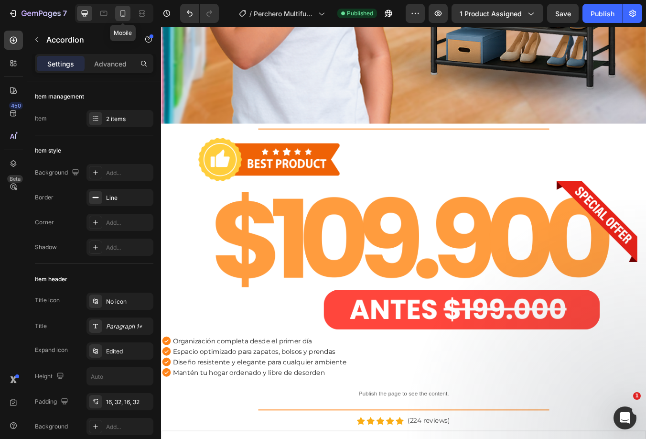
click at [126, 13] on icon at bounding box center [123, 14] width 10 height 10
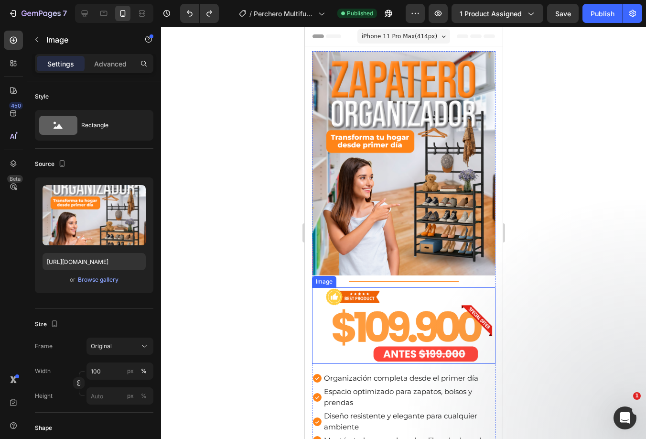
scroll to position [191, 0]
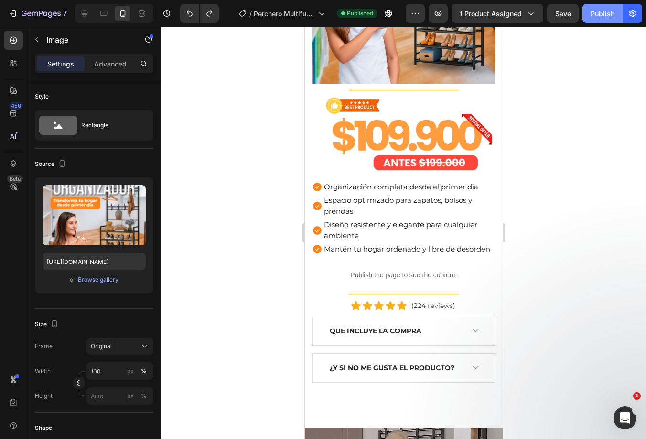
click at [595, 17] on div "Publish" at bounding box center [603, 14] width 24 height 10
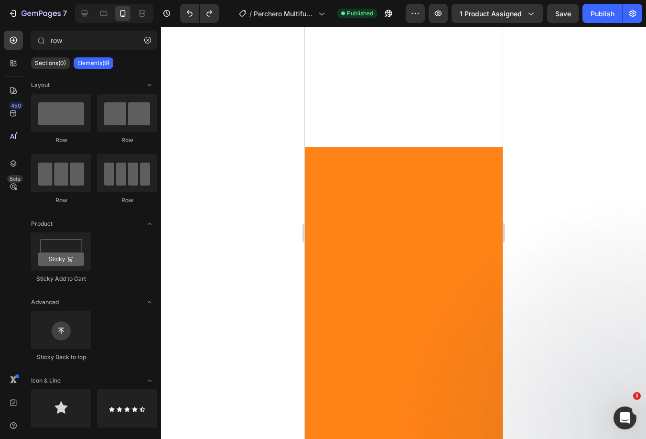
scroll to position [2548, 0]
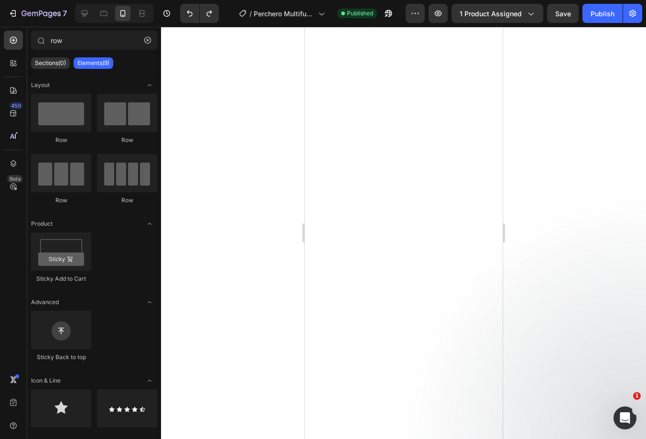
drag, startPoint x: 497, startPoint y: 189, endPoint x: 453, endPoint y: 27, distance: 167.8
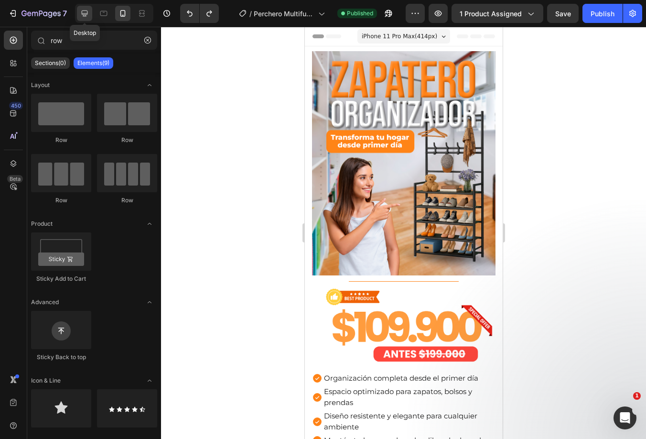
click at [81, 15] on icon at bounding box center [85, 14] width 10 height 10
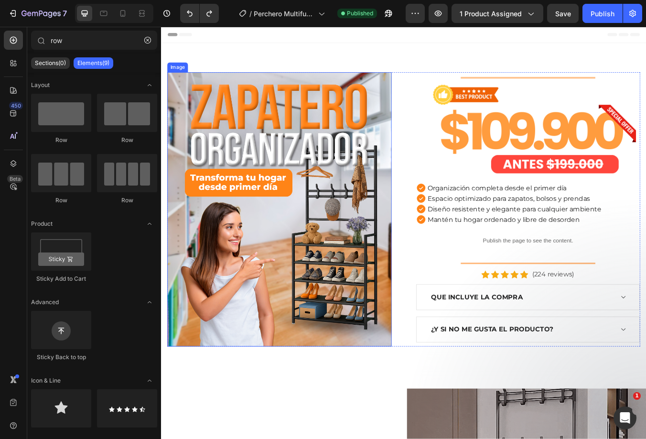
click at [343, 239] on img at bounding box center [300, 243] width 265 height 324
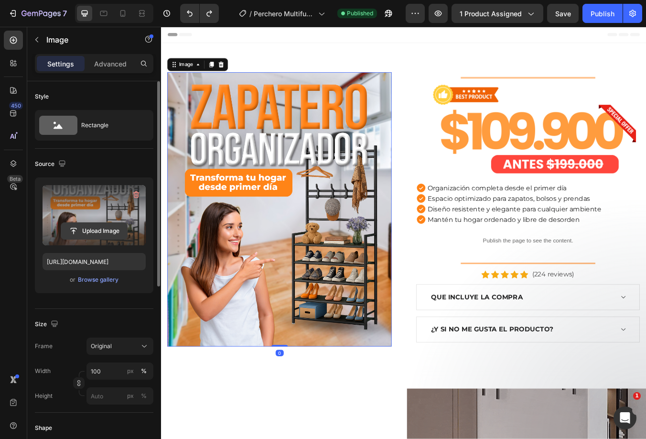
click at [105, 226] on input "file" at bounding box center [94, 231] width 66 height 16
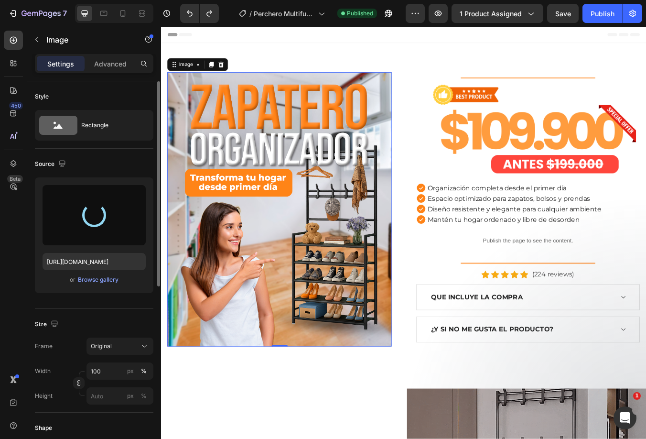
type input "[URL][DOMAIN_NAME]"
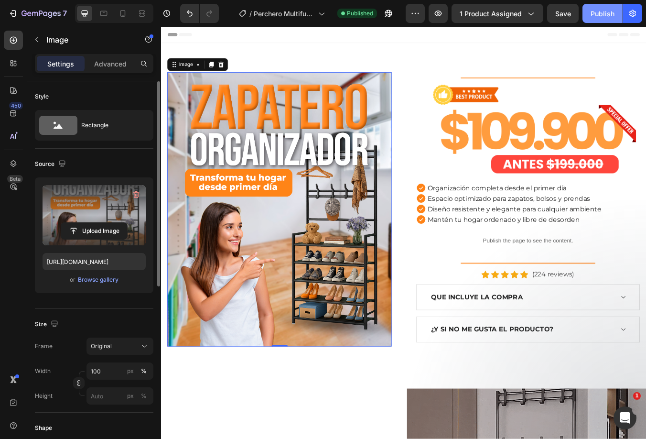
click at [598, 20] on button "Publish" at bounding box center [602, 13] width 40 height 19
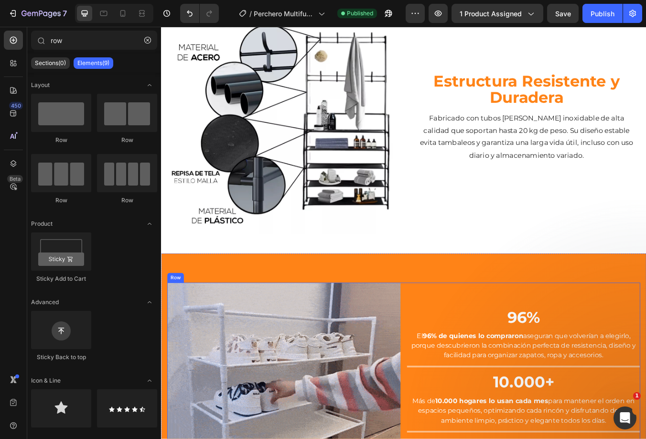
scroll to position [956, 0]
